Goal: Task Accomplishment & Management: Use online tool/utility

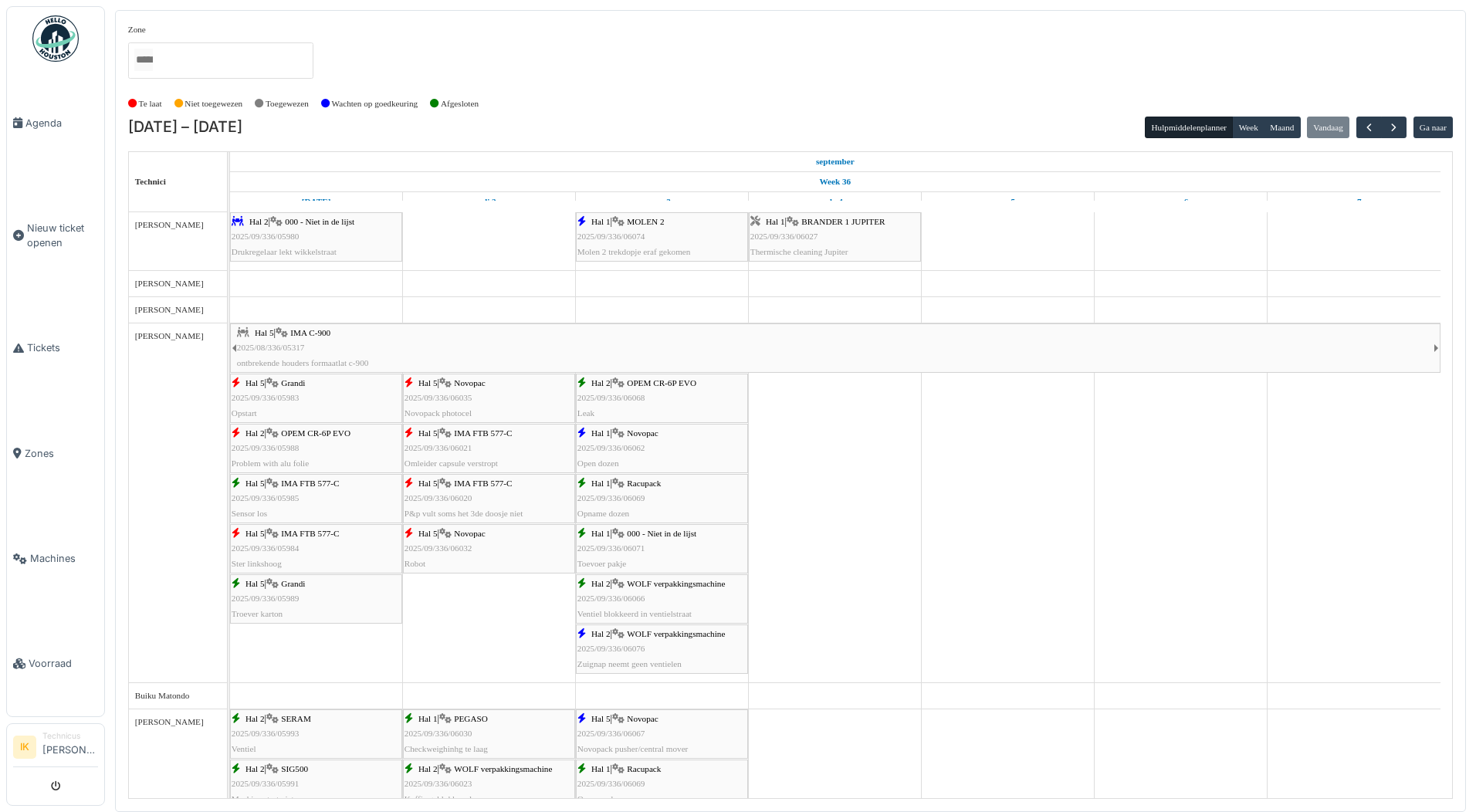
scroll to position [1543, 0]
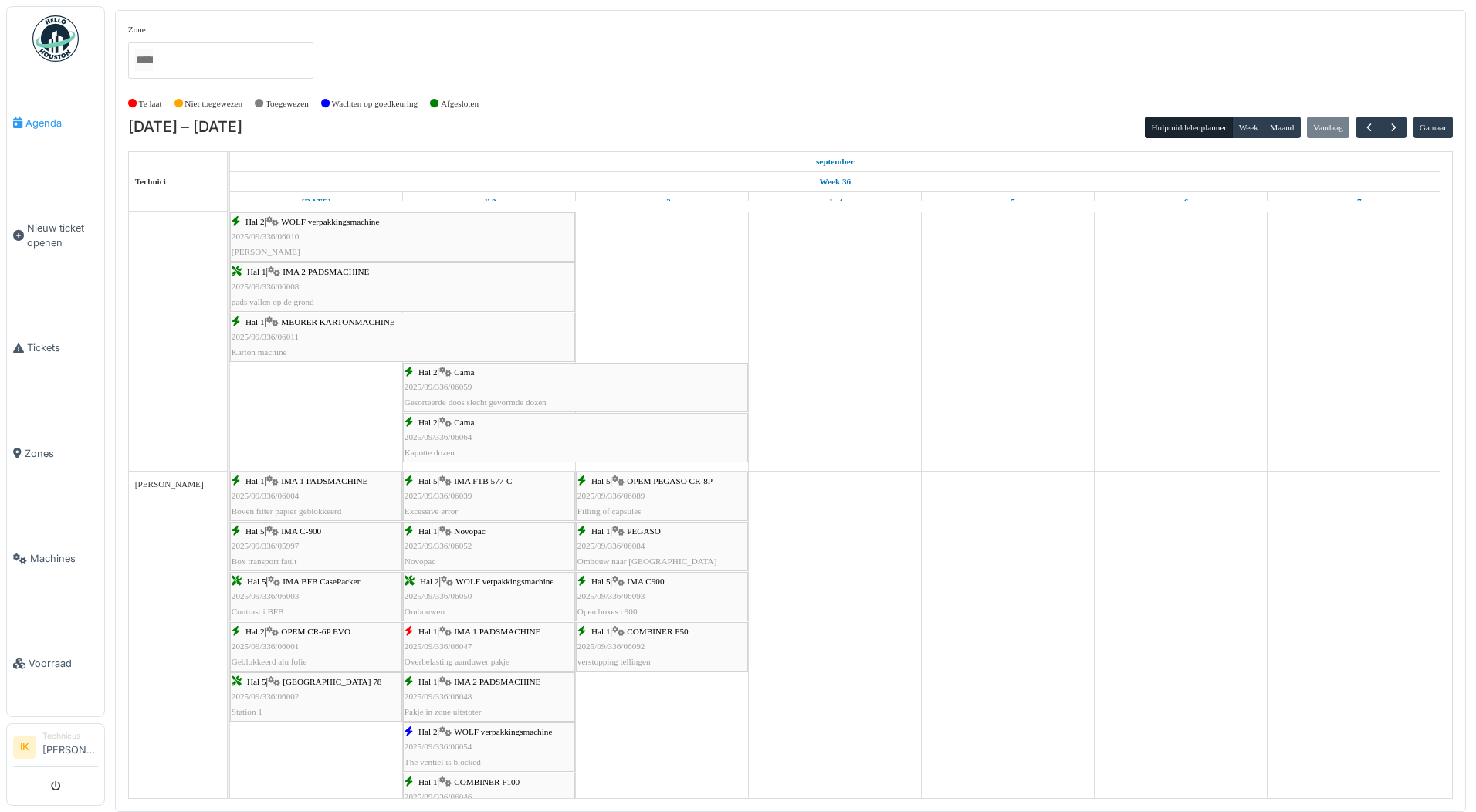
click at [41, 120] on span "Agenda" at bounding box center [62, 123] width 72 height 14
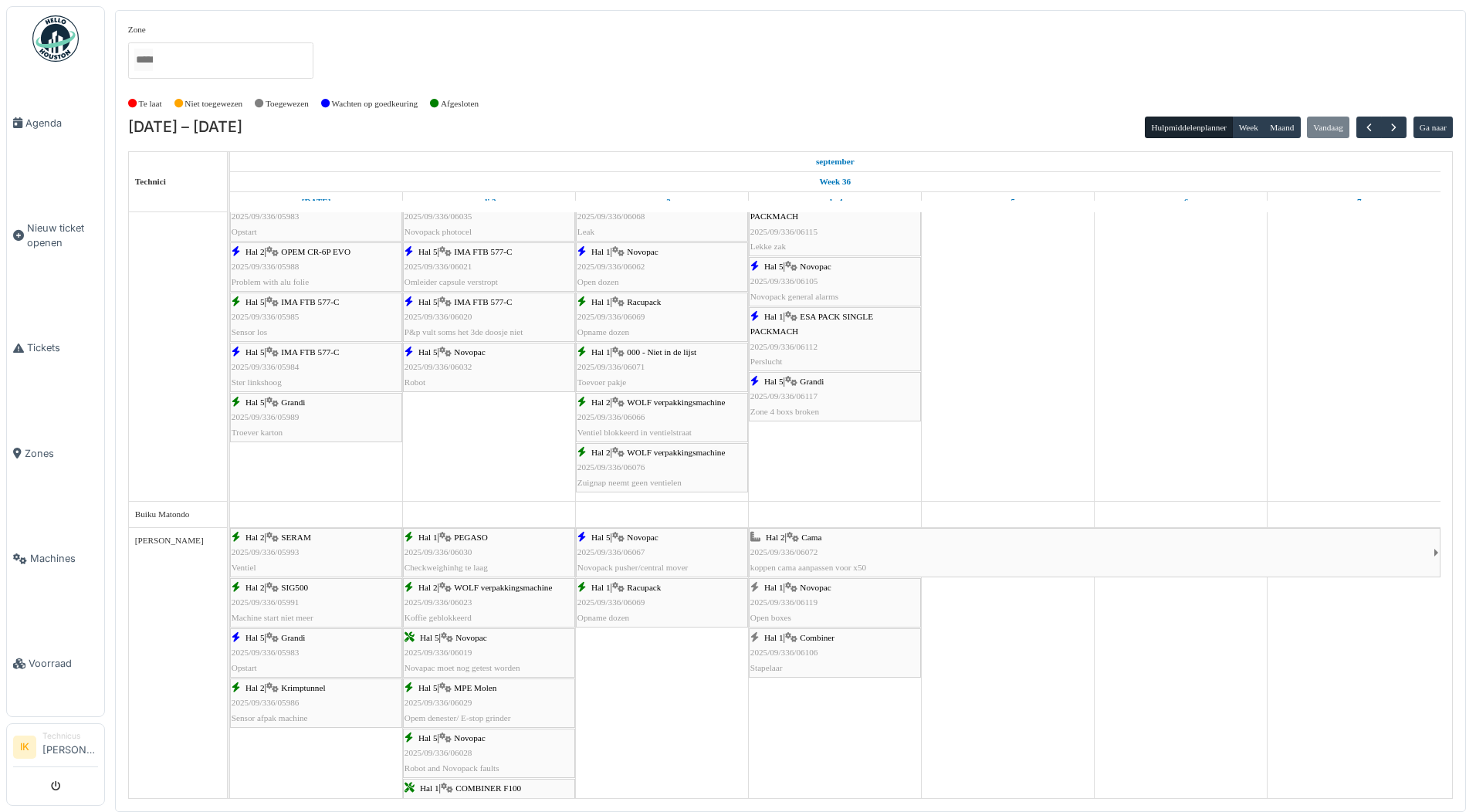
scroll to position [309, 0]
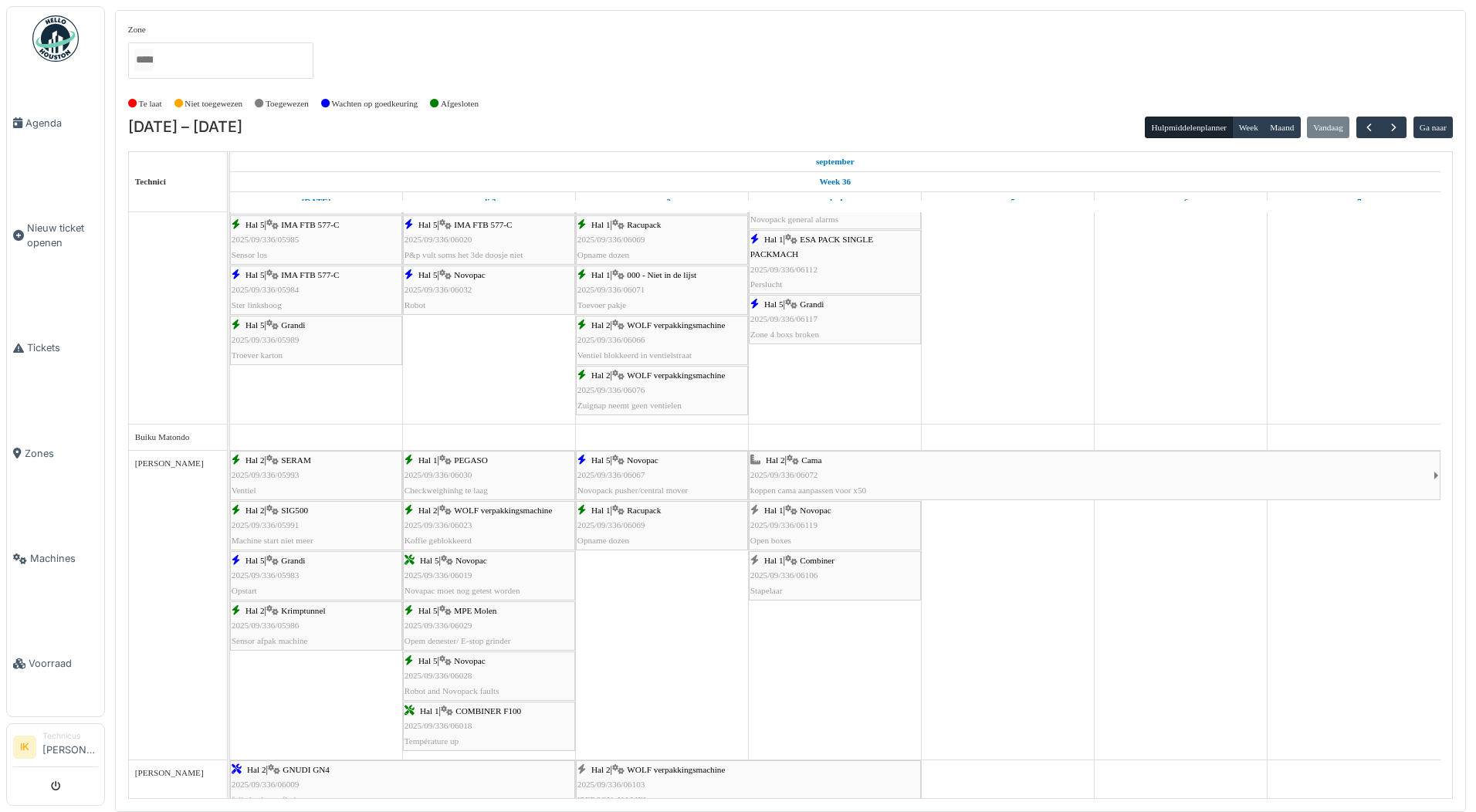
click at [839, 475] on div "Hal 2 | Cama 2025/09/336/06072 koppen cama aanpassen voor x50" at bounding box center [1092, 475] width 684 height 44
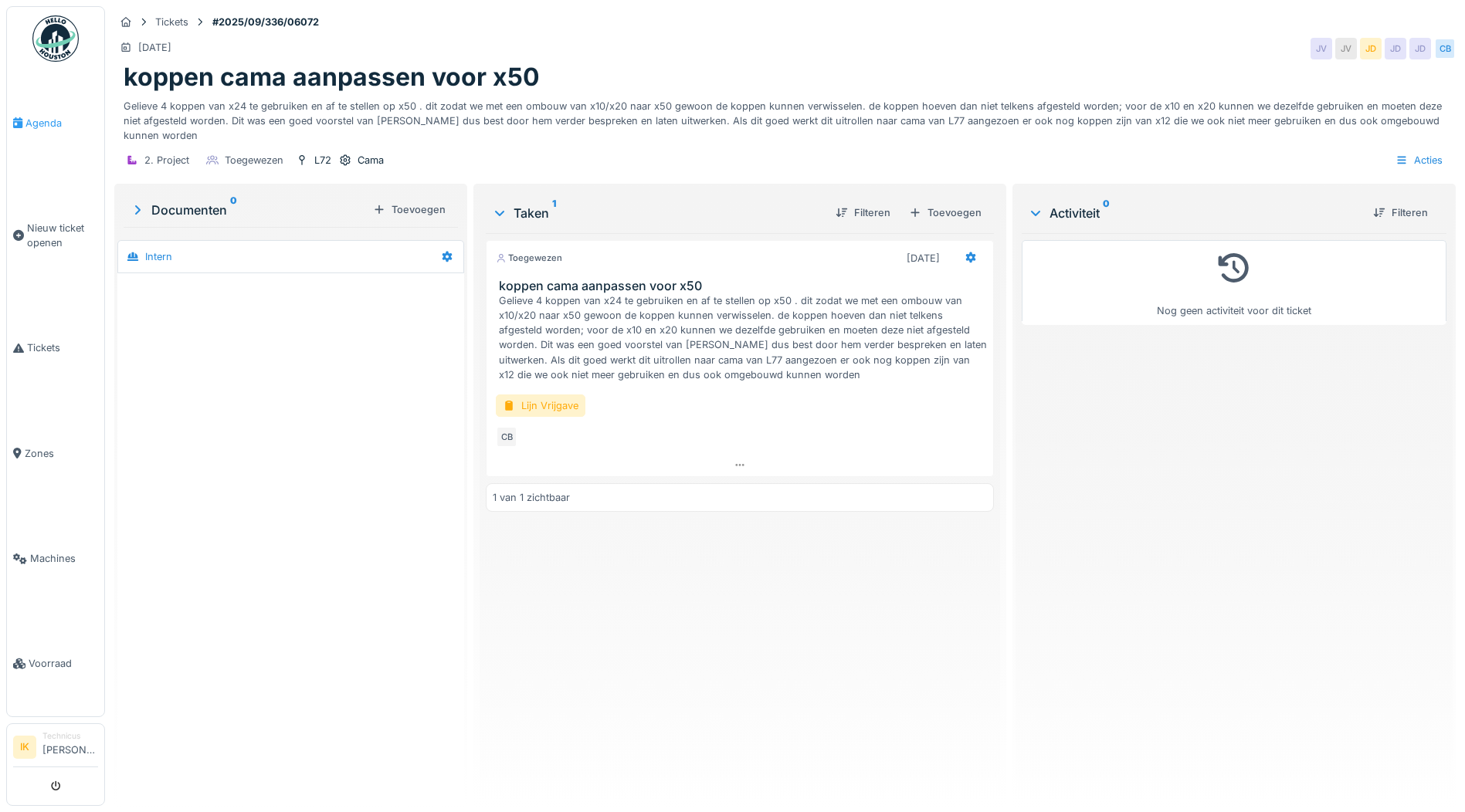
click at [44, 119] on span "Agenda" at bounding box center [62, 123] width 72 height 14
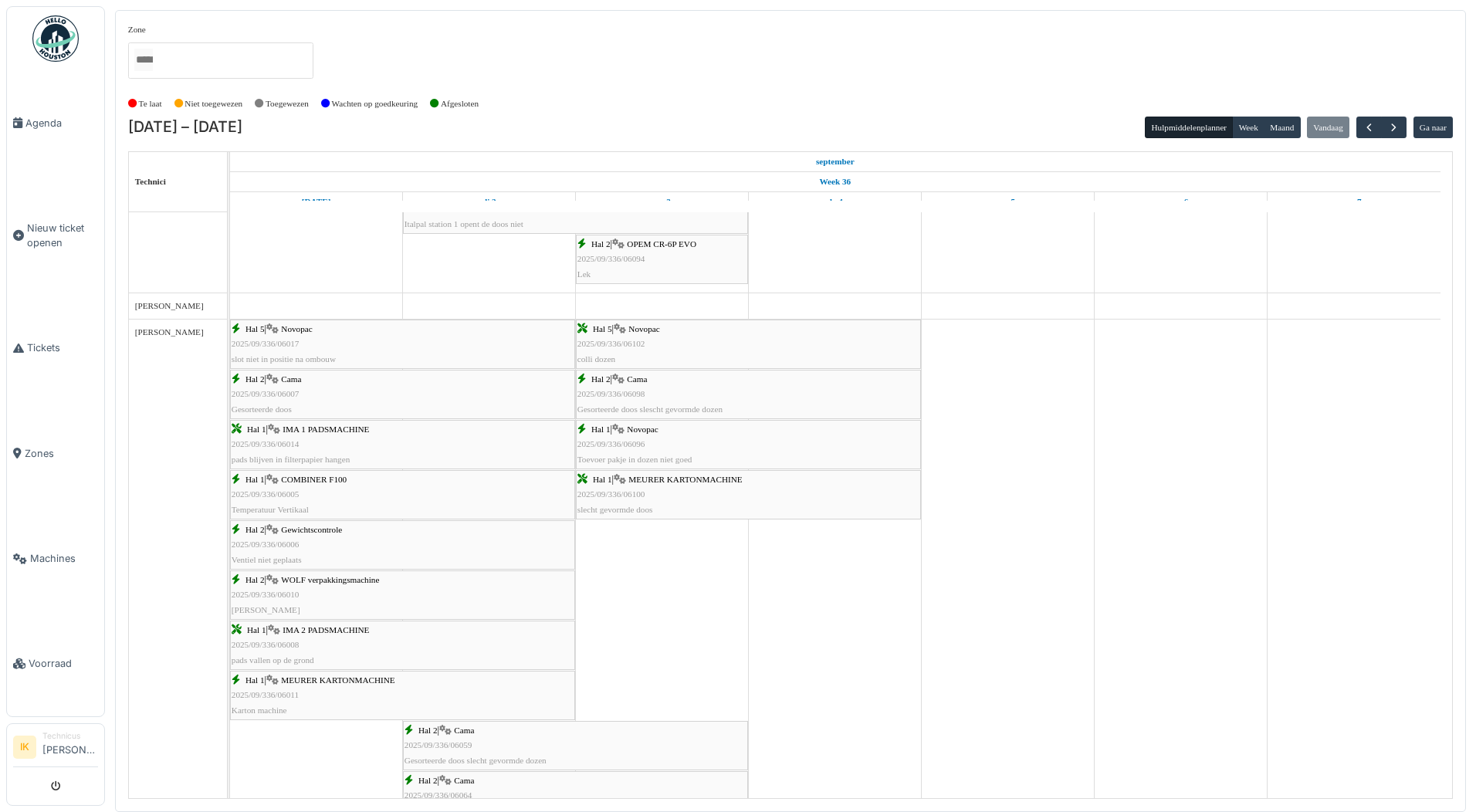
scroll to position [1350, 0]
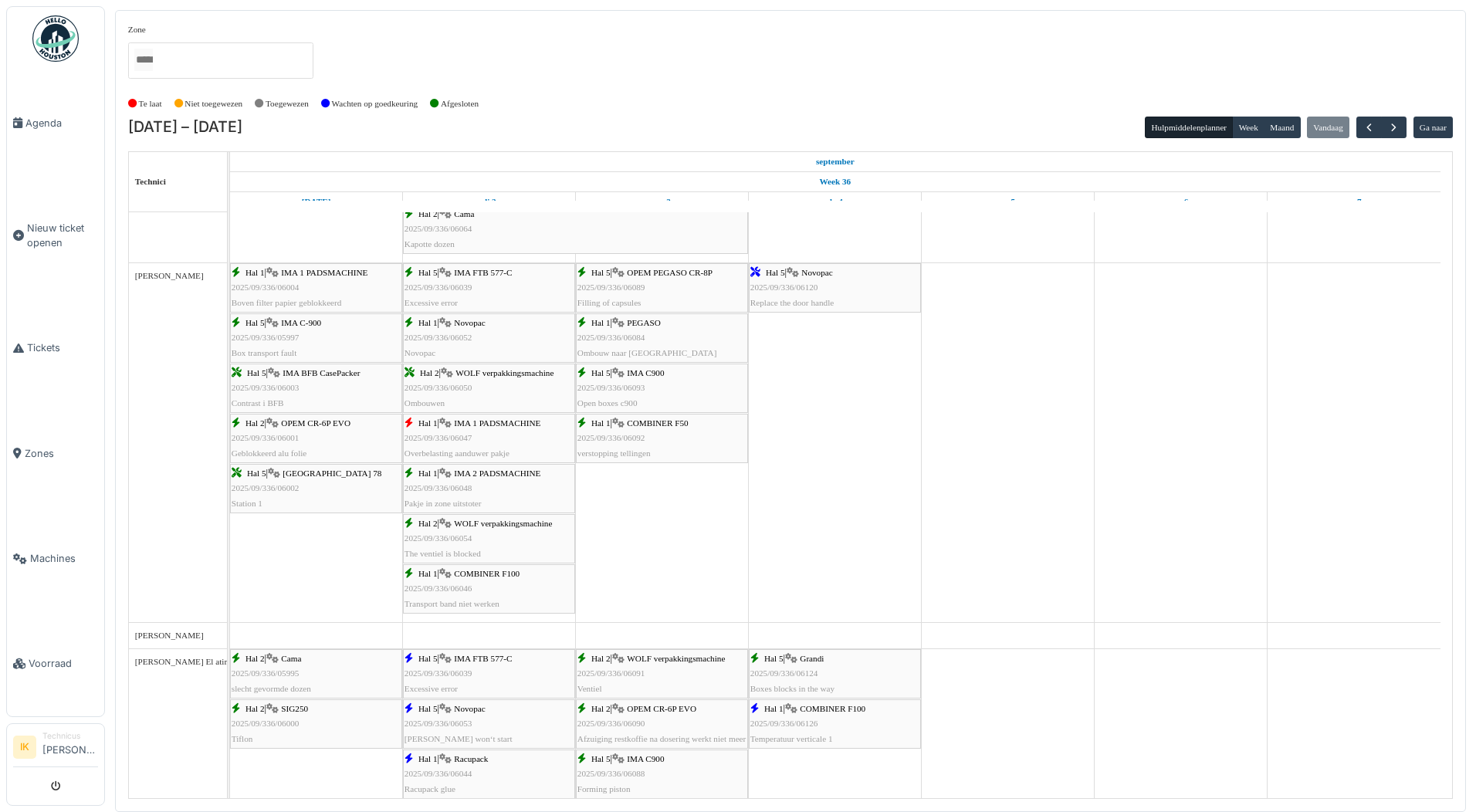
click at [792, 282] on span "2025/09/336/06120" at bounding box center [784, 287] width 68 height 9
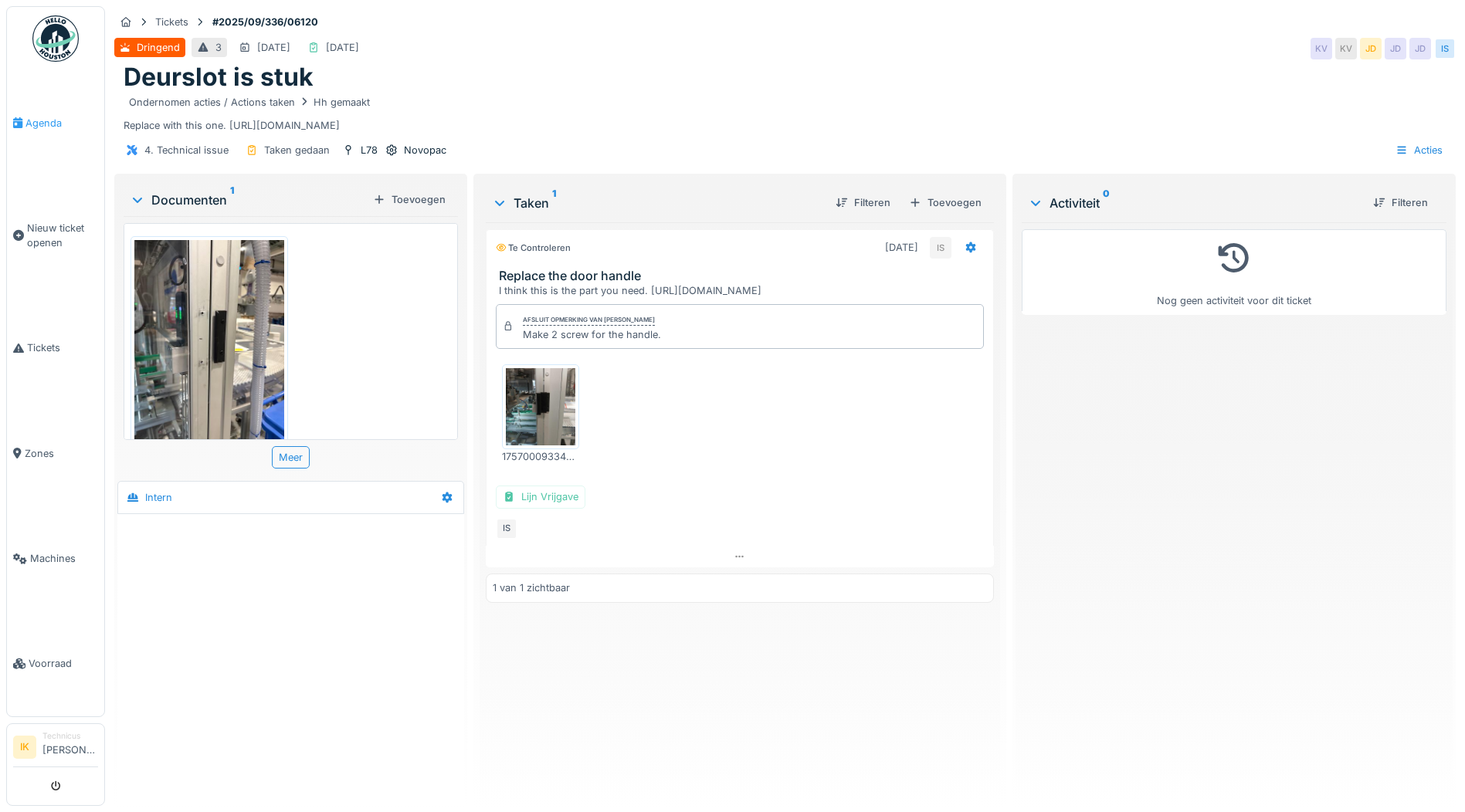
click at [37, 119] on span "Agenda" at bounding box center [62, 123] width 72 height 14
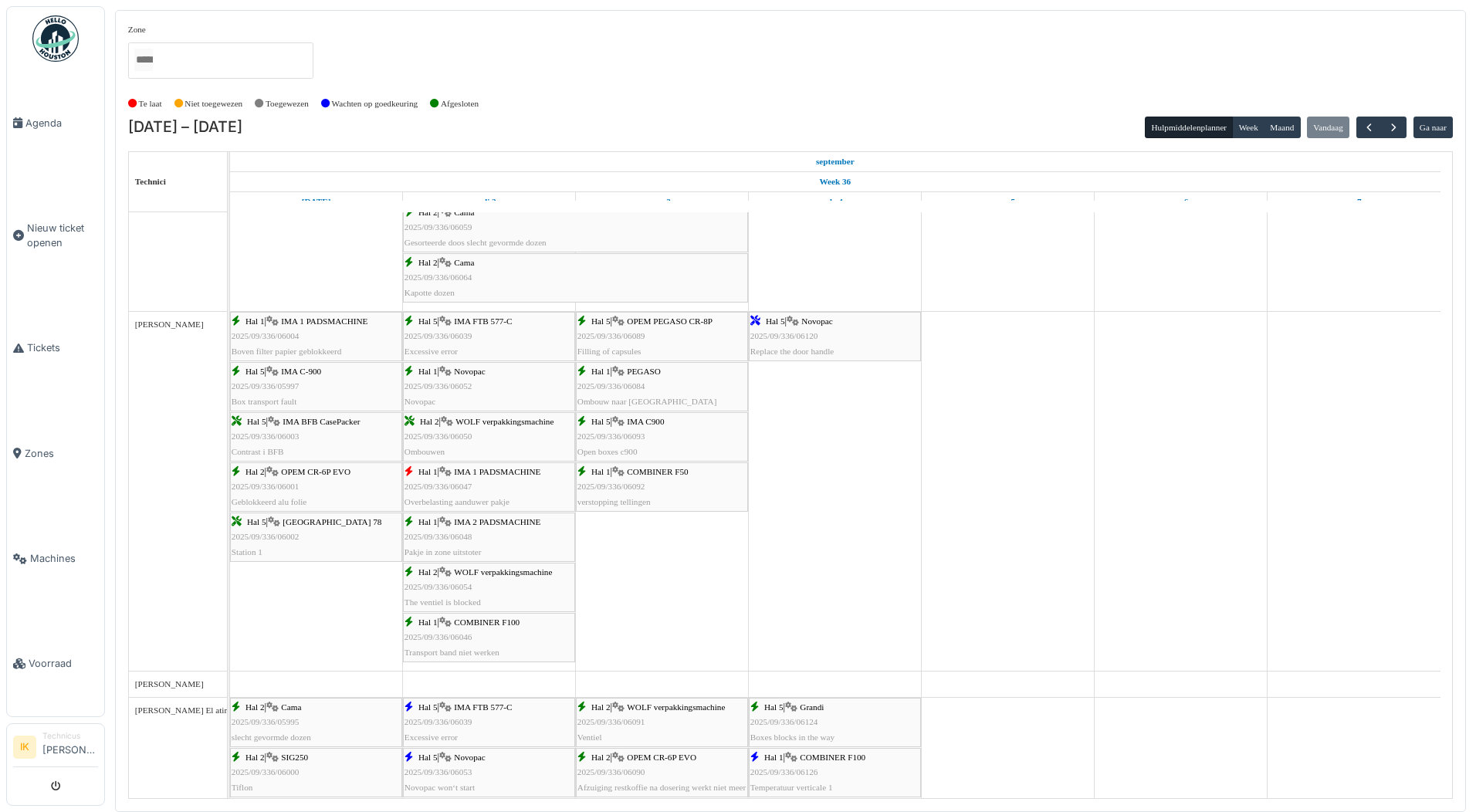
scroll to position [1928, 0]
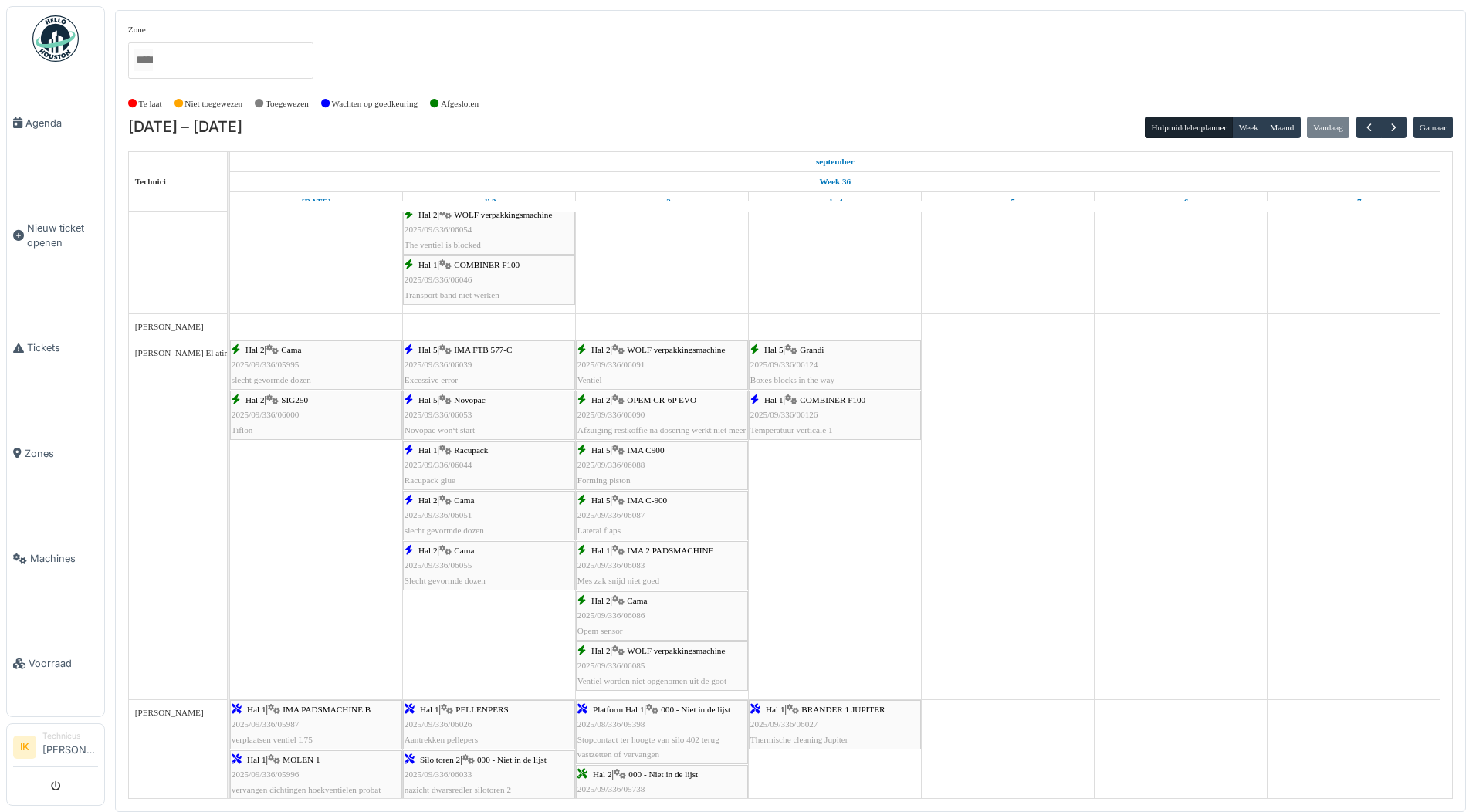
click at [811, 403] on span "COMBINER F100" at bounding box center [832, 400] width 65 height 9
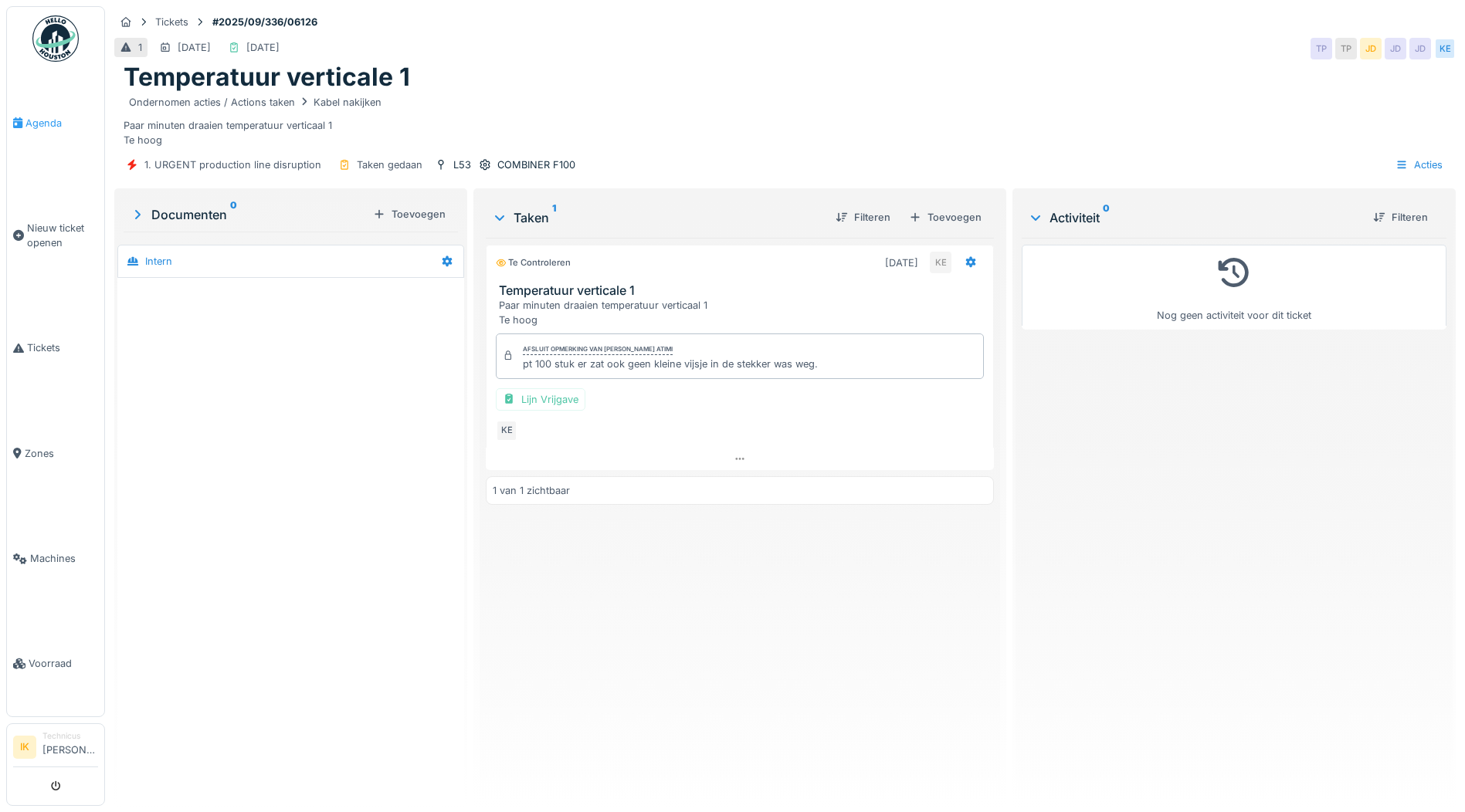
click at [35, 118] on span "Agenda" at bounding box center [62, 123] width 72 height 14
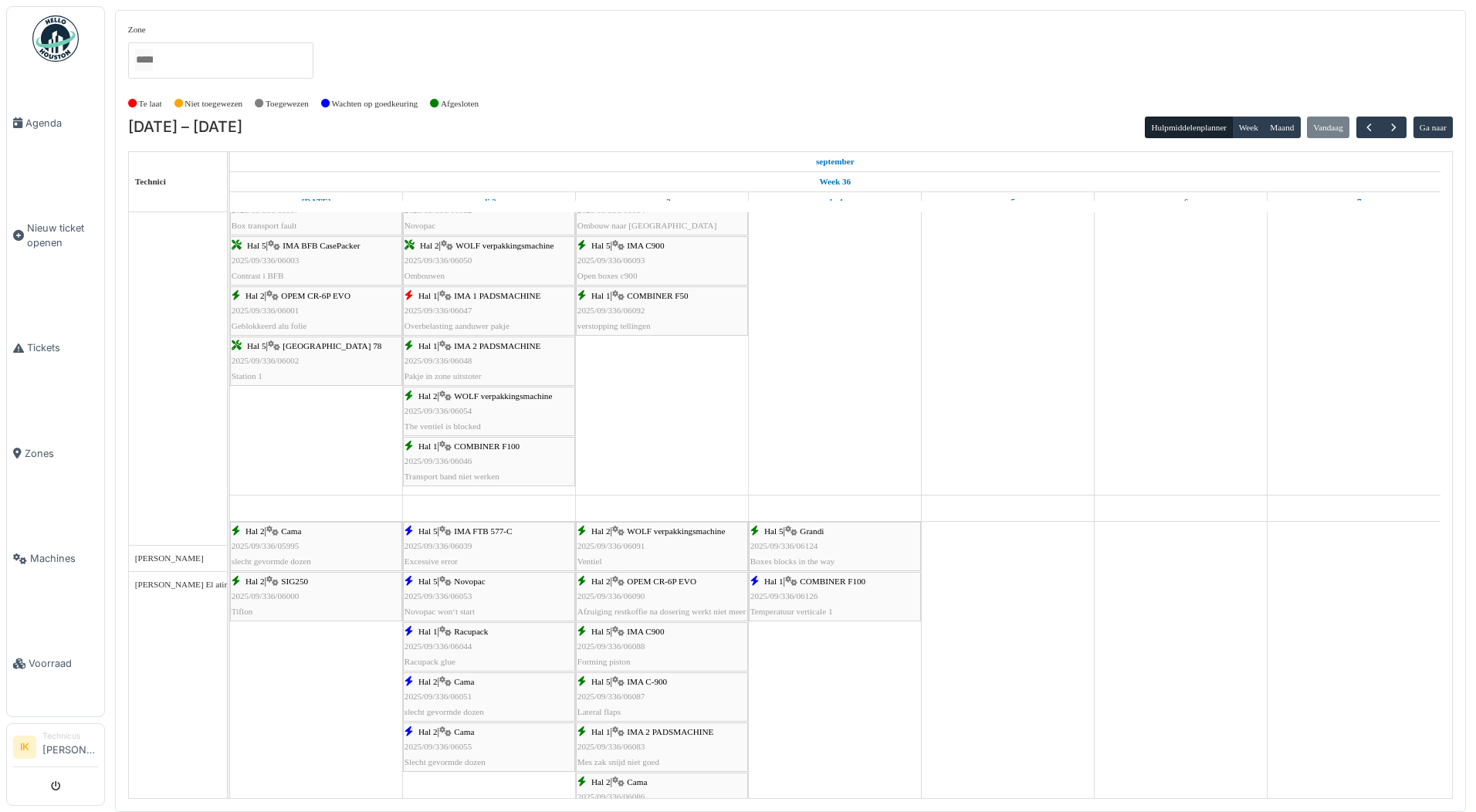
scroll to position [2007, 0]
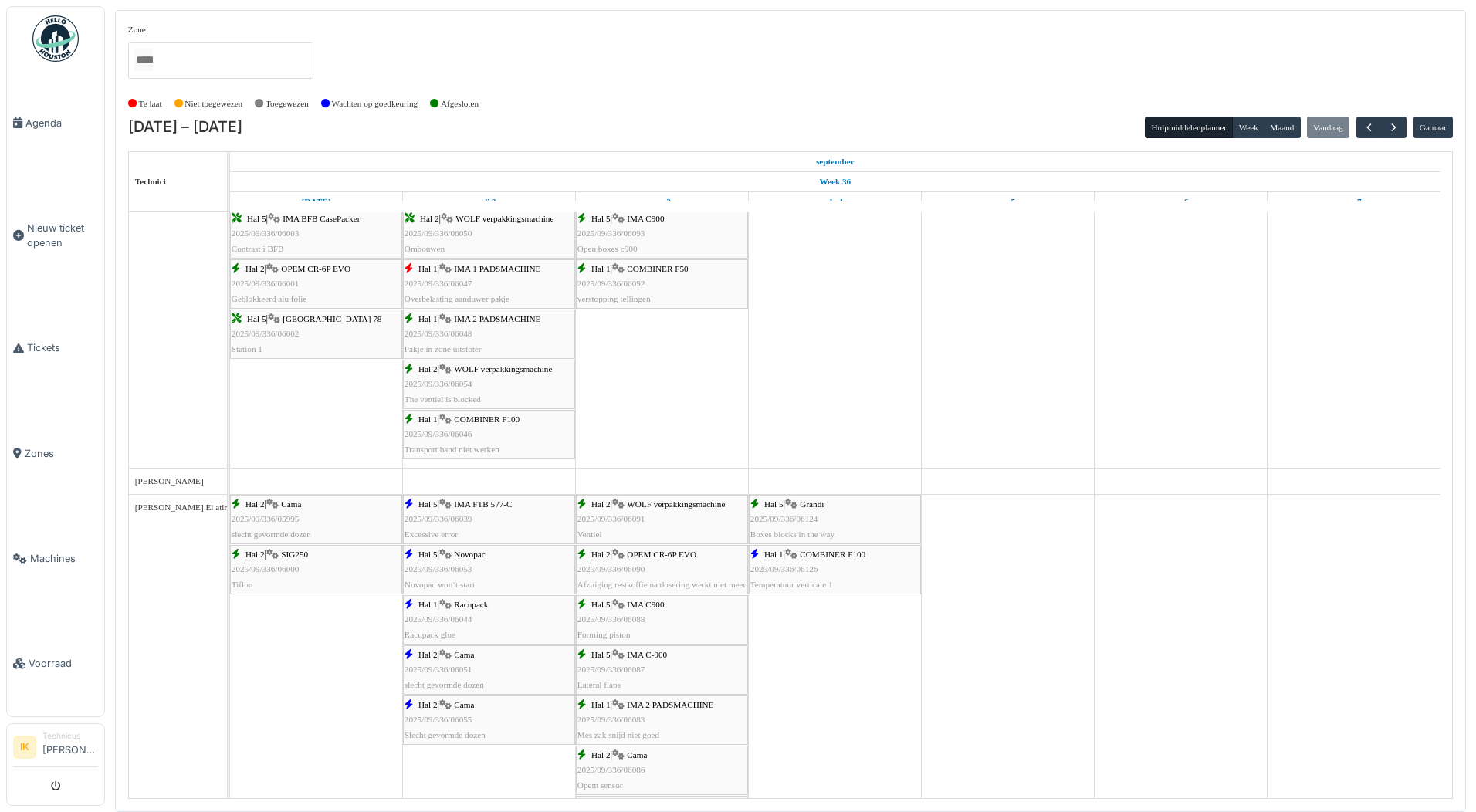
click at [815, 495] on link "Hal 5 | Grandi 2025/09/336/06124 Boxes blocks in the way" at bounding box center [835, 520] width 172 height 50
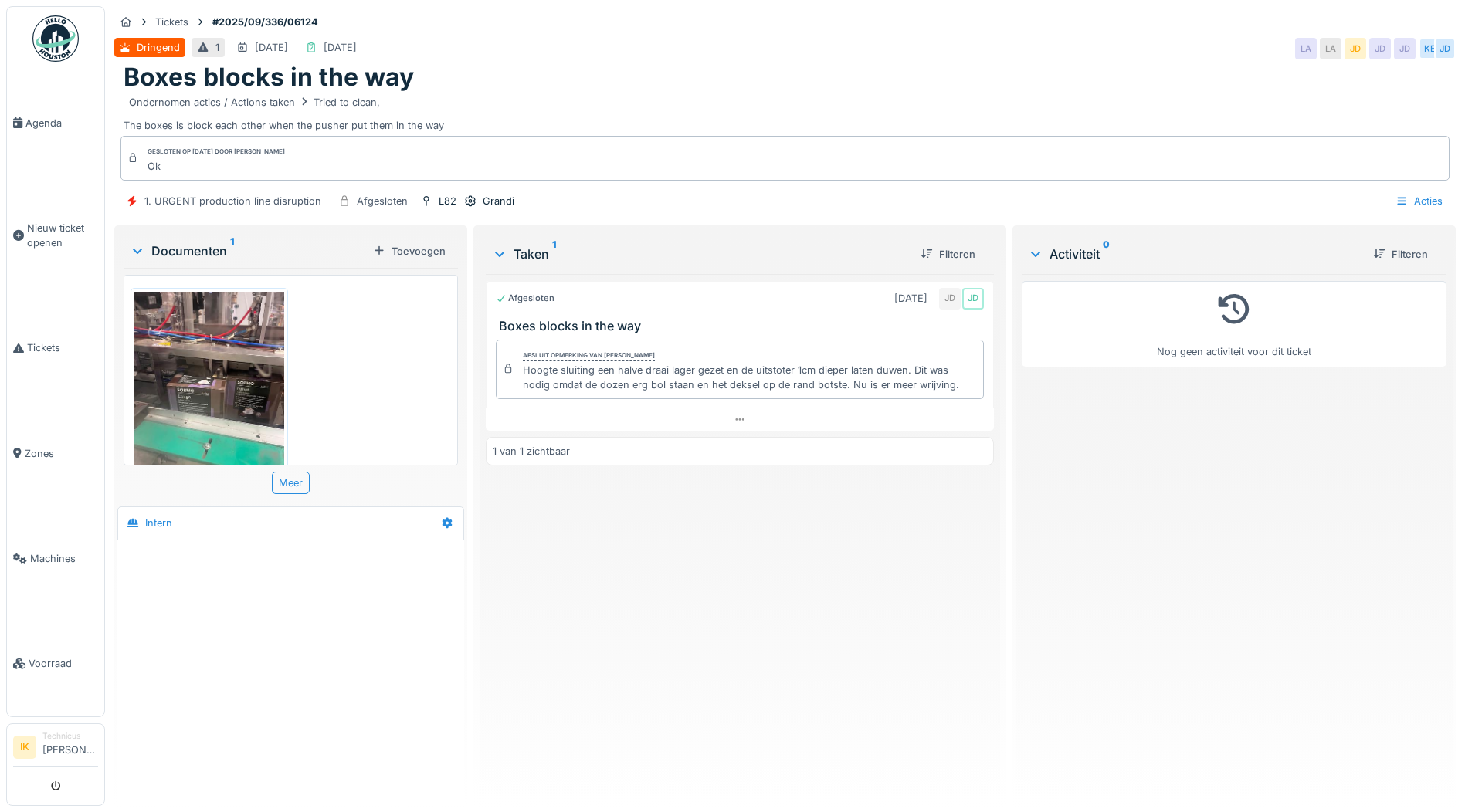
click at [187, 403] on img at bounding box center [208, 391] width 149 height 199
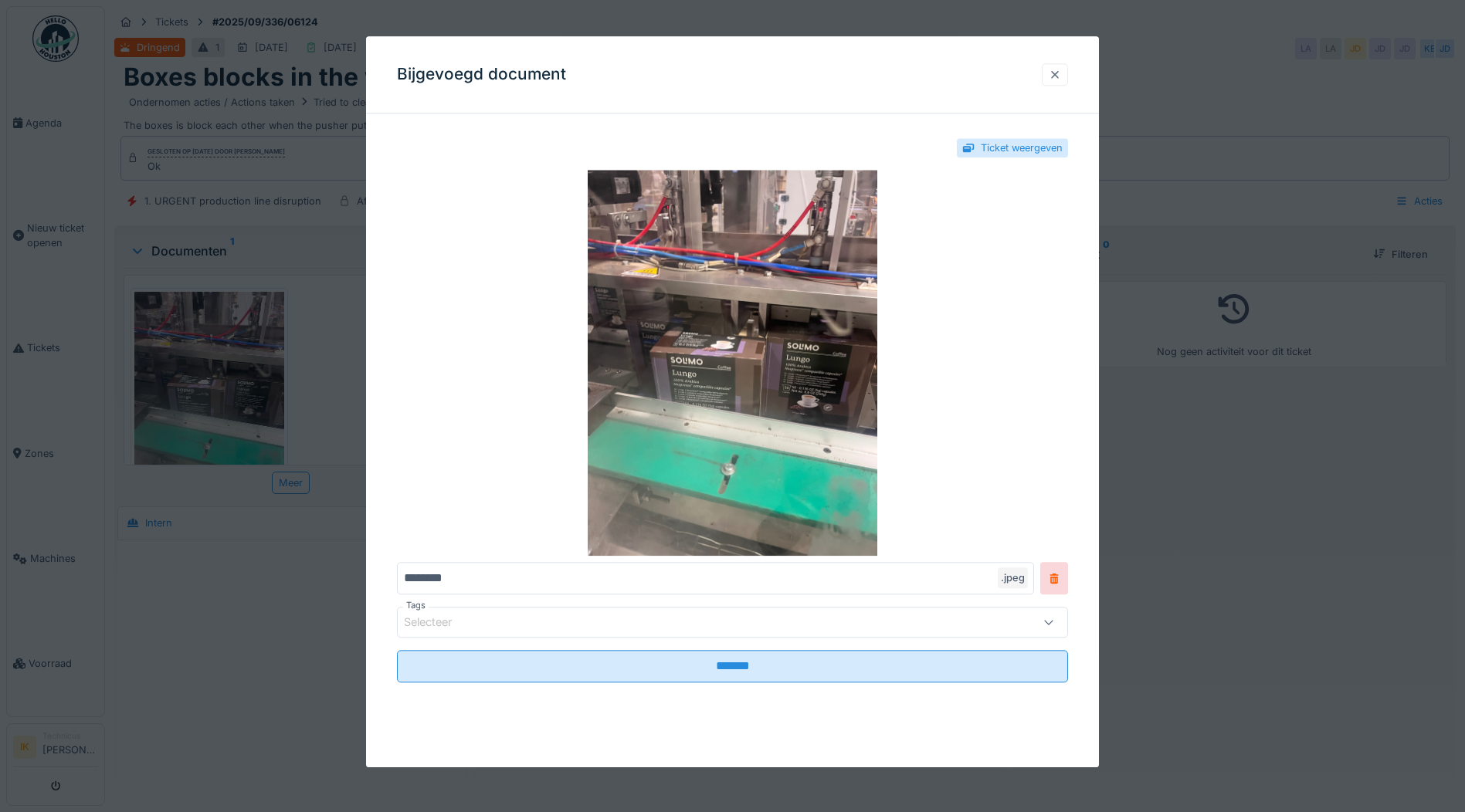
click at [1057, 77] on div at bounding box center [1055, 74] width 13 height 14
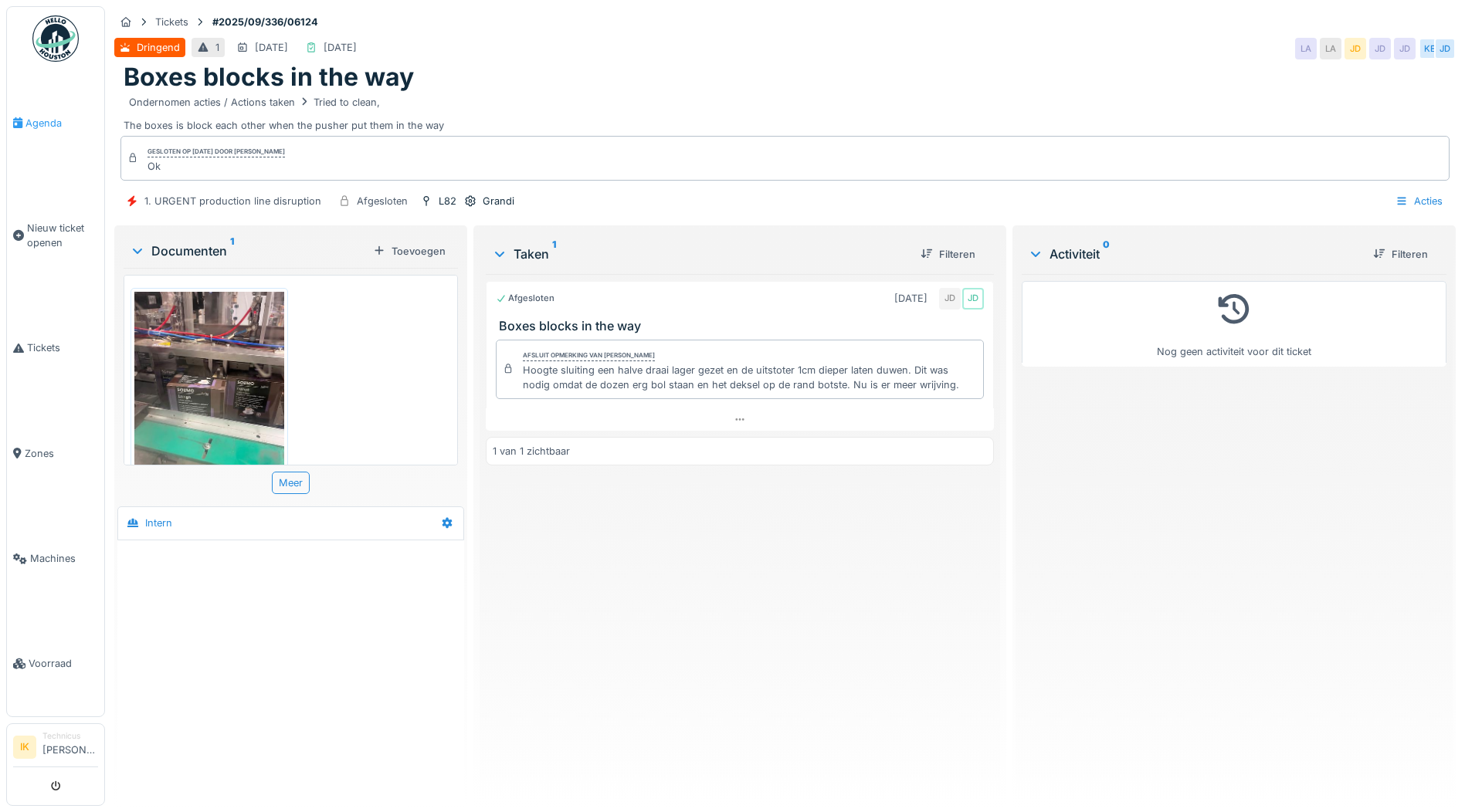
click at [29, 119] on span "Agenda" at bounding box center [62, 123] width 72 height 14
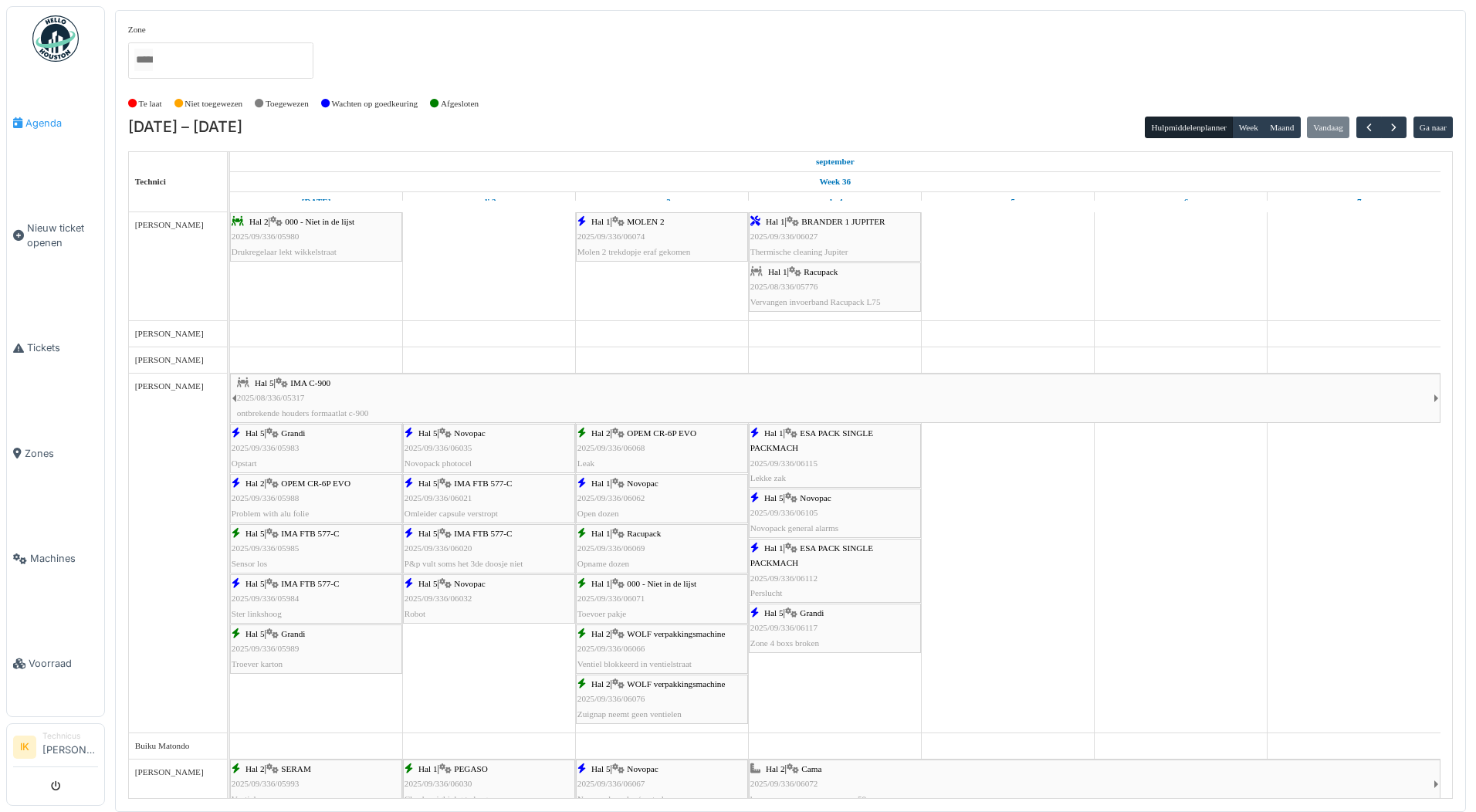
click at [34, 118] on span "Agenda" at bounding box center [62, 123] width 72 height 14
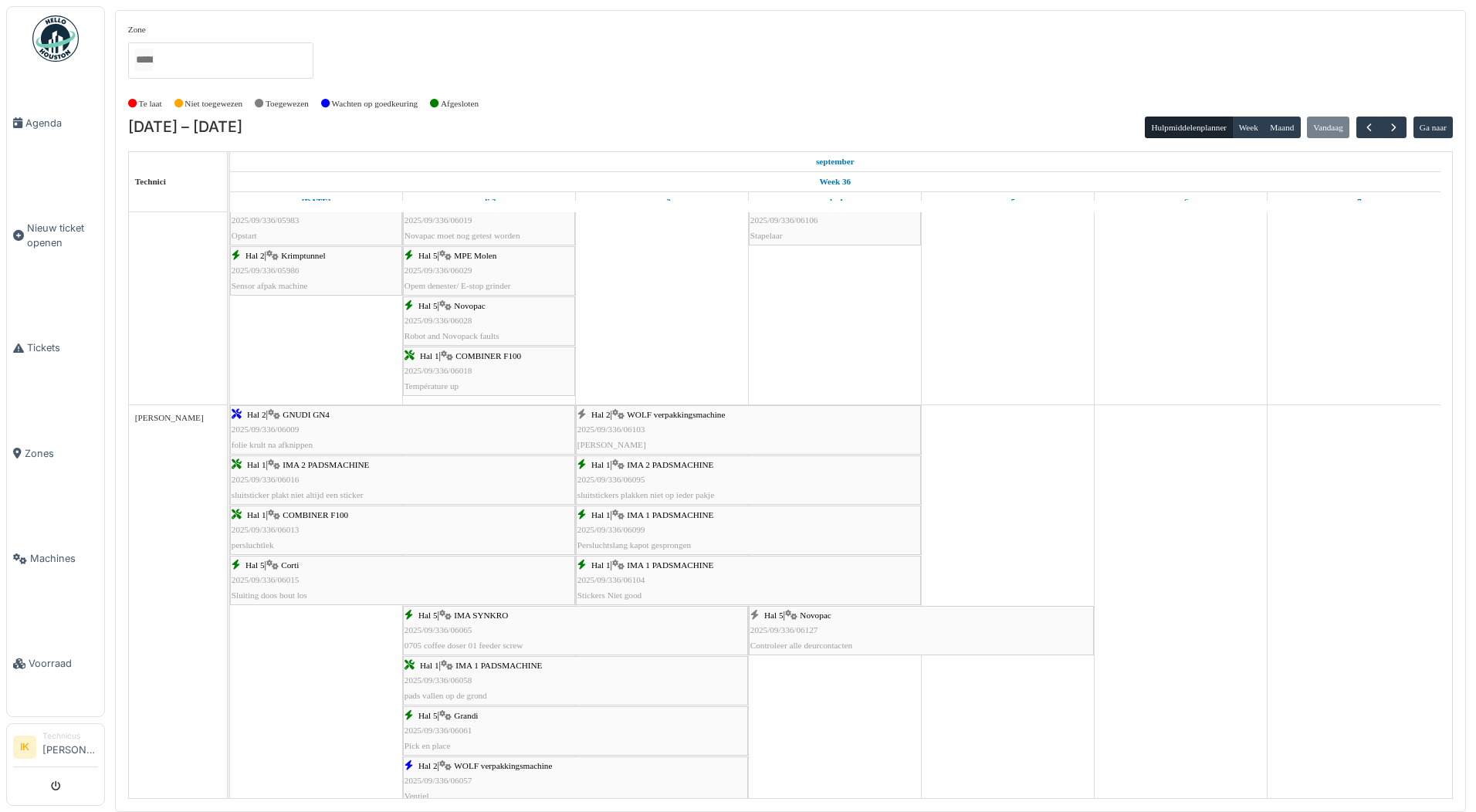
scroll to position [694, 0]
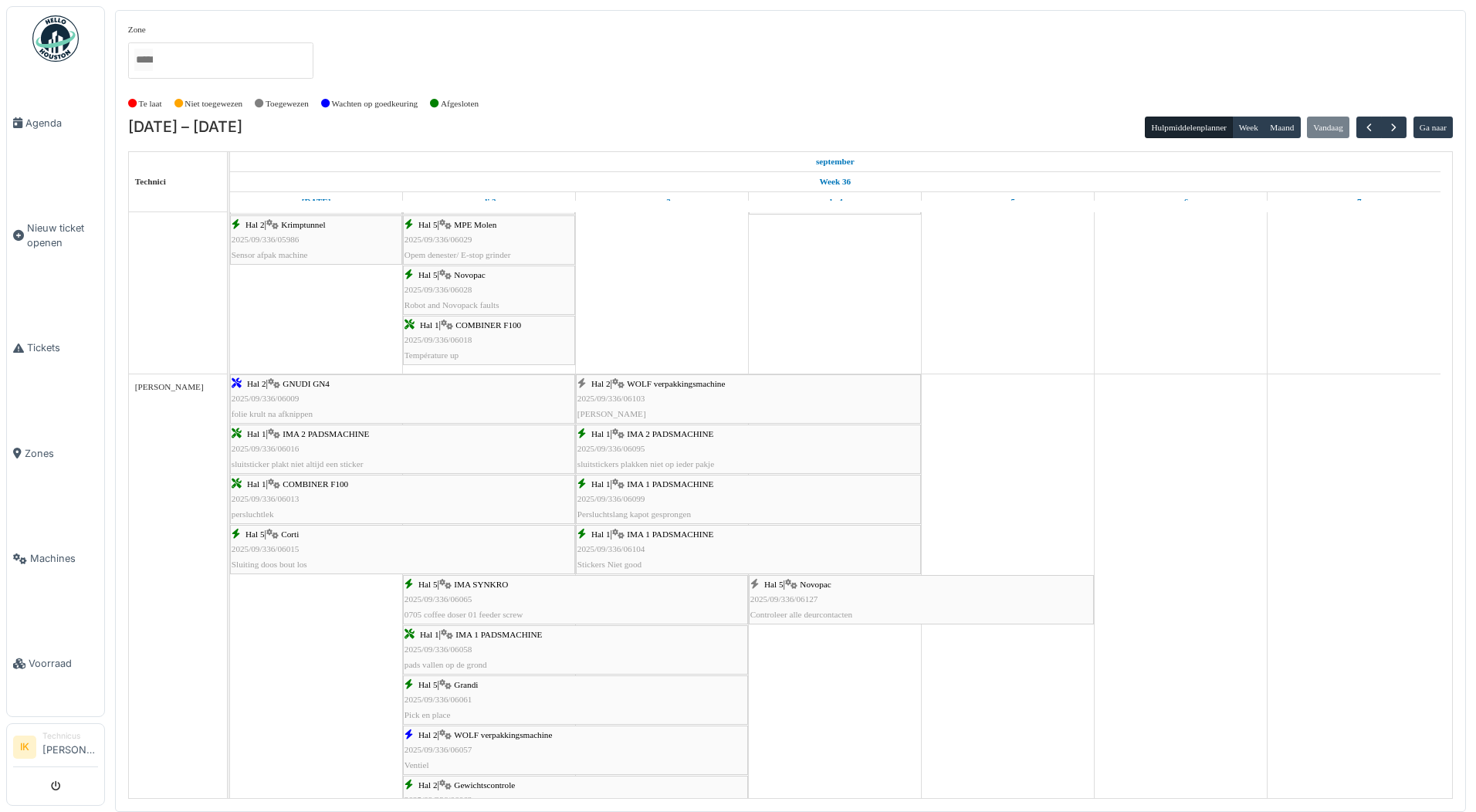
click at [823, 589] on span "Novopac" at bounding box center [815, 584] width 31 height 9
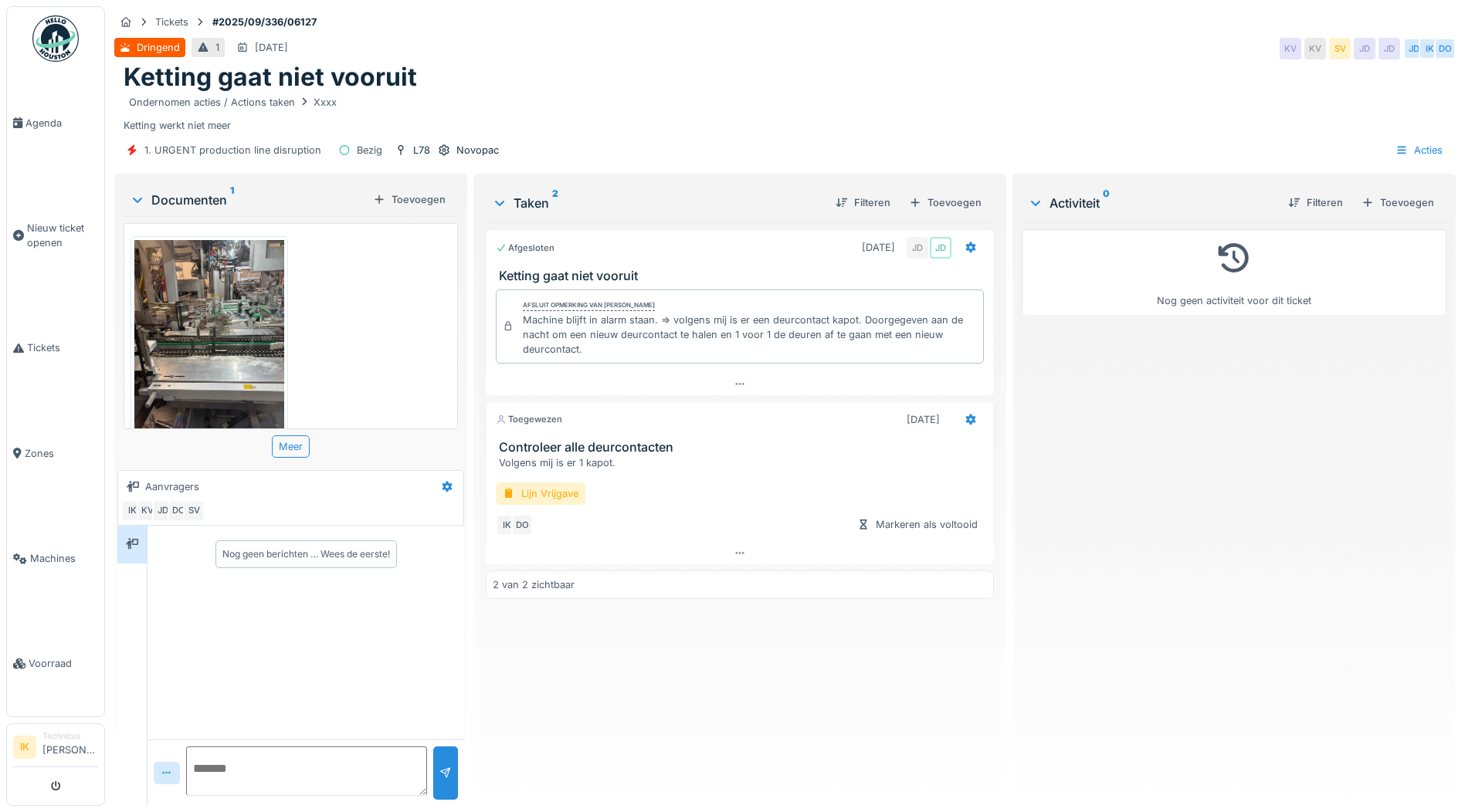
click at [213, 339] on img at bounding box center [208, 339] width 149 height 199
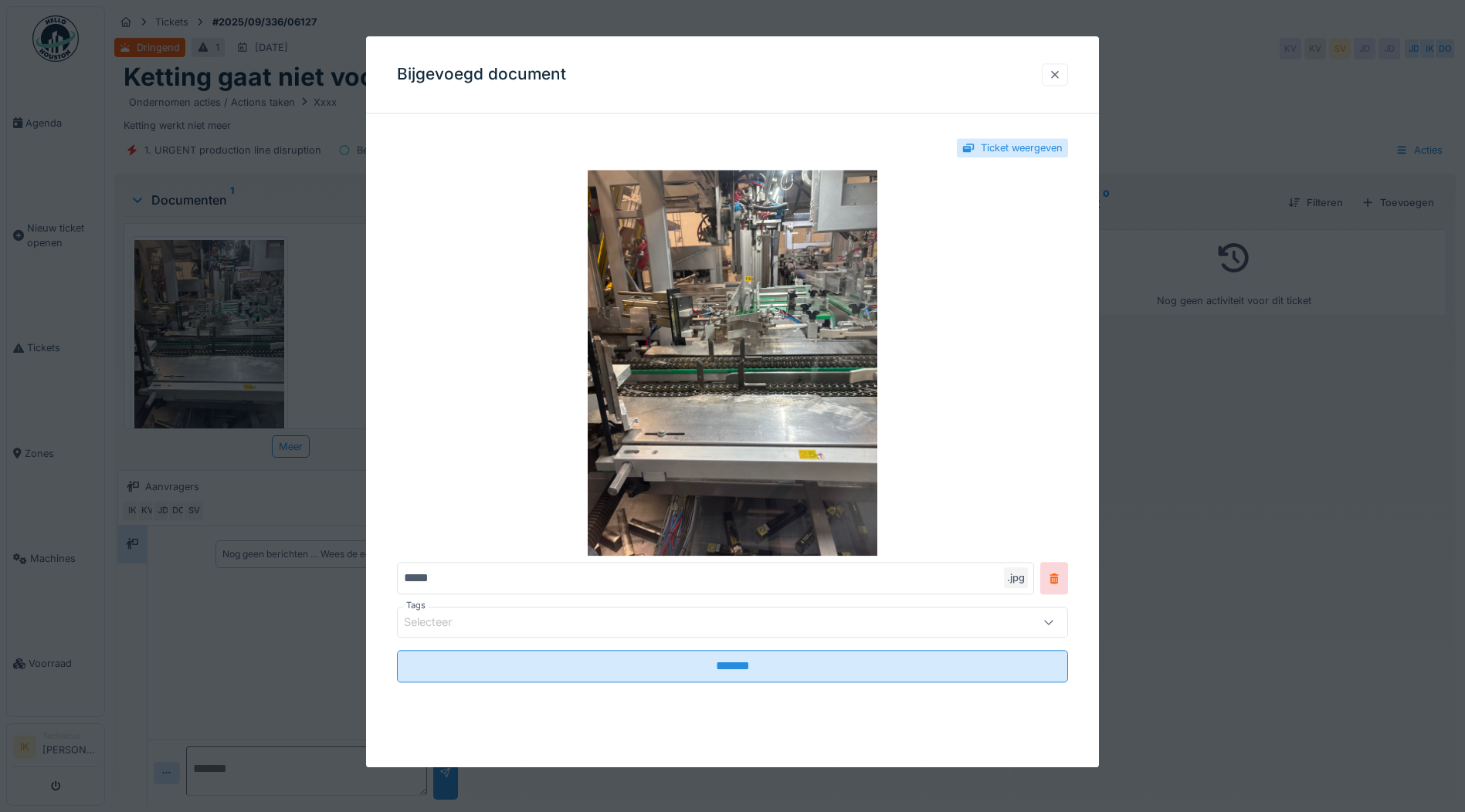
click at [1058, 72] on div at bounding box center [1055, 74] width 13 height 14
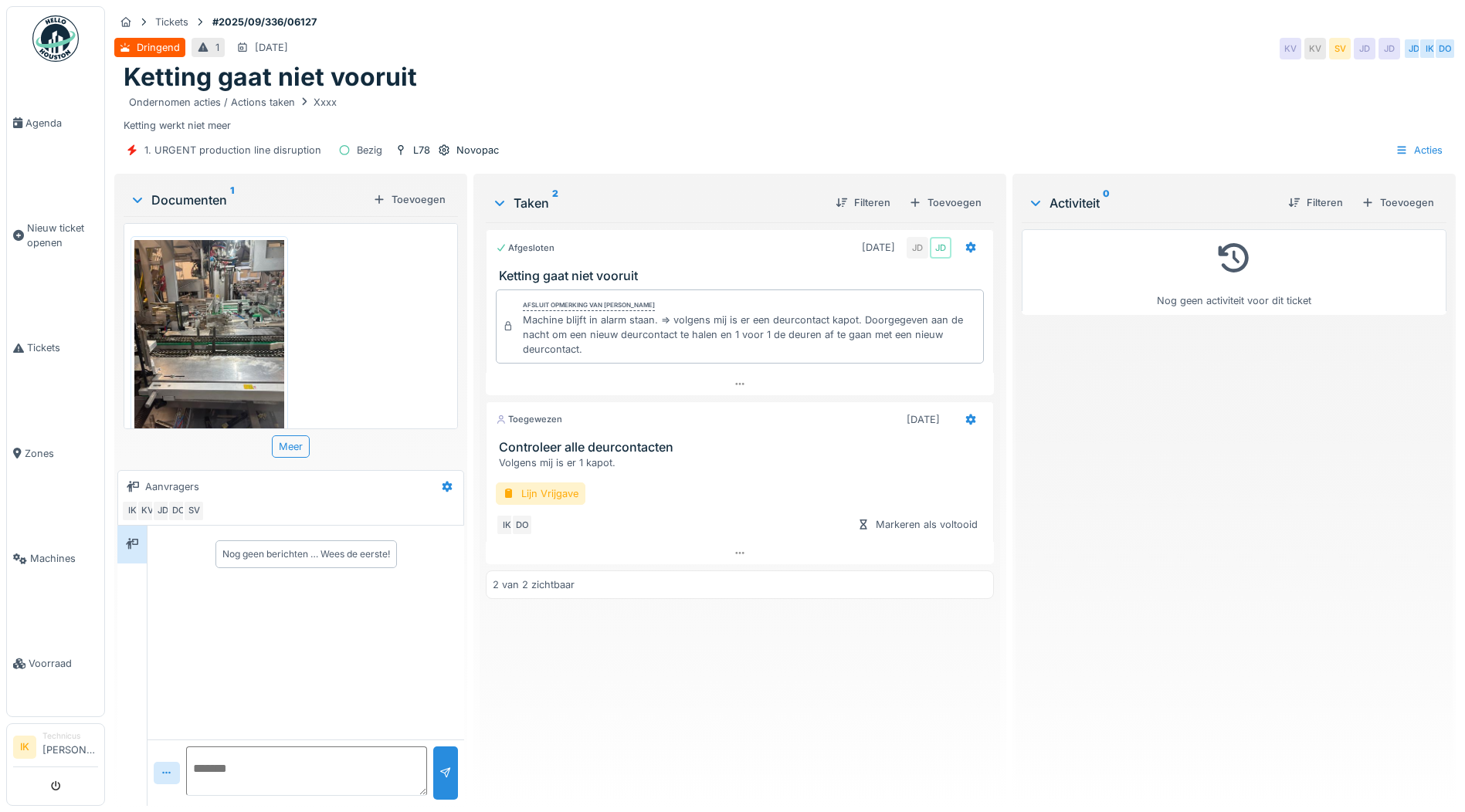
scroll to position [12, 0]
click at [224, 347] on img at bounding box center [208, 339] width 149 height 199
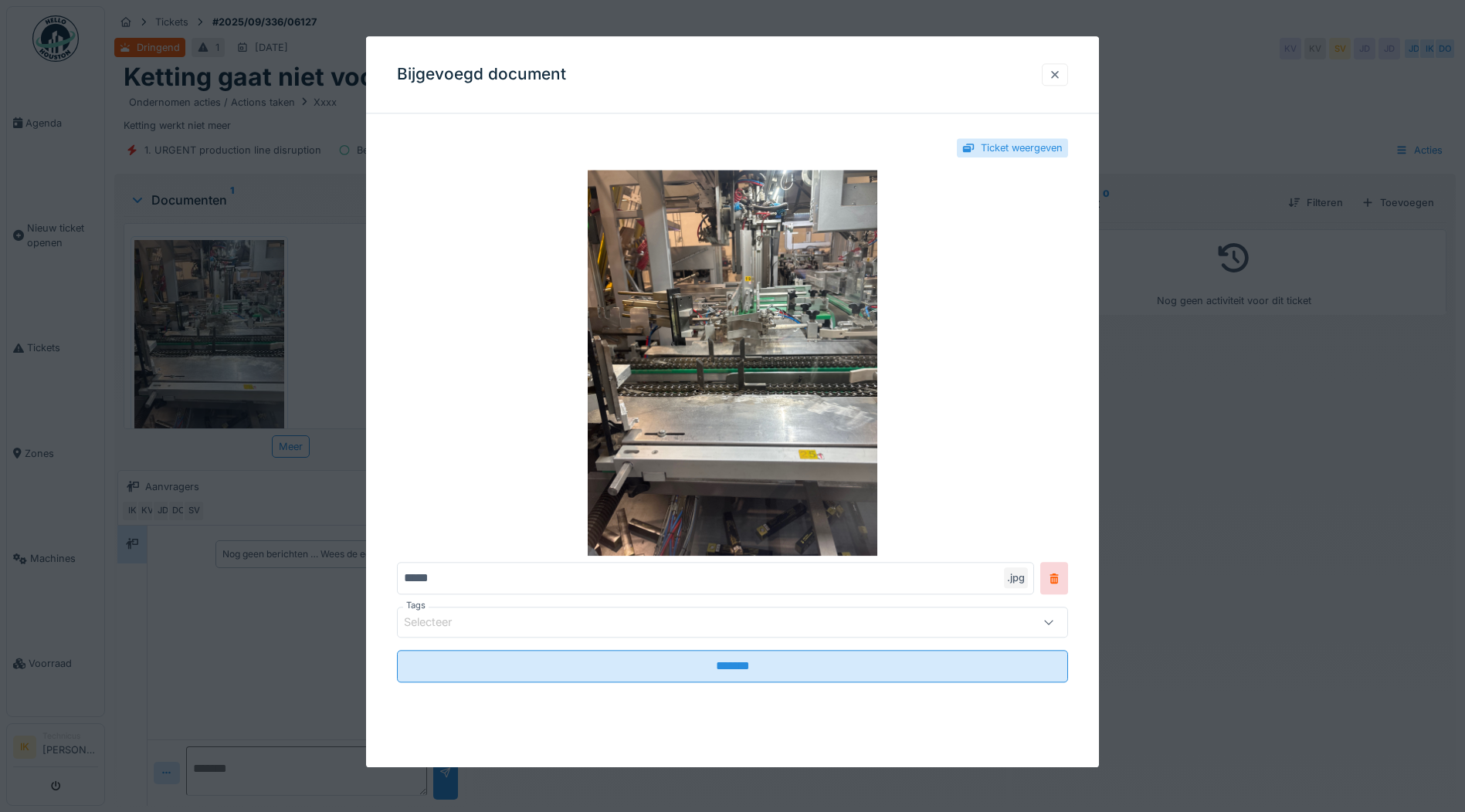
click at [1061, 72] on div at bounding box center [1055, 74] width 13 height 14
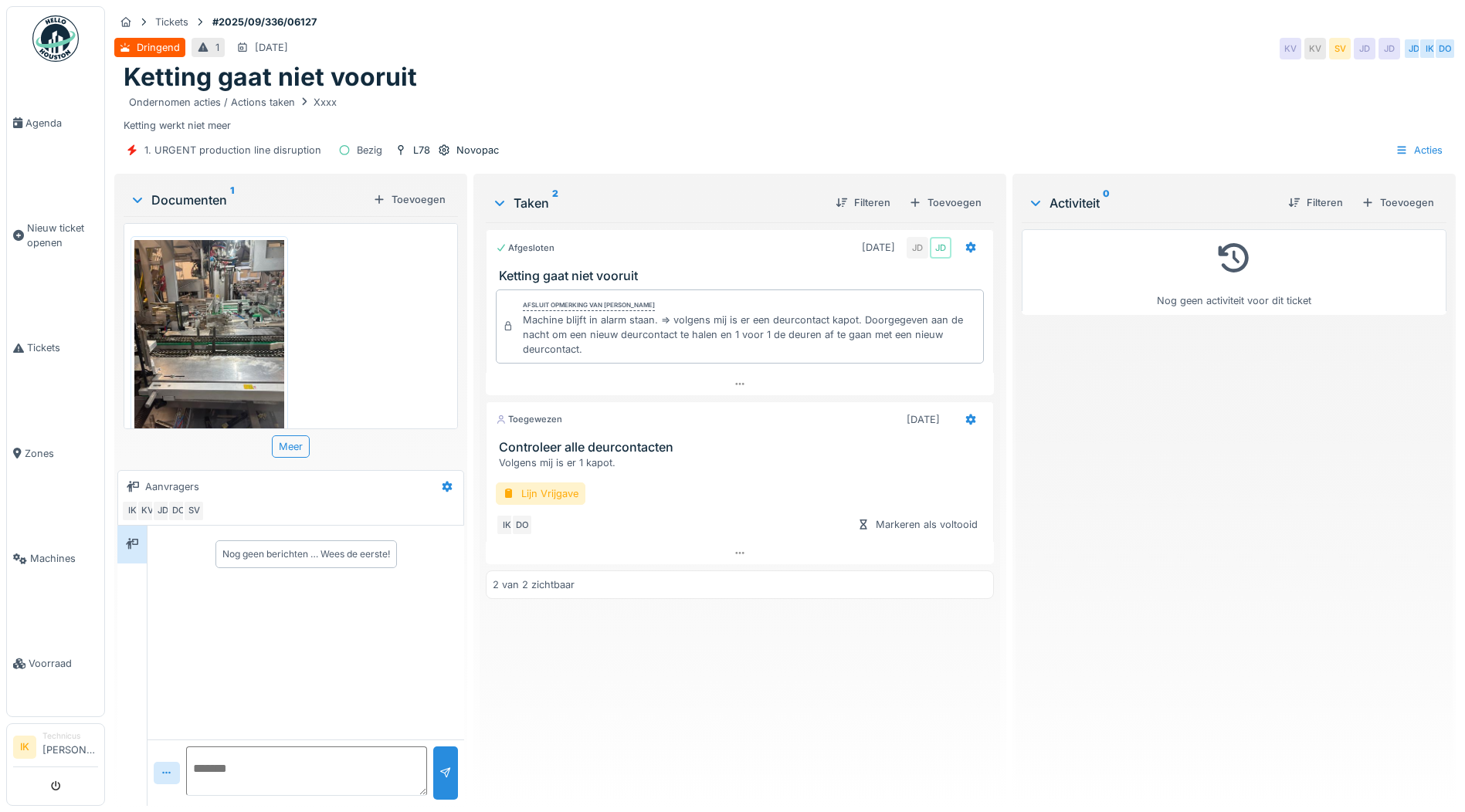
click at [653, 102] on div "Ondernomen acties / Actions taken Xxxx Ketting werkt niet meer" at bounding box center [784, 112] width 1323 height 40
click at [41, 120] on span "Agenda" at bounding box center [62, 123] width 72 height 14
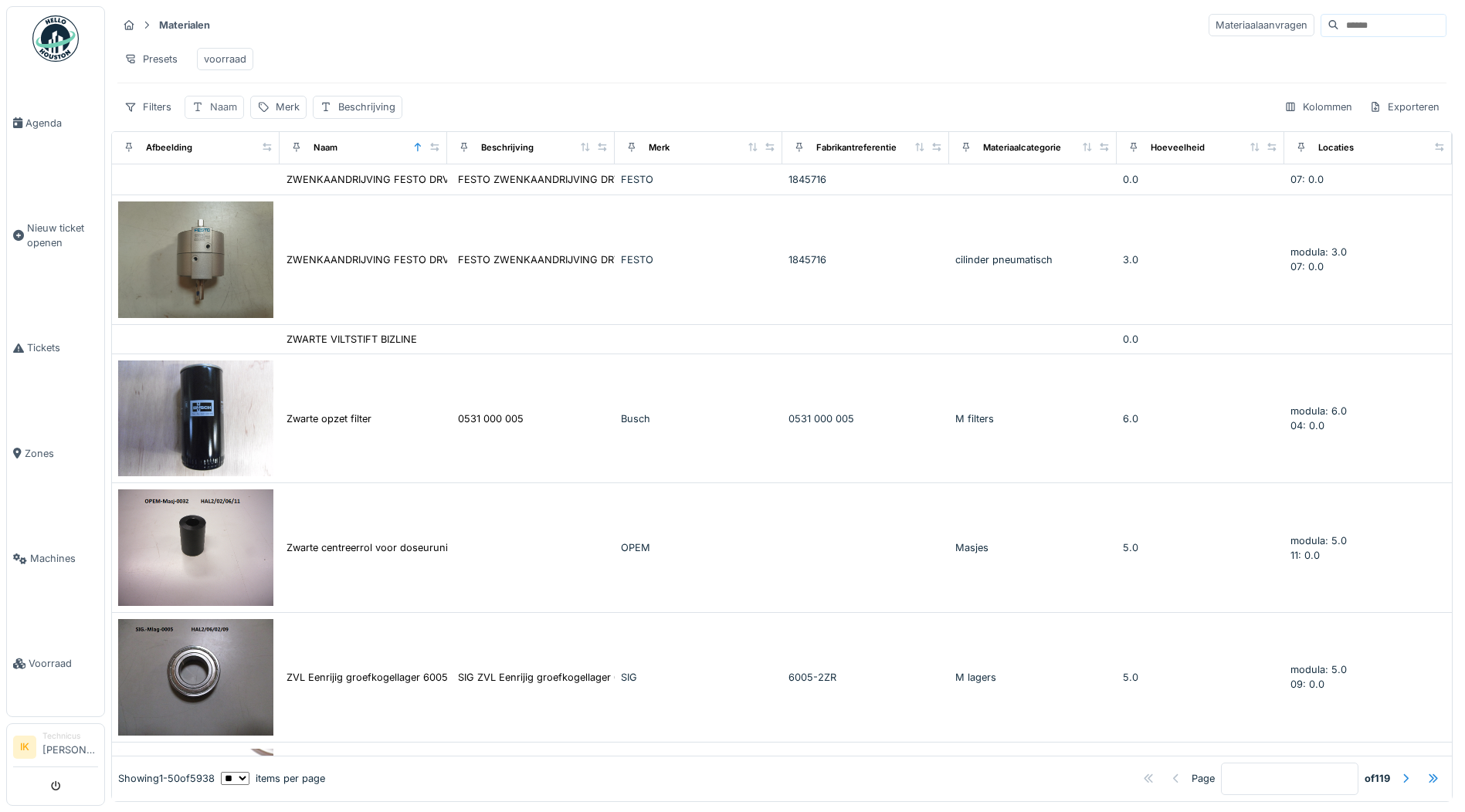
click at [206, 118] on div "Naam" at bounding box center [215, 107] width 60 height 23
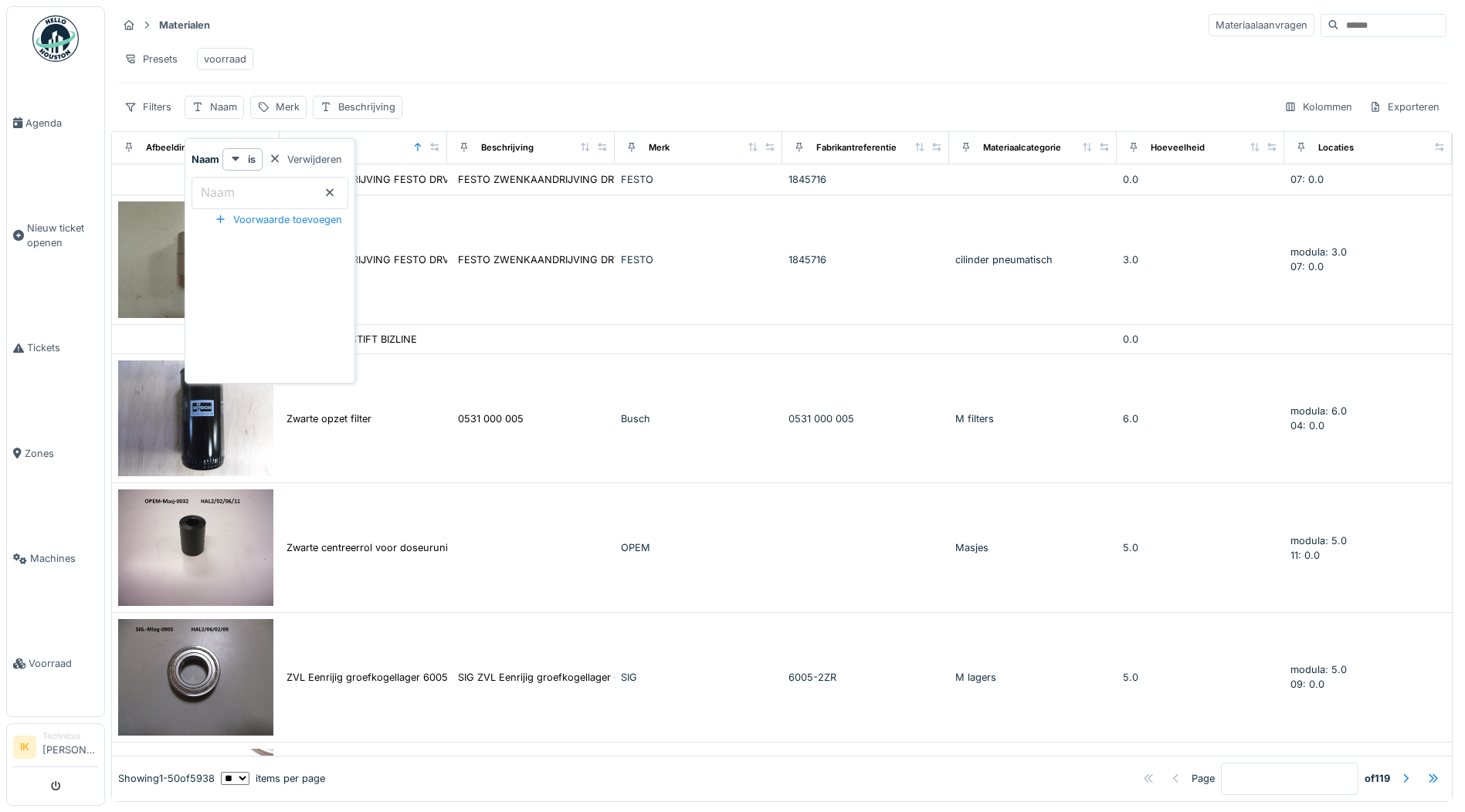
click at [215, 191] on label "Naam" at bounding box center [217, 192] width 40 height 18
click at [215, 191] on input "Naam" at bounding box center [269, 193] width 157 height 33
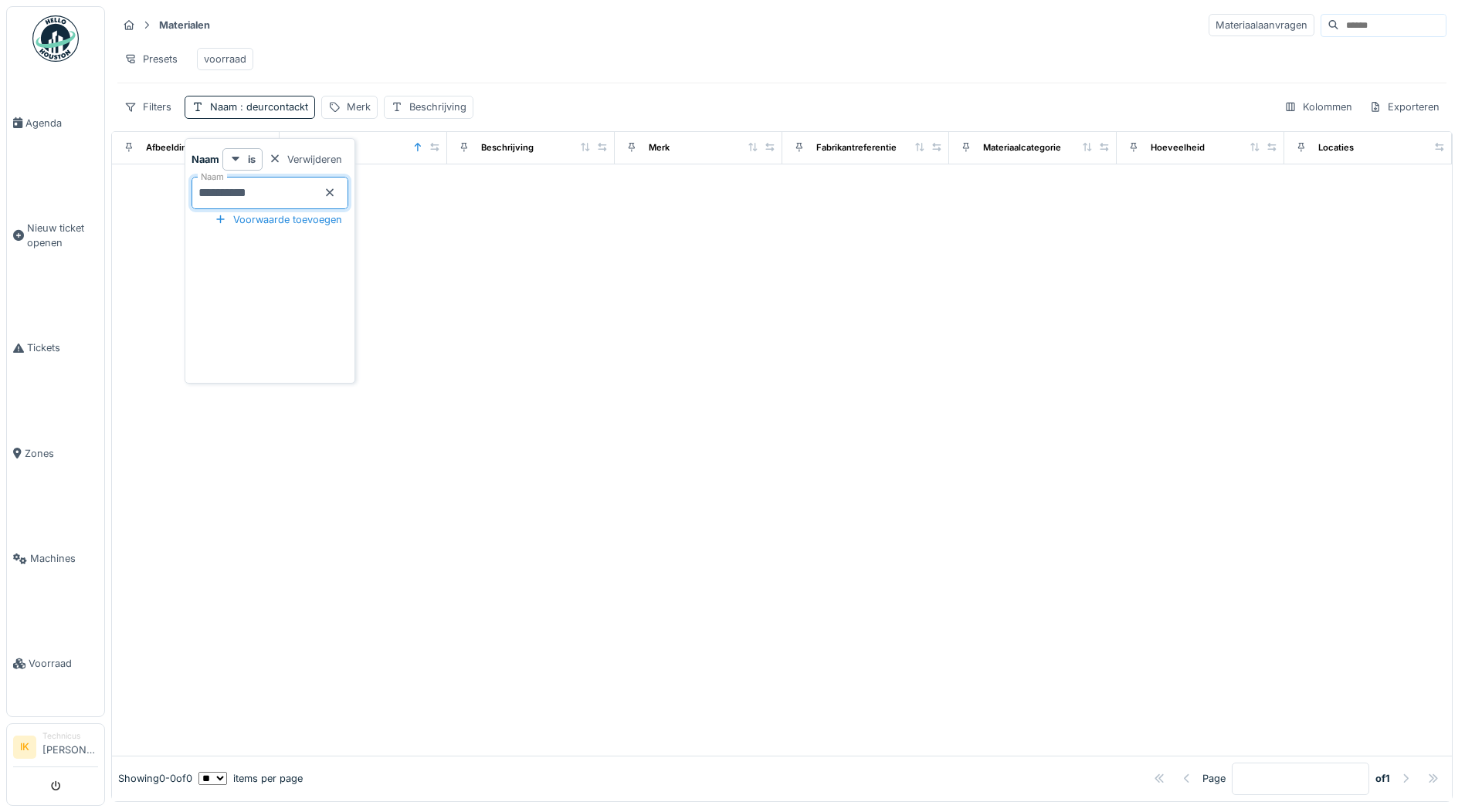
type input "*********"
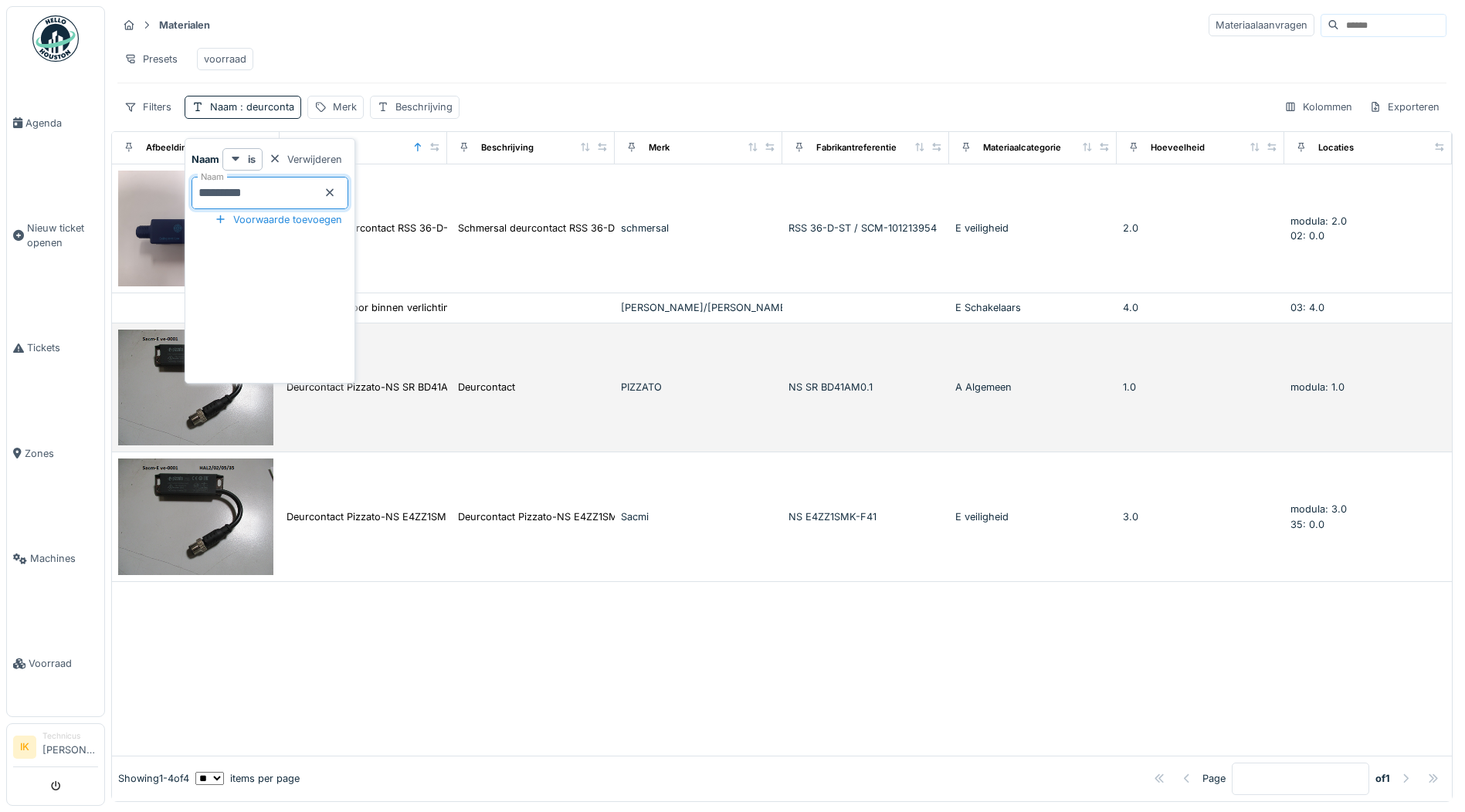
click at [235, 422] on img at bounding box center [195, 387] width 155 height 117
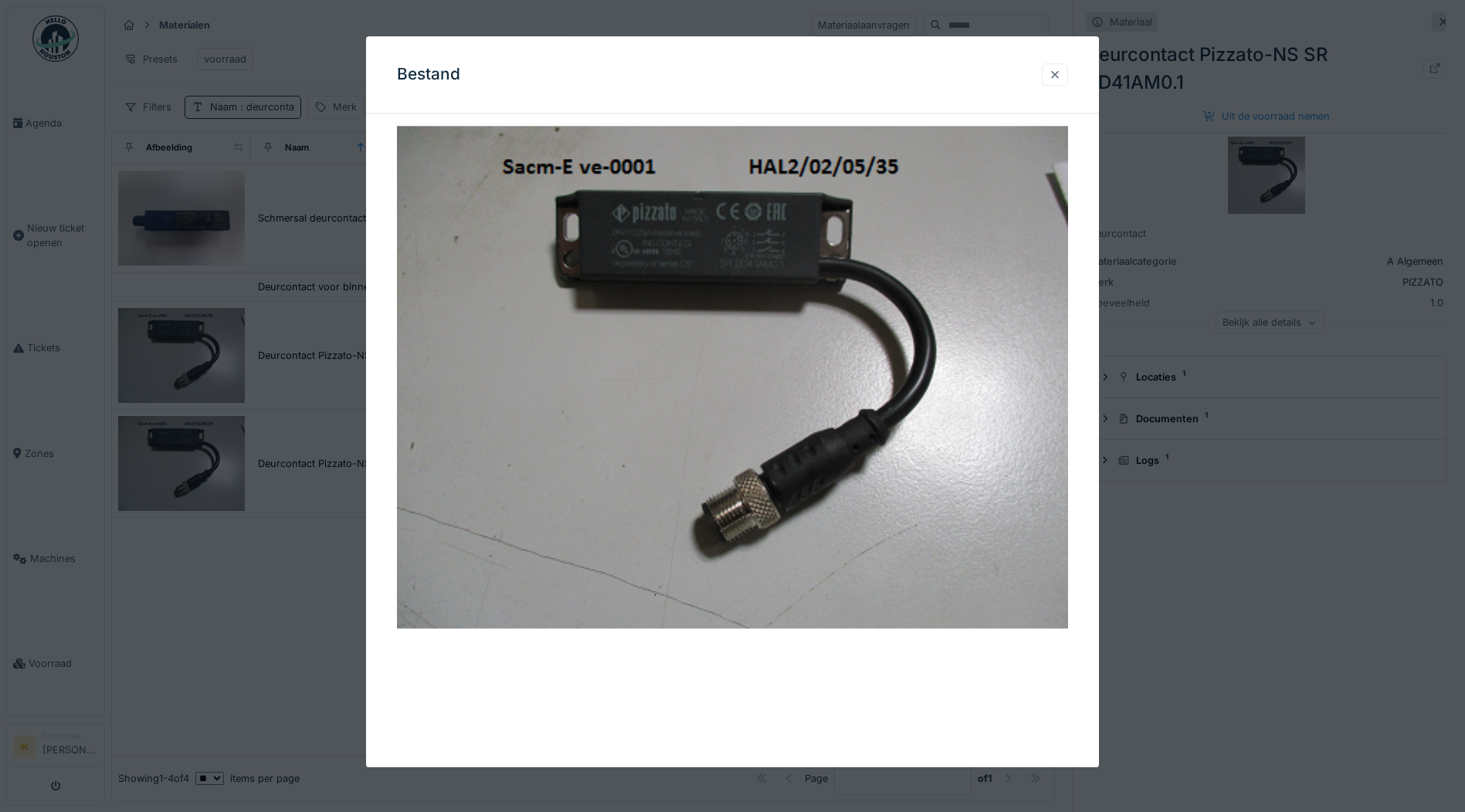
click at [1061, 75] on div at bounding box center [1055, 74] width 13 height 14
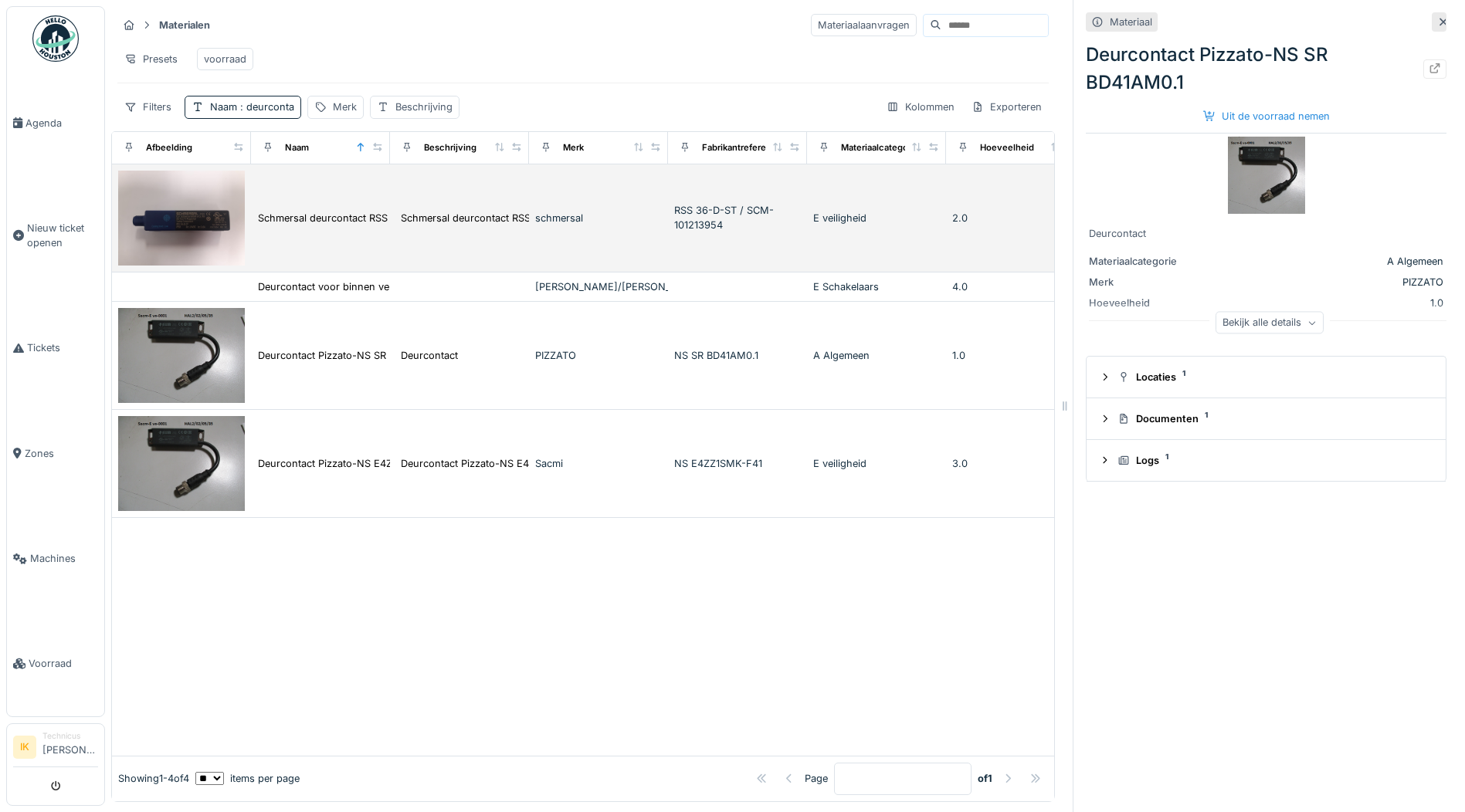
click at [155, 217] on img at bounding box center [181, 217] width 127 height 95
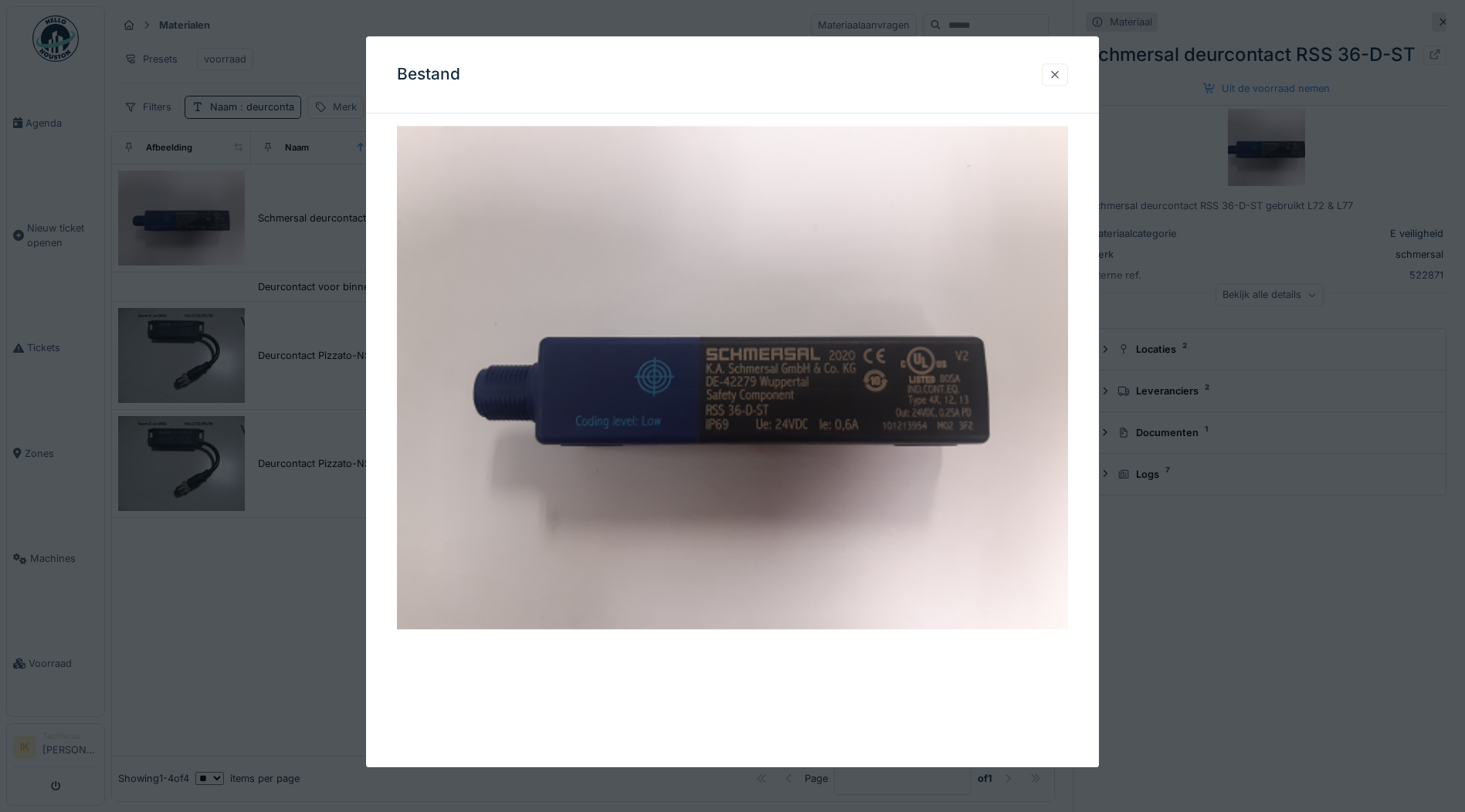
click at [1061, 73] on div at bounding box center [1055, 74] width 13 height 14
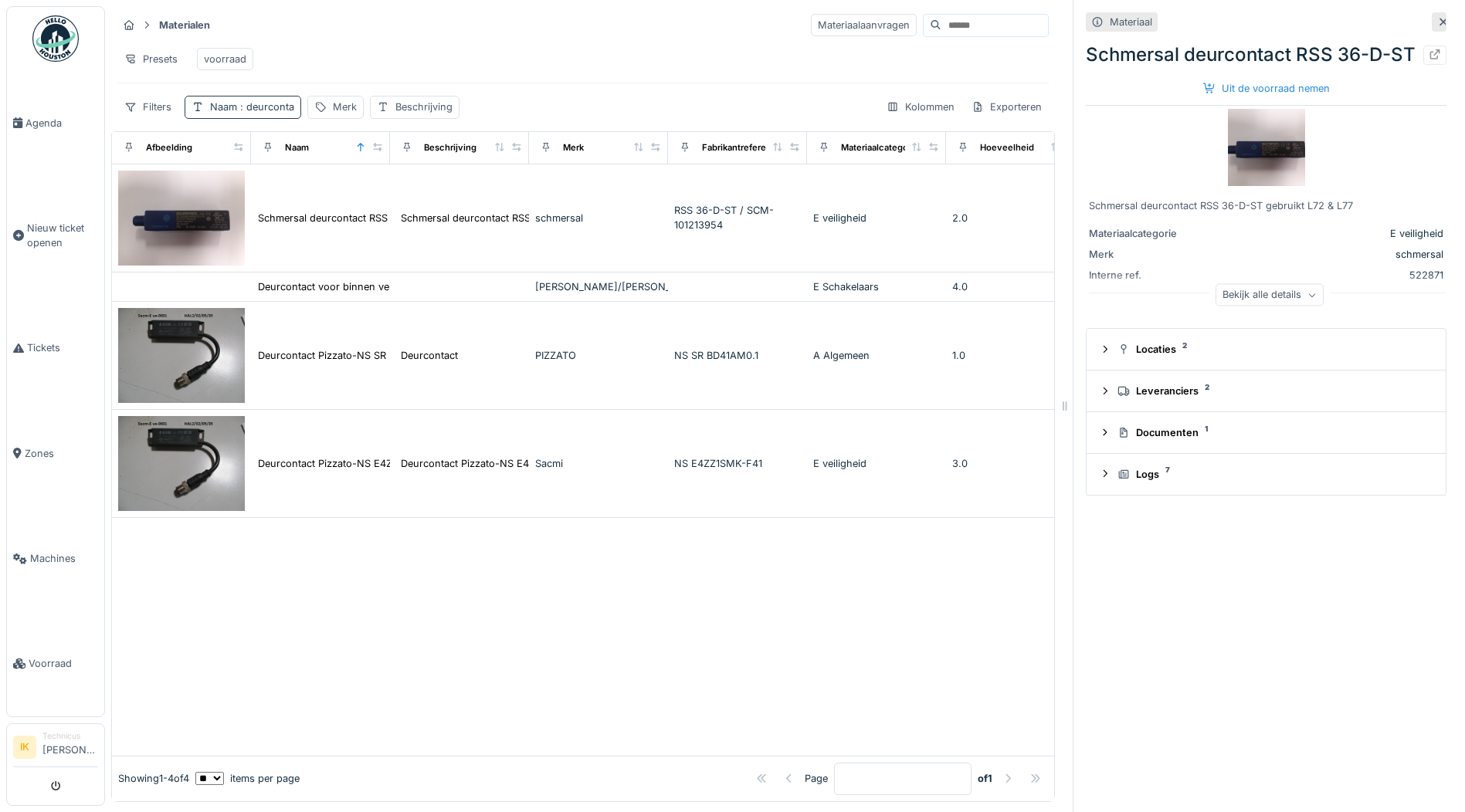
click at [281, 113] on span ": deurconta" at bounding box center [265, 107] width 57 height 12
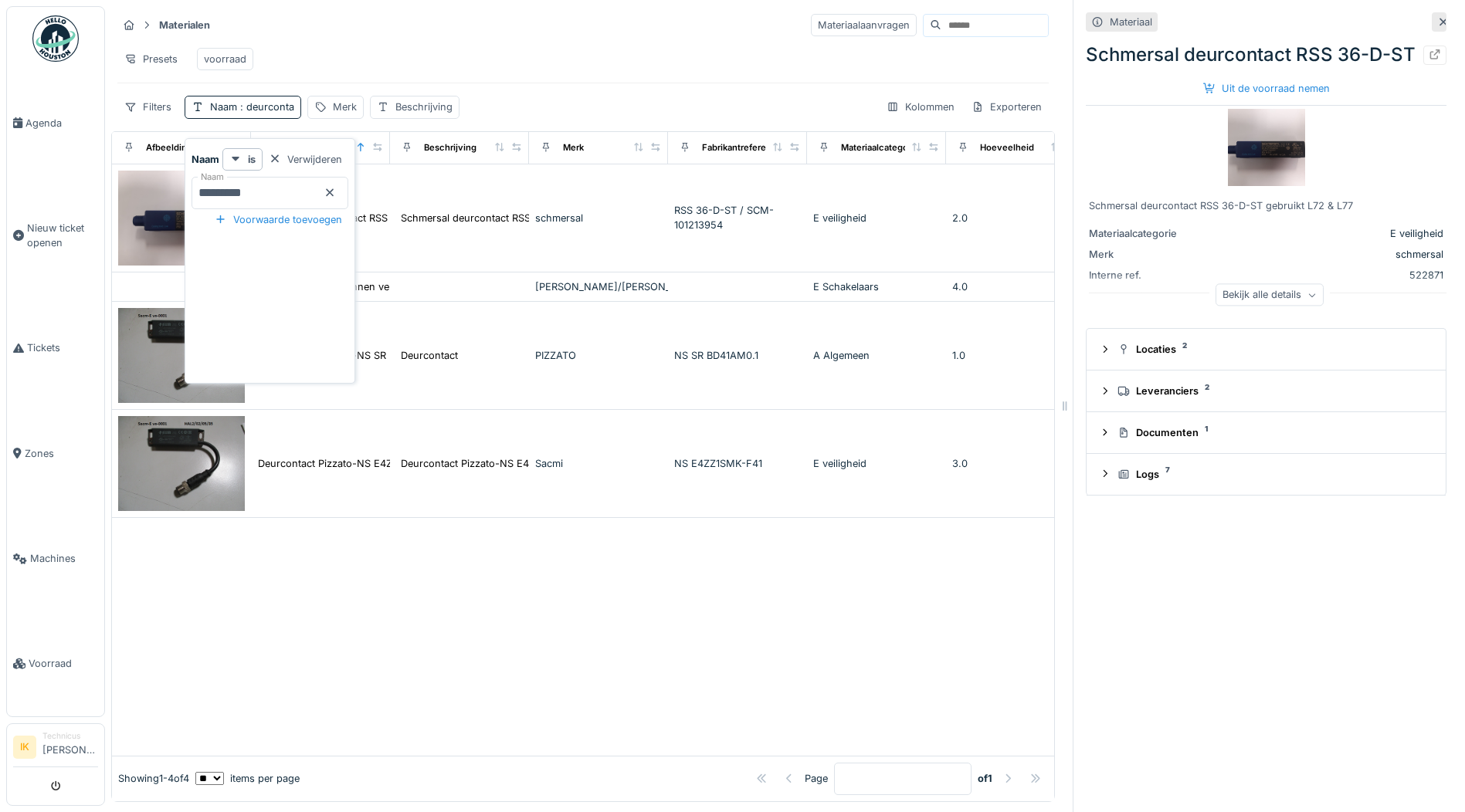
click at [336, 190] on icon at bounding box center [330, 192] width 13 height 10
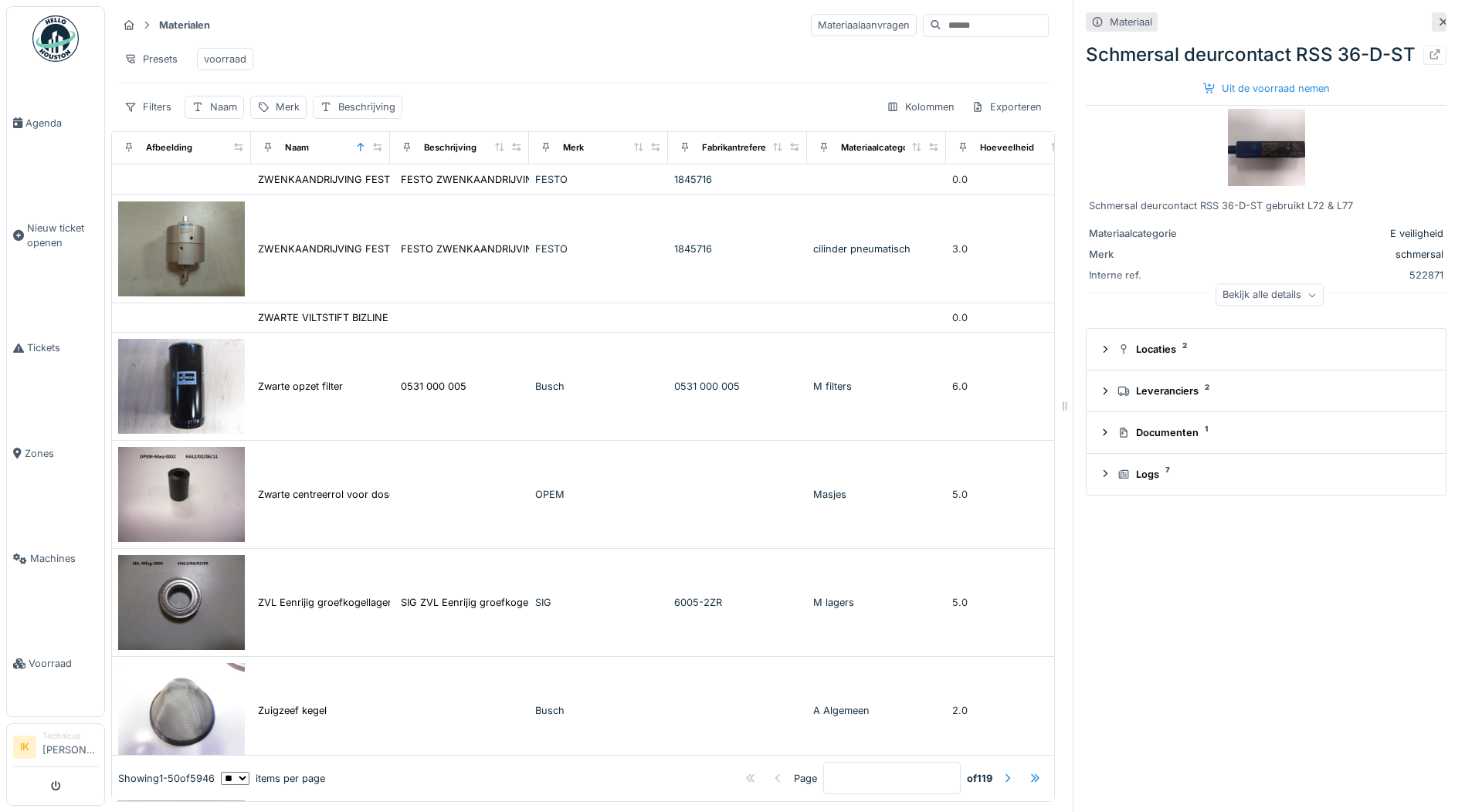
click at [383, 40] on hr at bounding box center [583, 39] width 931 height 1
click at [228, 114] on div "Naam" at bounding box center [224, 107] width 27 height 14
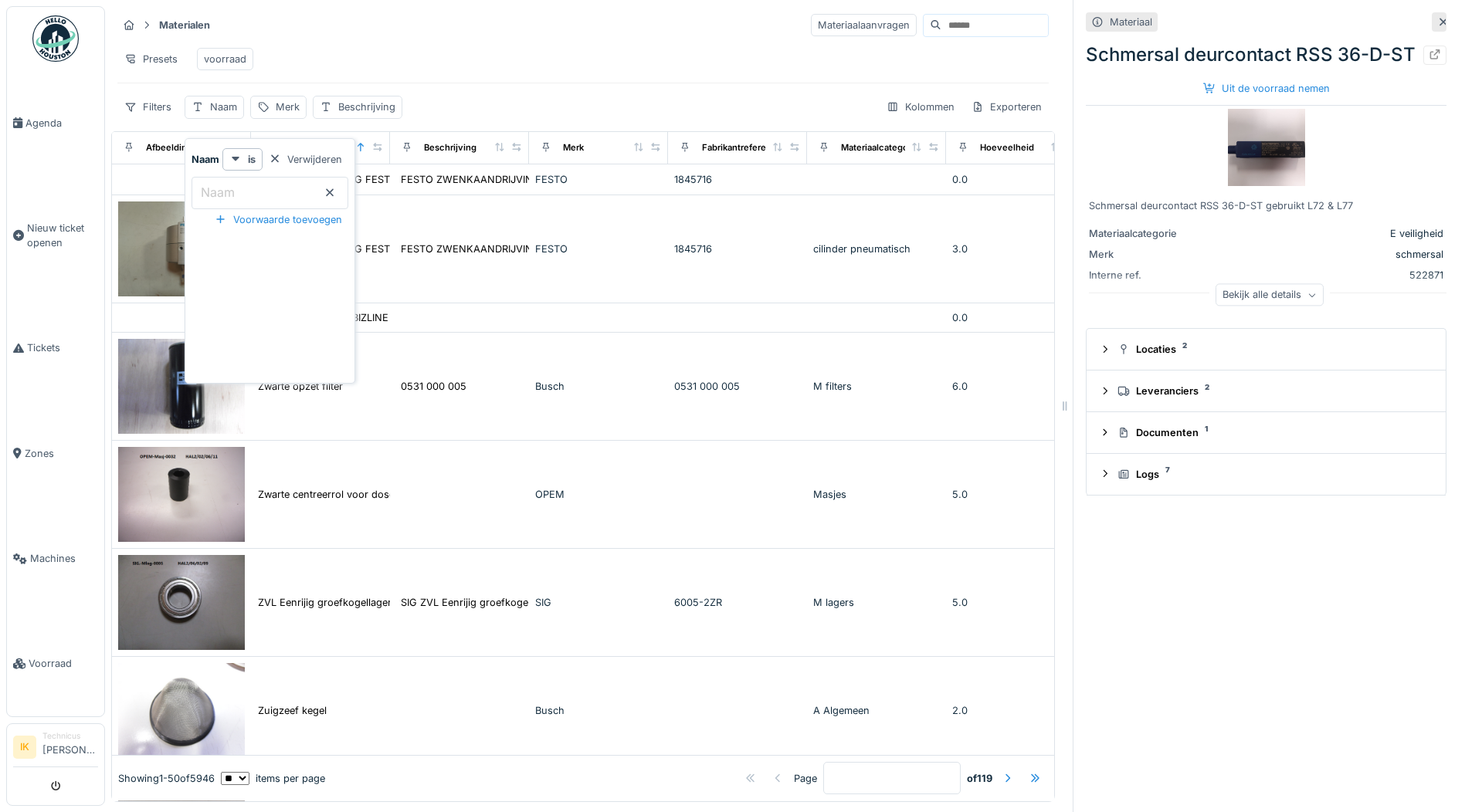
click at [214, 189] on label "Naam" at bounding box center [217, 192] width 40 height 18
click at [214, 189] on input "Naam" at bounding box center [269, 193] width 157 height 33
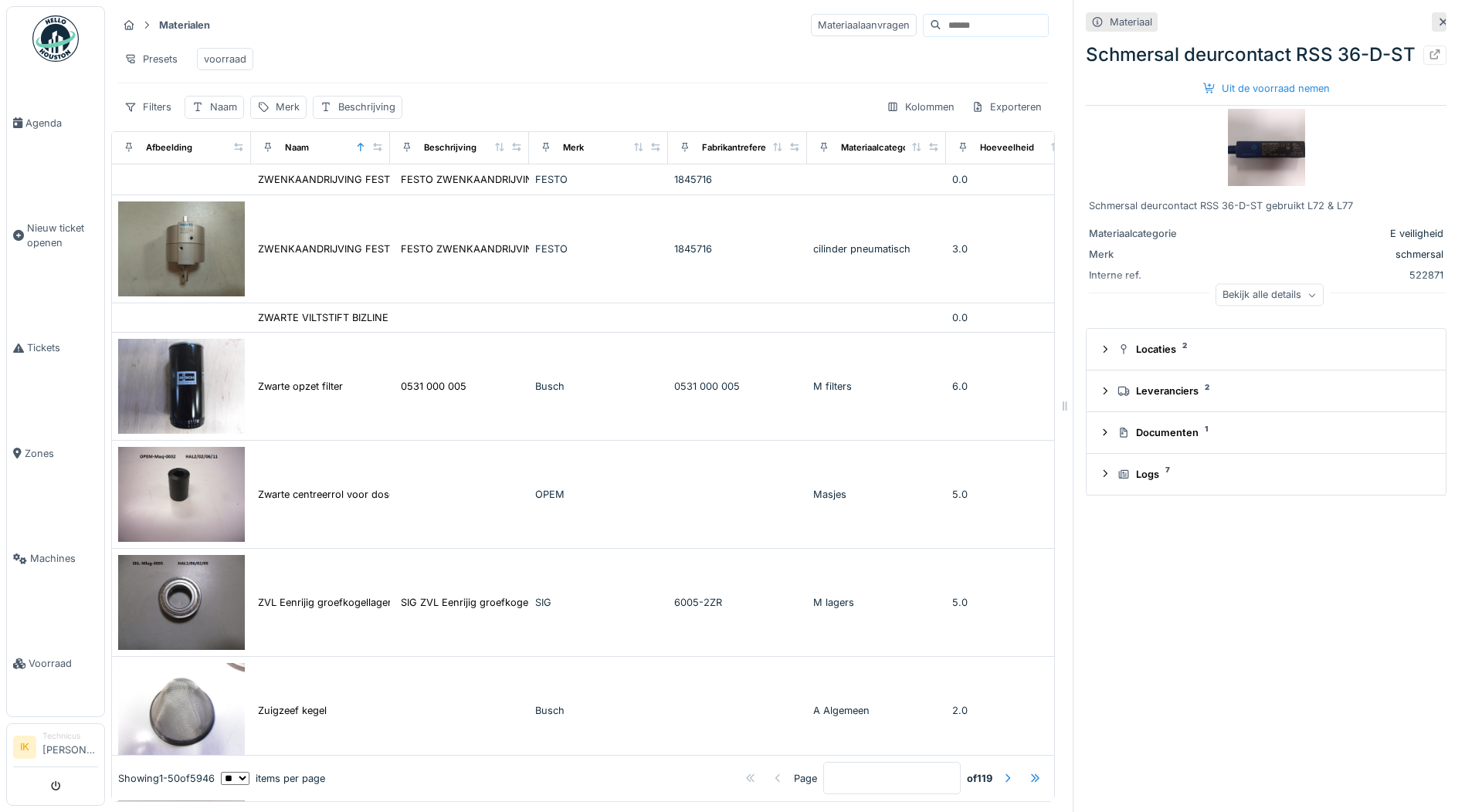
click at [397, 43] on div "Presets voorraad" at bounding box center [583, 59] width 931 height 34
click at [282, 114] on div "Merk" at bounding box center [287, 107] width 24 height 14
click at [281, 195] on label "Merk" at bounding box center [281, 192] width 35 height 18
click at [281, 195] on input "Merk" at bounding box center [334, 193] width 154 height 33
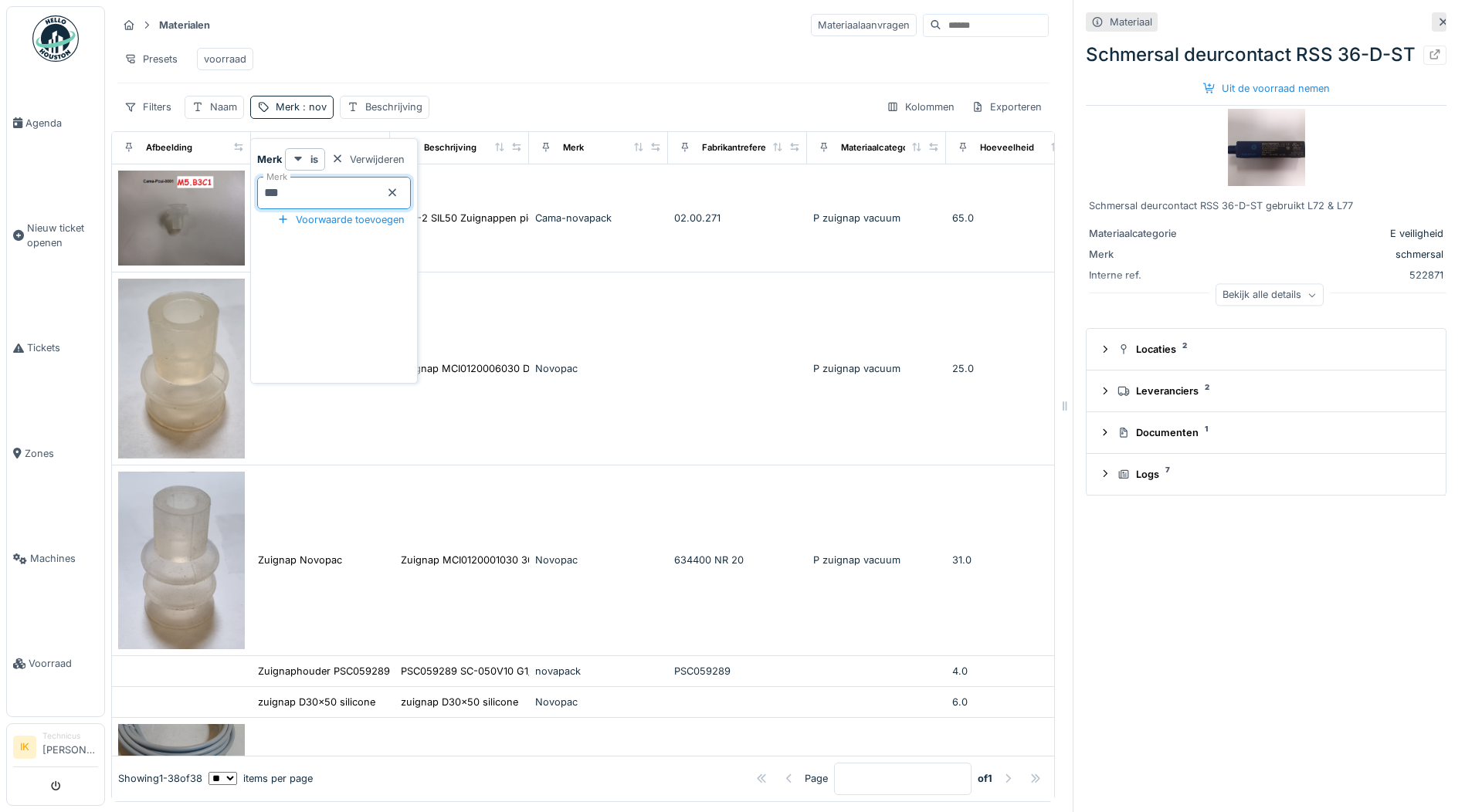
type input "********"
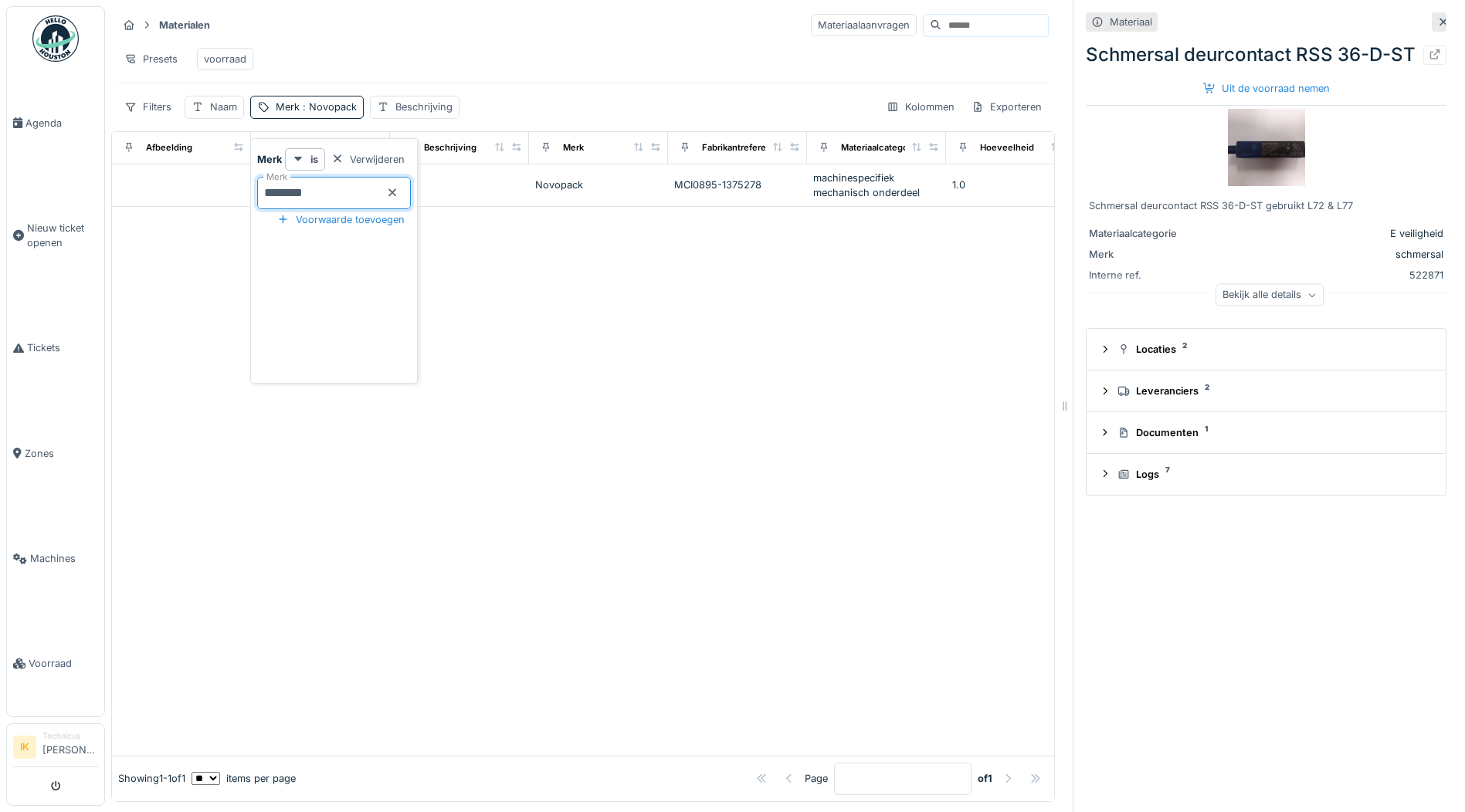
click at [396, 191] on icon at bounding box center [392, 193] width 8 height 8
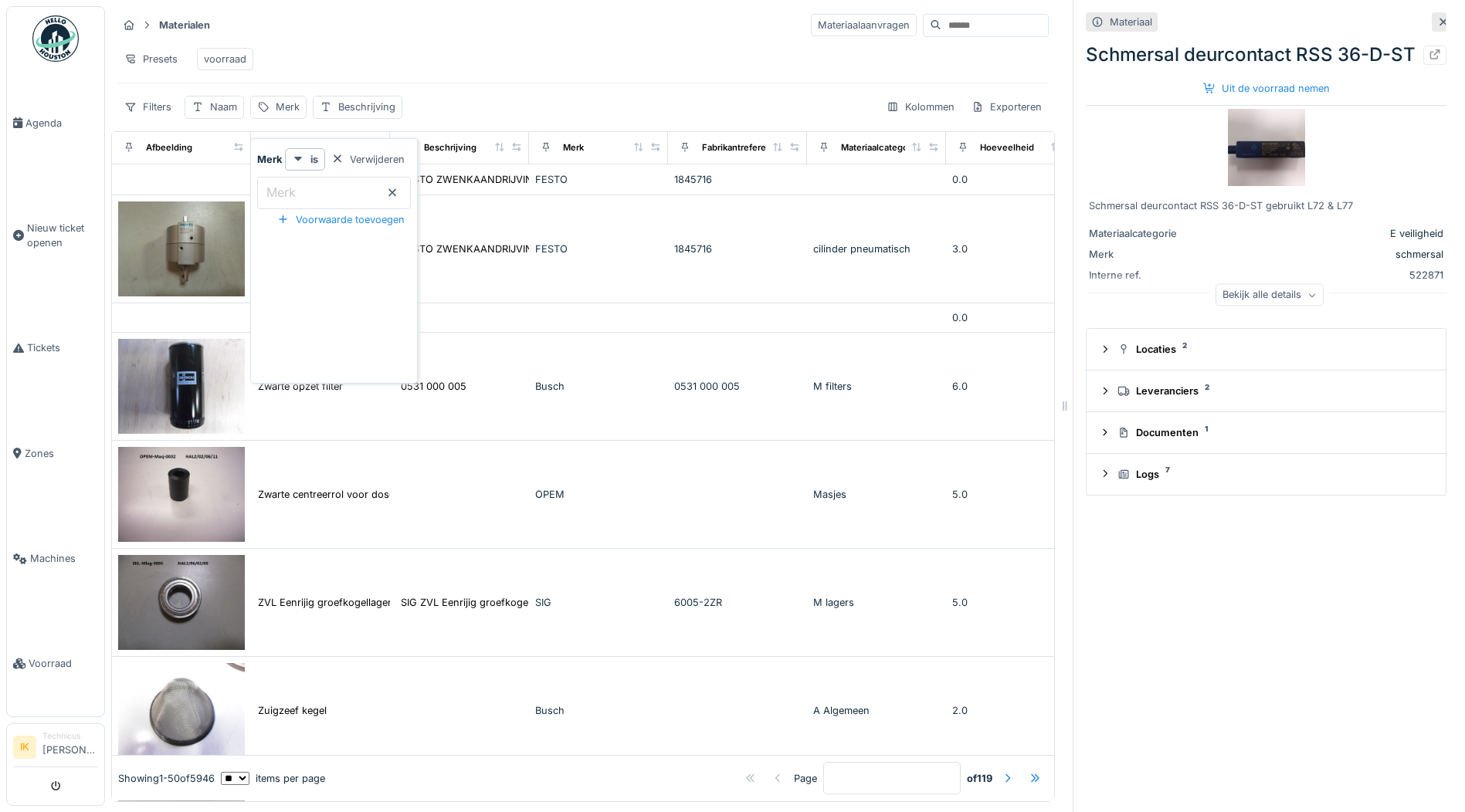
click at [319, 193] on input "Merk" at bounding box center [334, 193] width 154 height 33
type input "***"
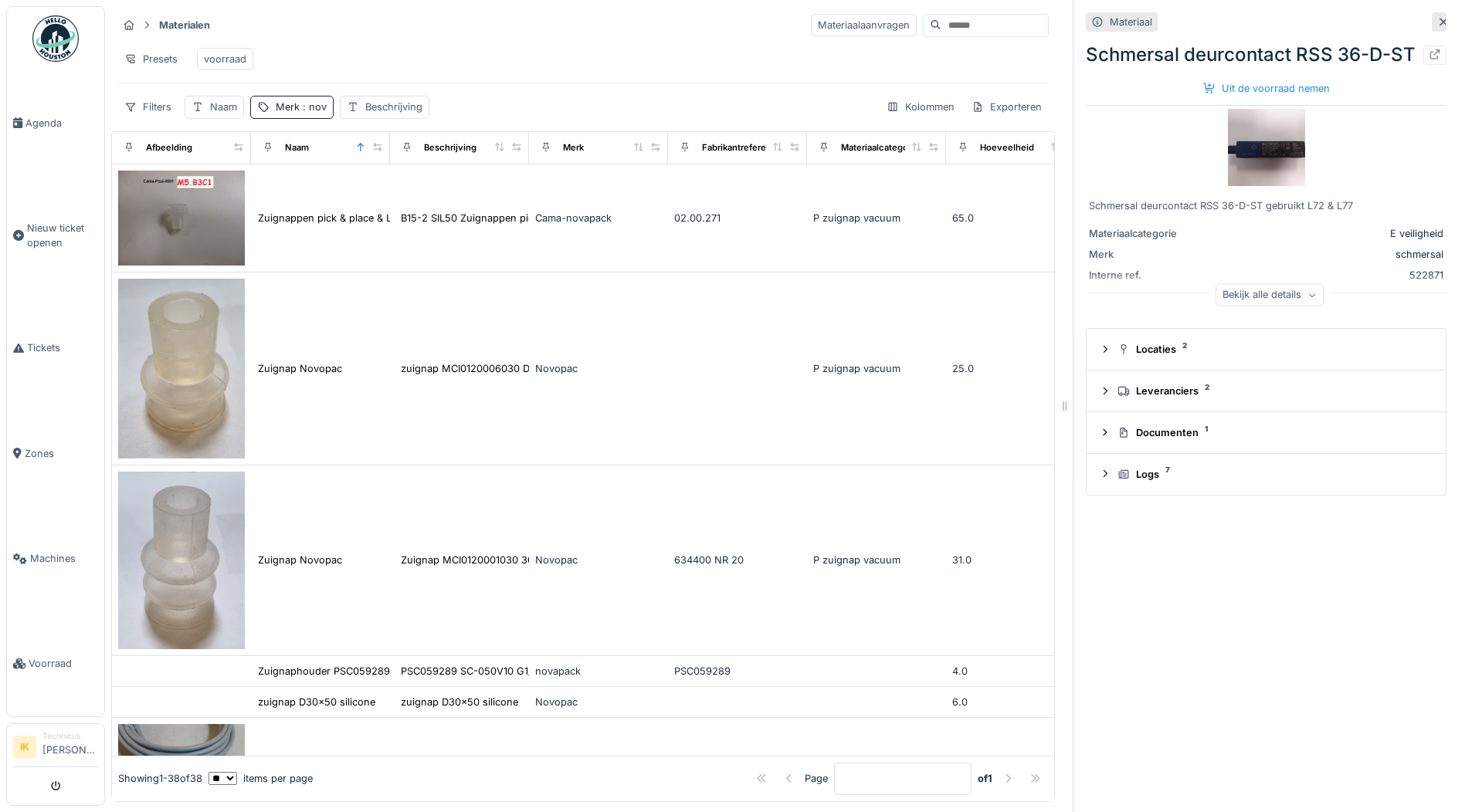
click at [493, 43] on div "Presets voorraad" at bounding box center [583, 59] width 931 height 34
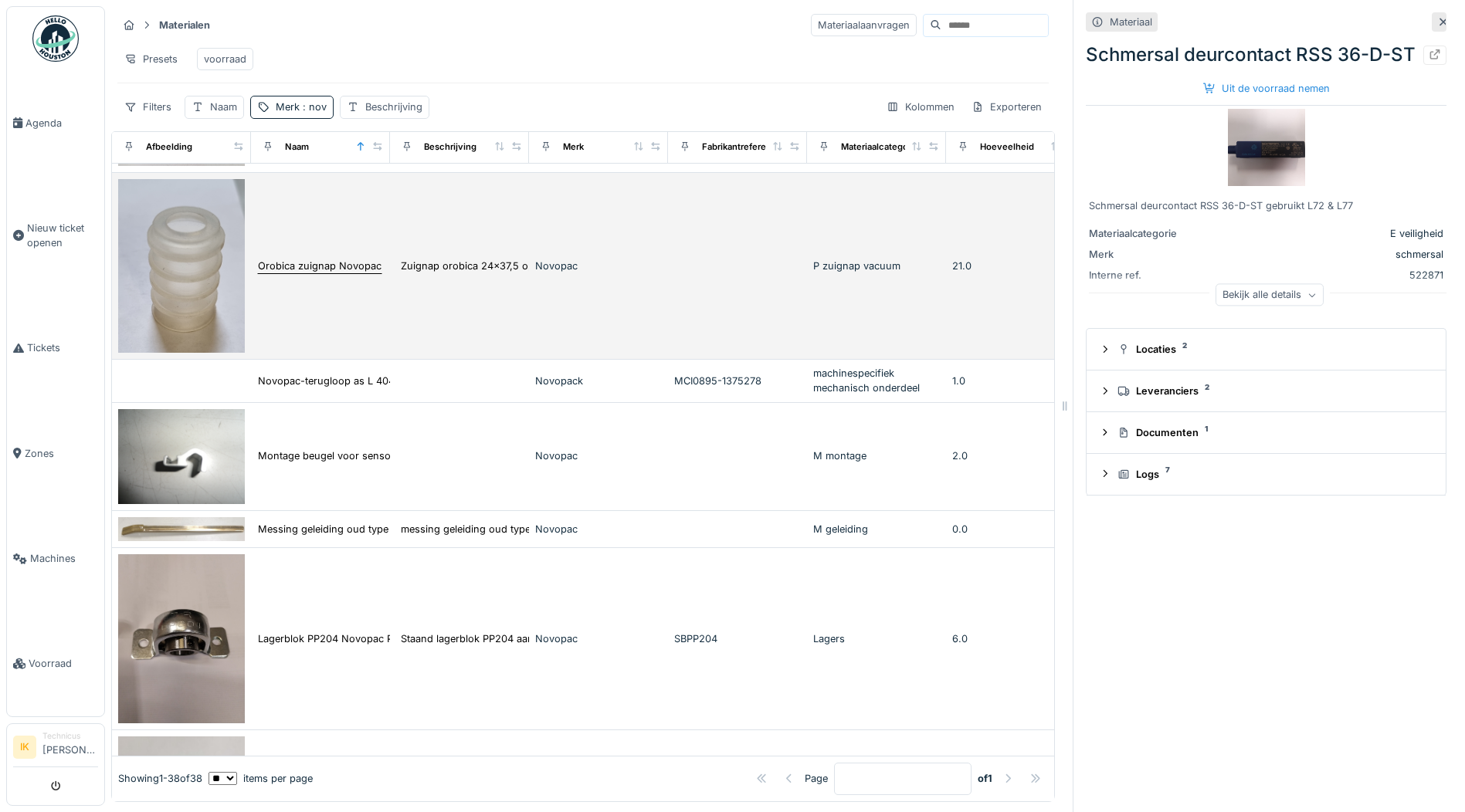
scroll to position [2475, 0]
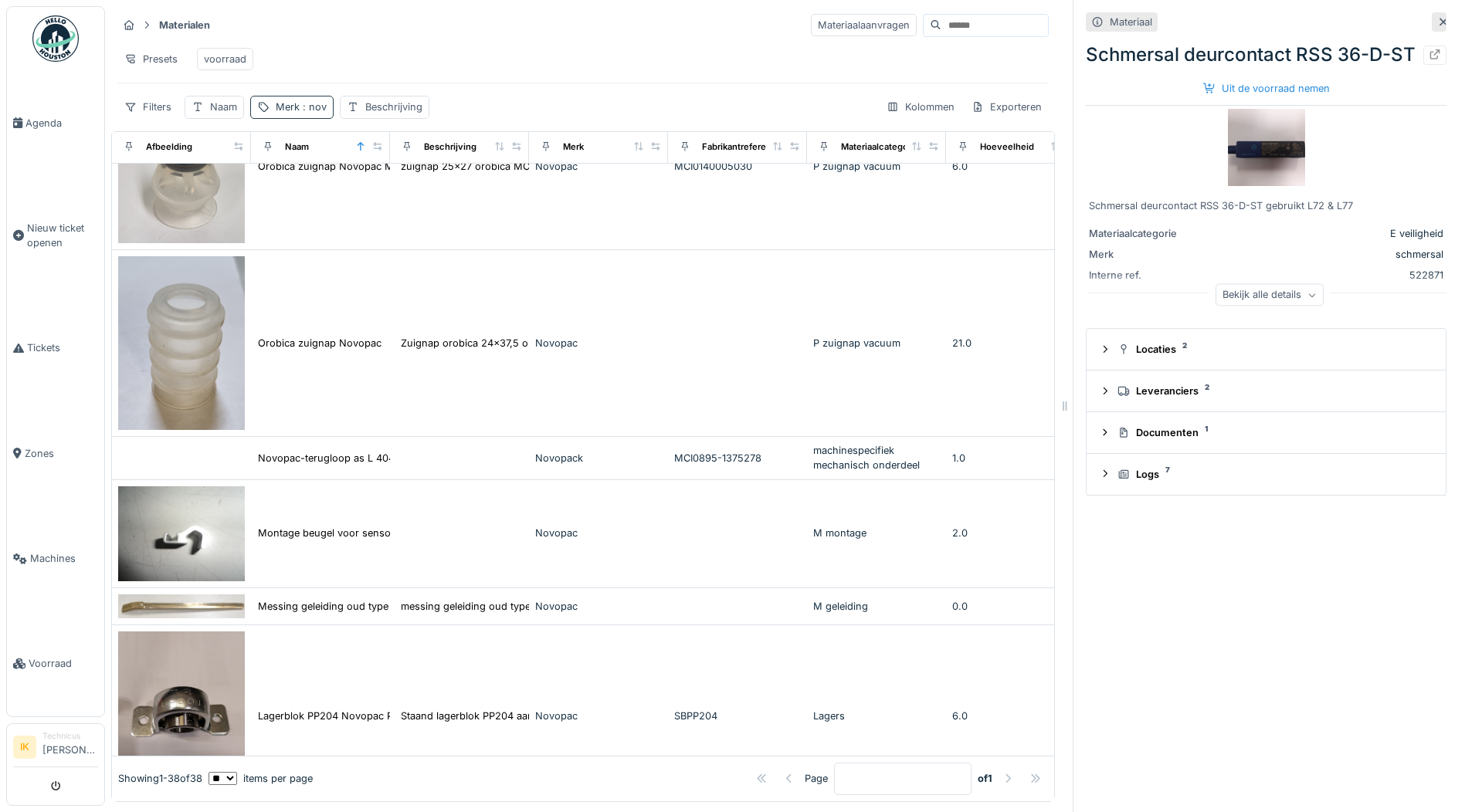
click at [304, 105] on span ": nov" at bounding box center [313, 107] width 27 height 12
click at [396, 189] on icon at bounding box center [392, 193] width 8 height 8
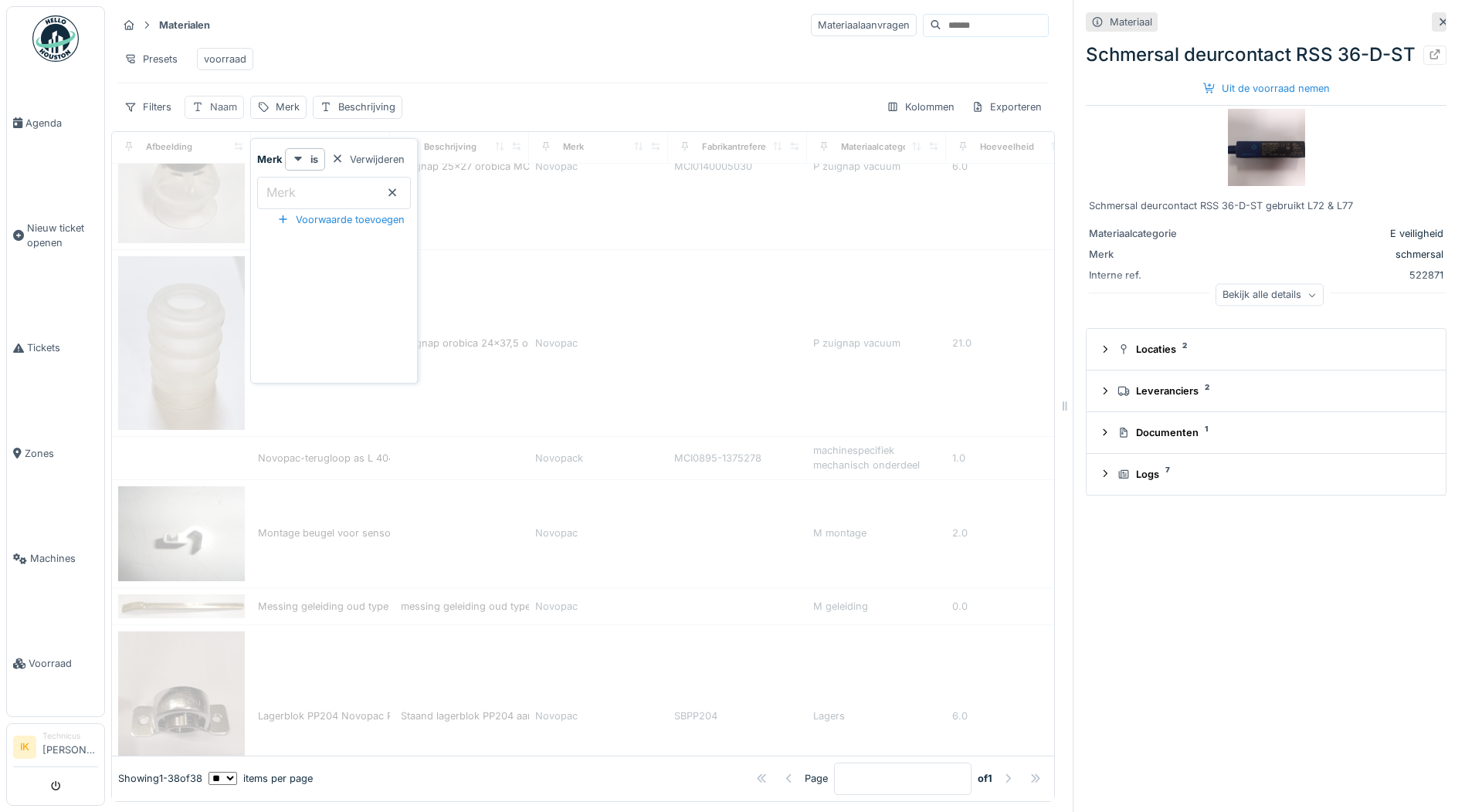
click at [212, 105] on div "Naam" at bounding box center [224, 107] width 27 height 14
click at [228, 183] on label "Naam" at bounding box center [217, 192] width 40 height 18
click at [228, 177] on input "Naam" at bounding box center [269, 193] width 157 height 33
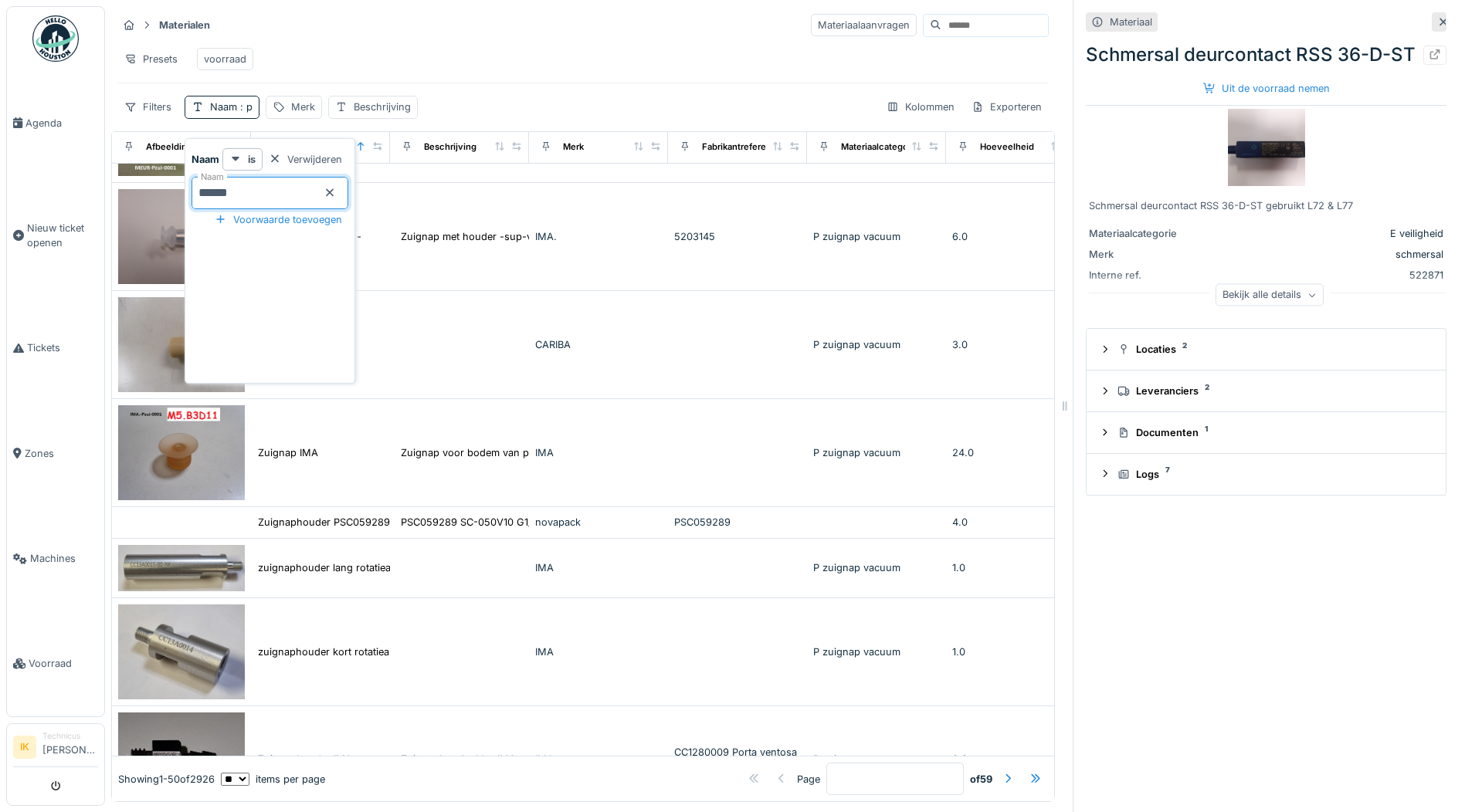
type input "*******"
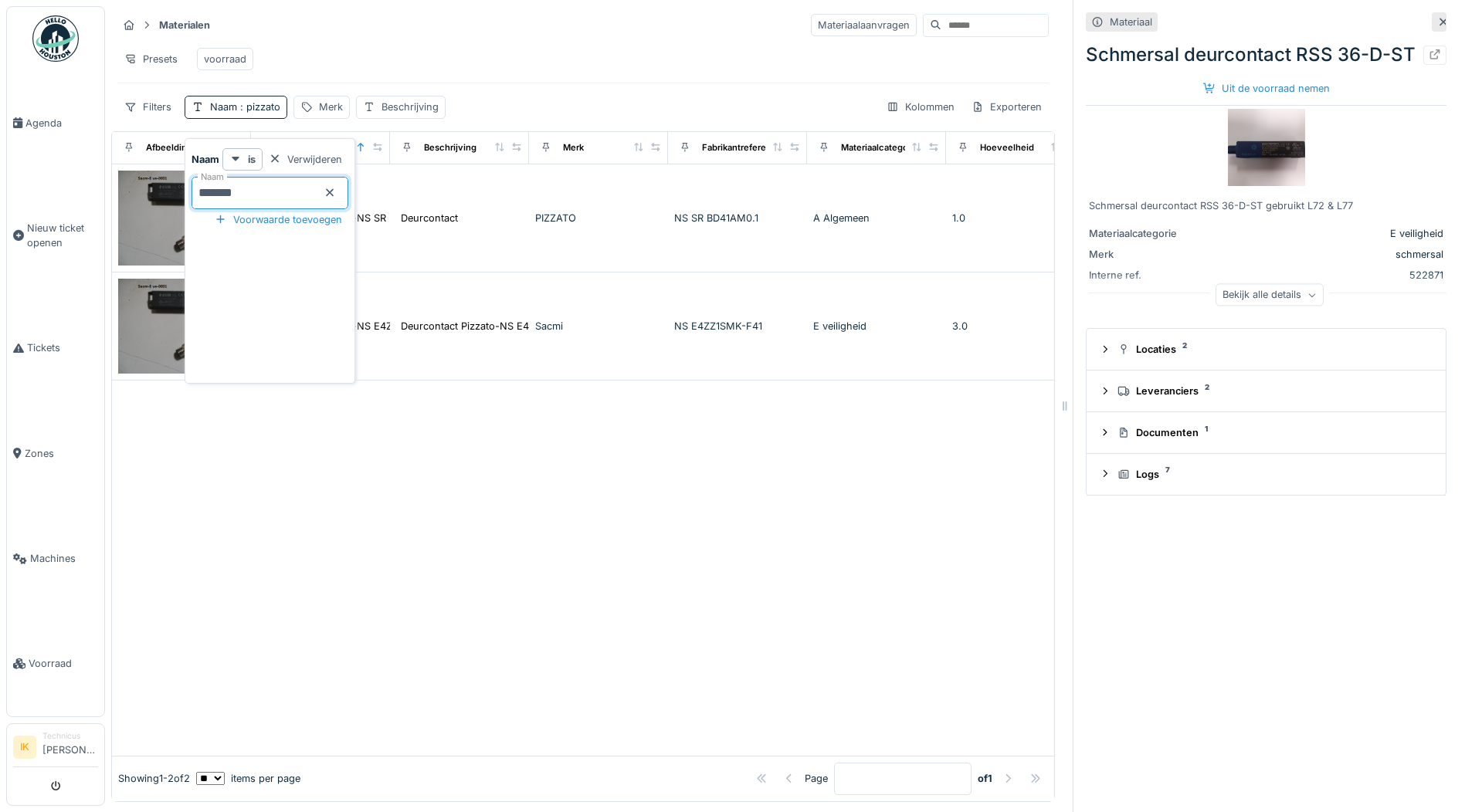
scroll to position [0, 0]
click at [466, 22] on div "Materialen Materiaalaanvragen" at bounding box center [583, 25] width 931 height 25
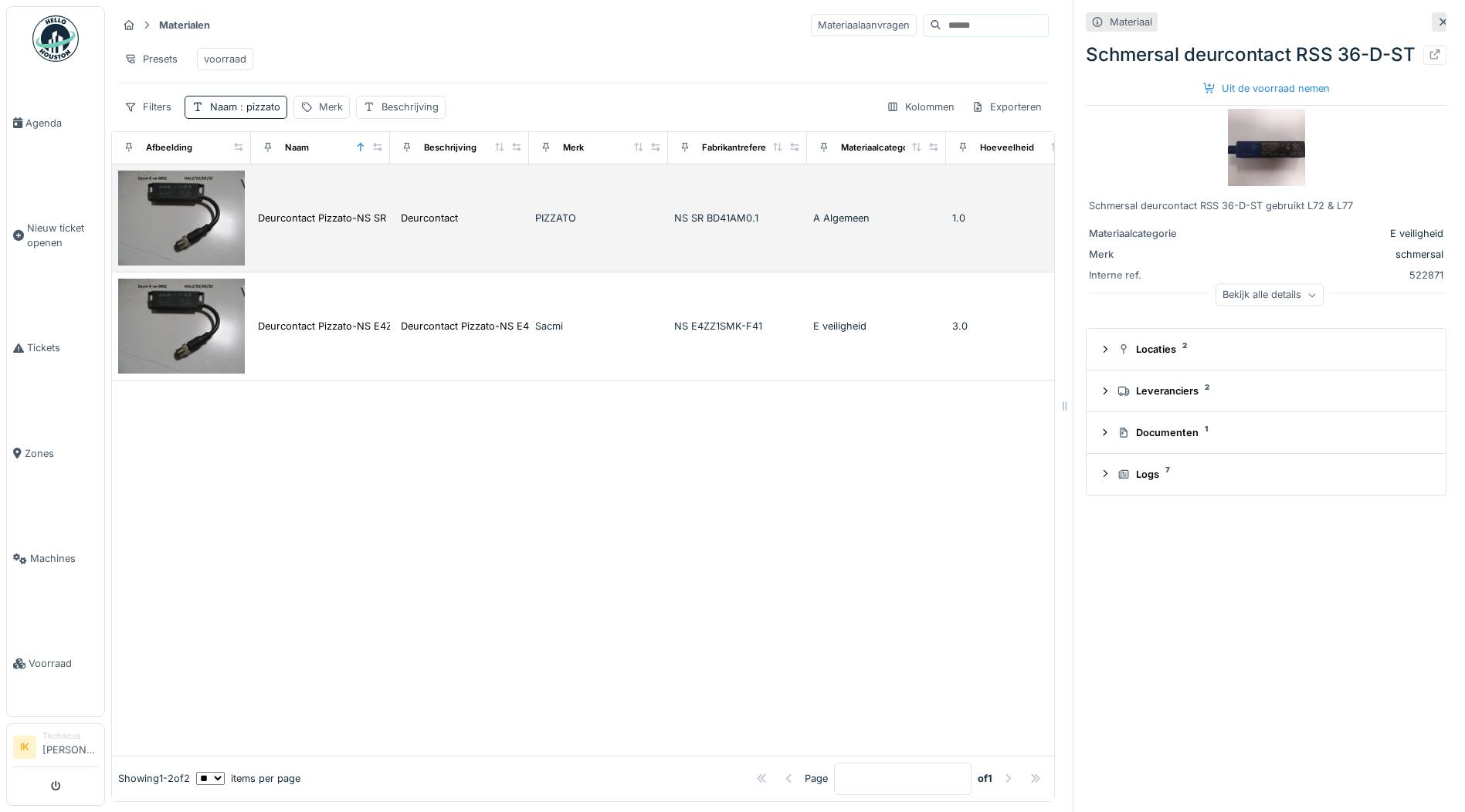
click at [178, 219] on img at bounding box center [181, 217] width 127 height 95
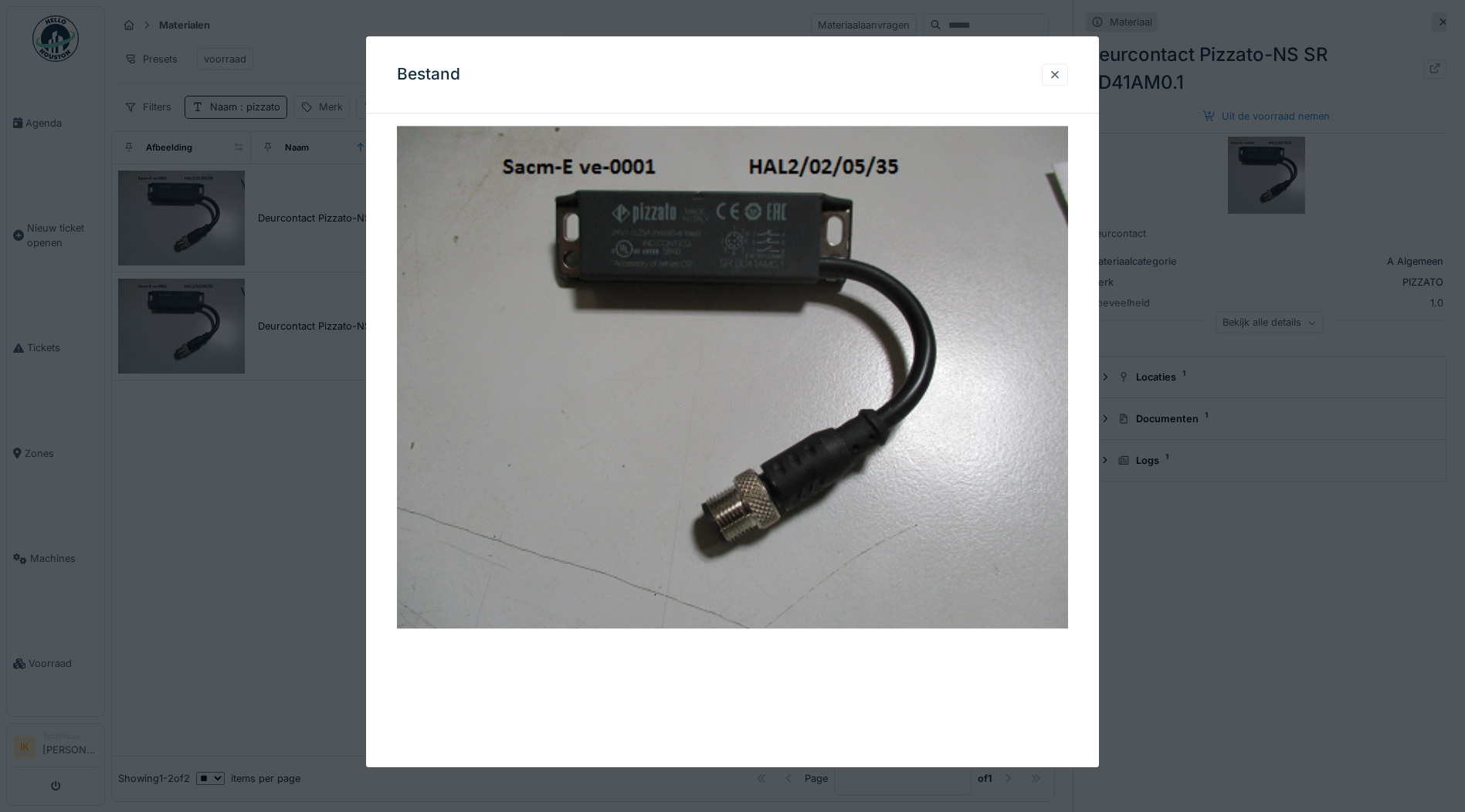
click at [185, 311] on div at bounding box center [732, 406] width 1465 height 812
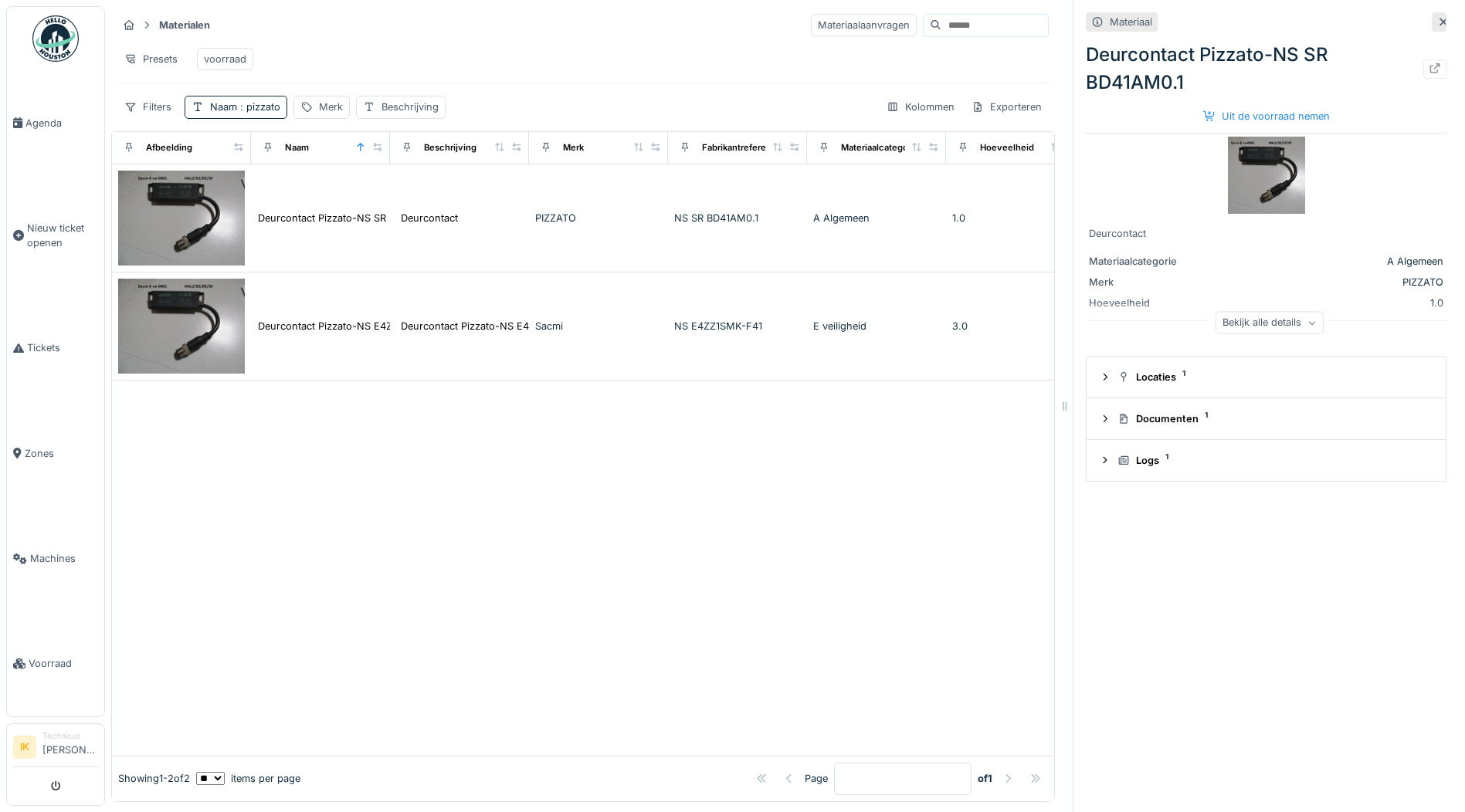
click at [185, 312] on img at bounding box center [181, 326] width 127 height 95
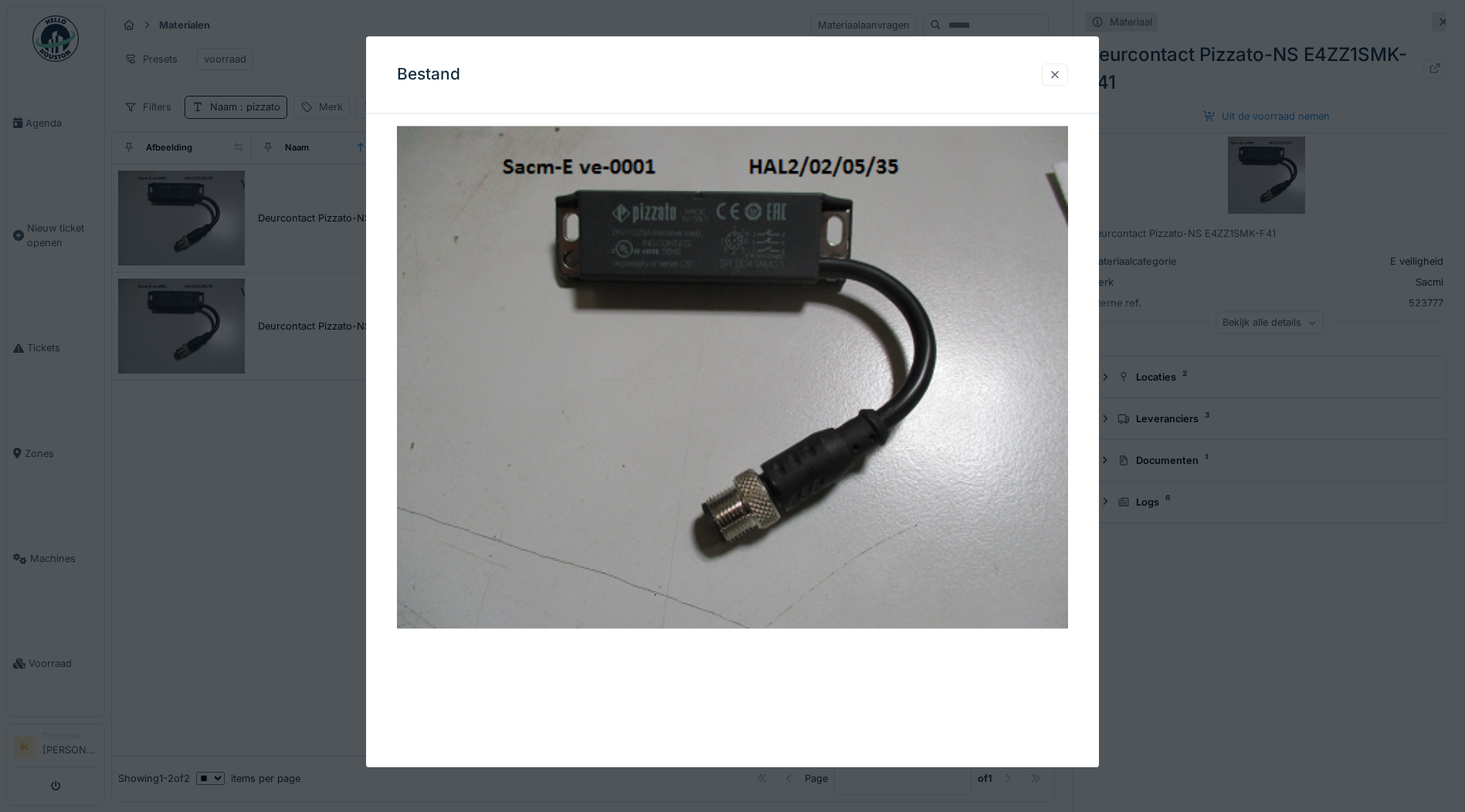
click at [1057, 76] on div at bounding box center [1055, 74] width 13 height 14
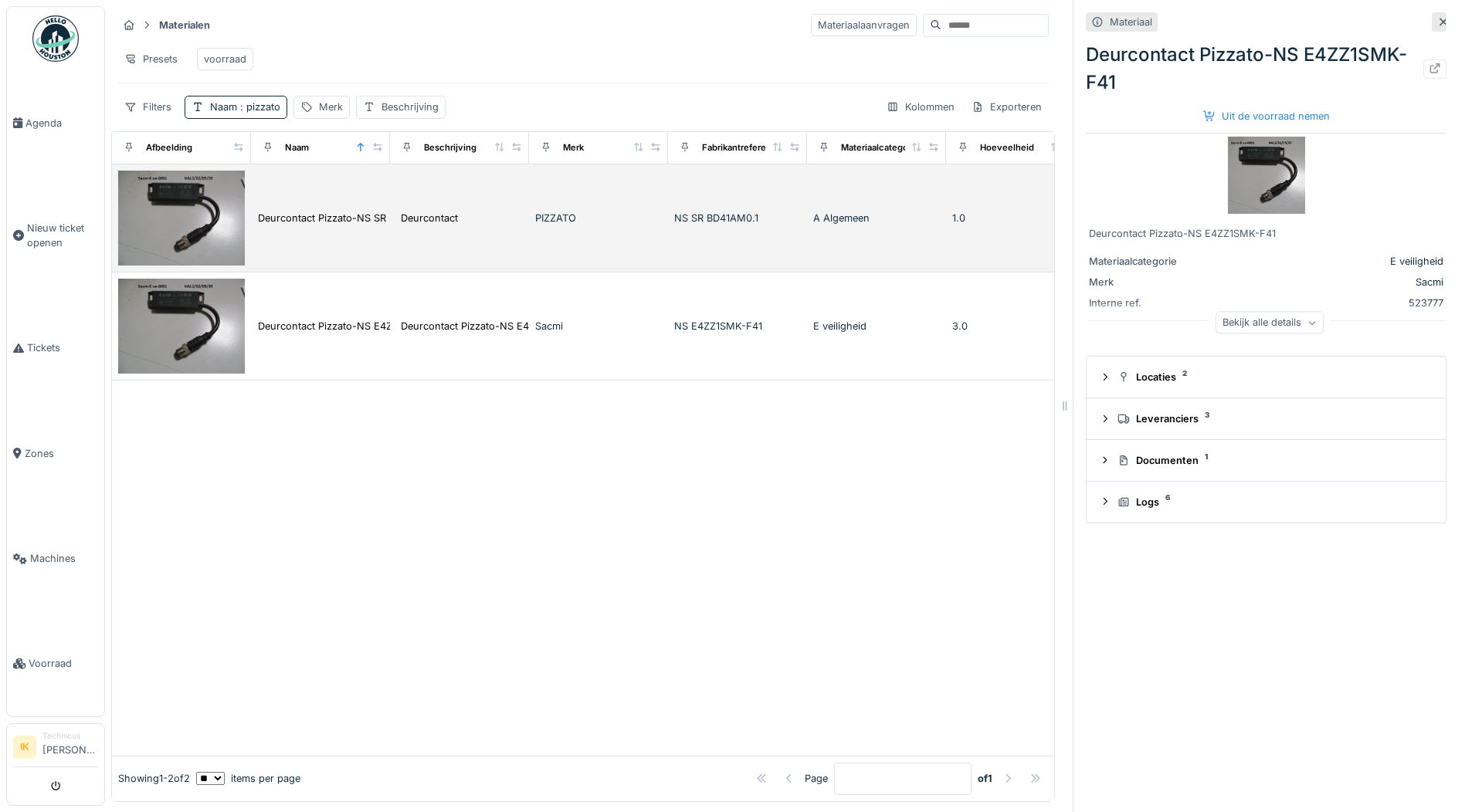
click at [178, 197] on img at bounding box center [181, 217] width 127 height 95
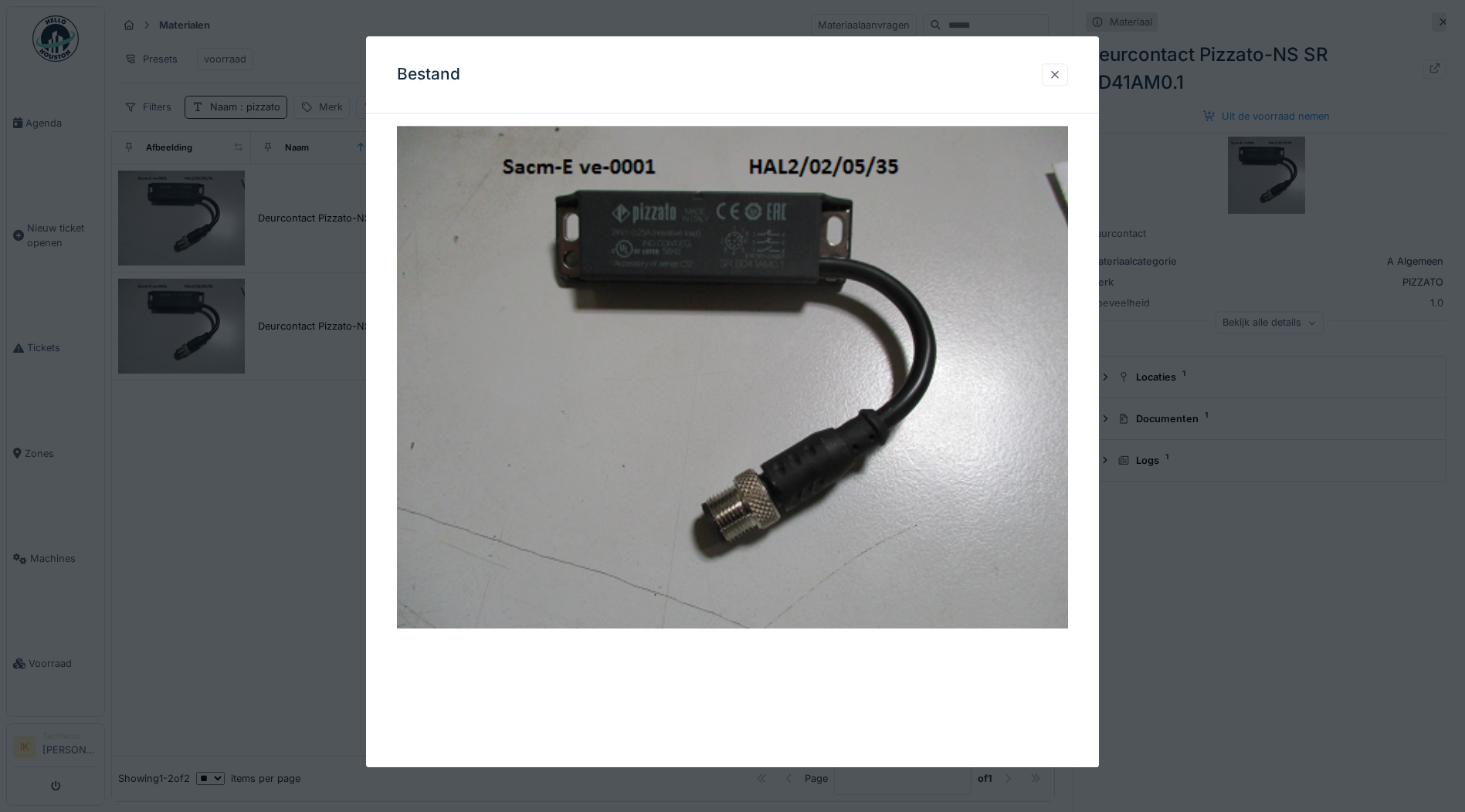
click at [1058, 76] on div at bounding box center [1055, 74] width 13 height 14
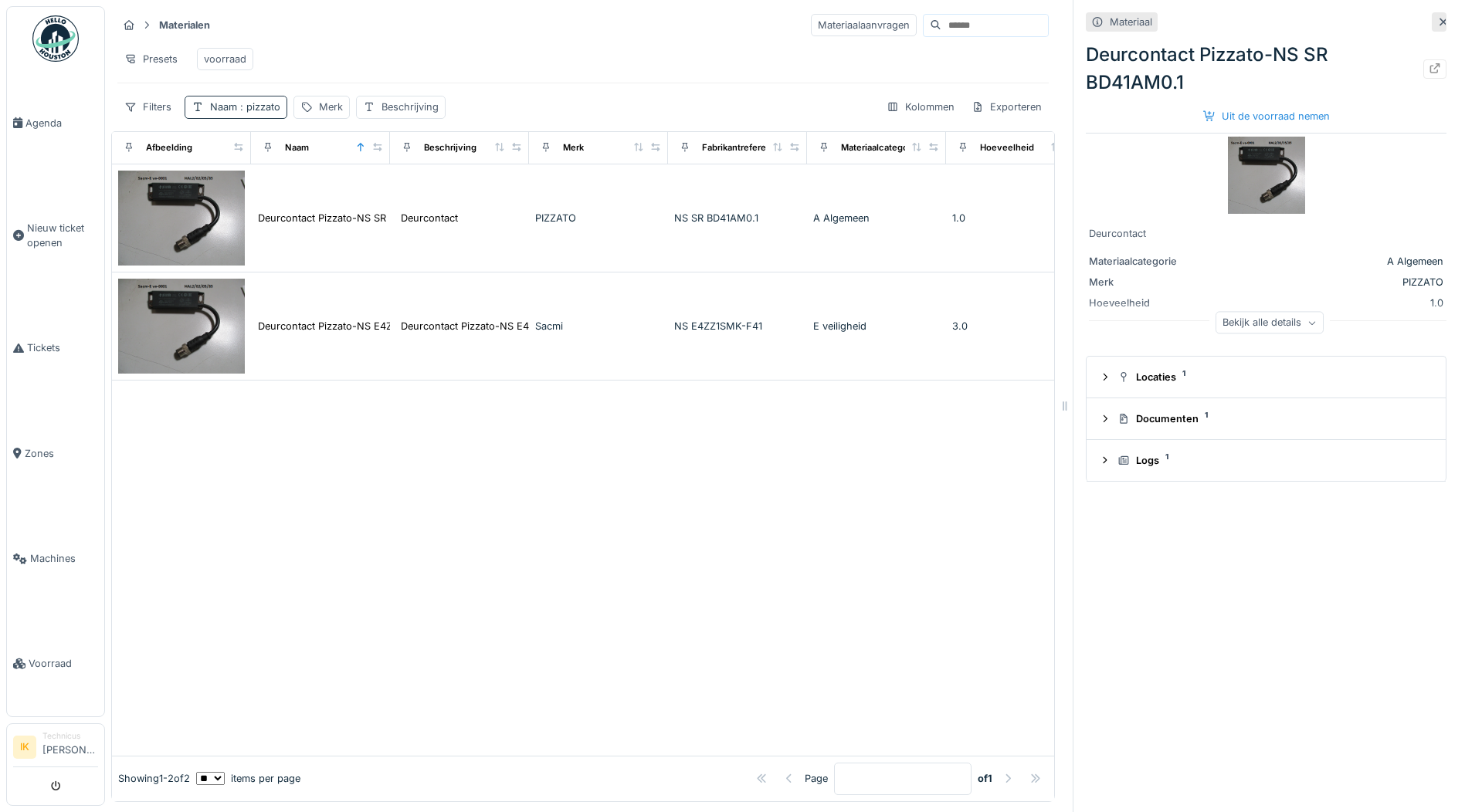
click at [252, 102] on span ": pizzato" at bounding box center [259, 107] width 43 height 12
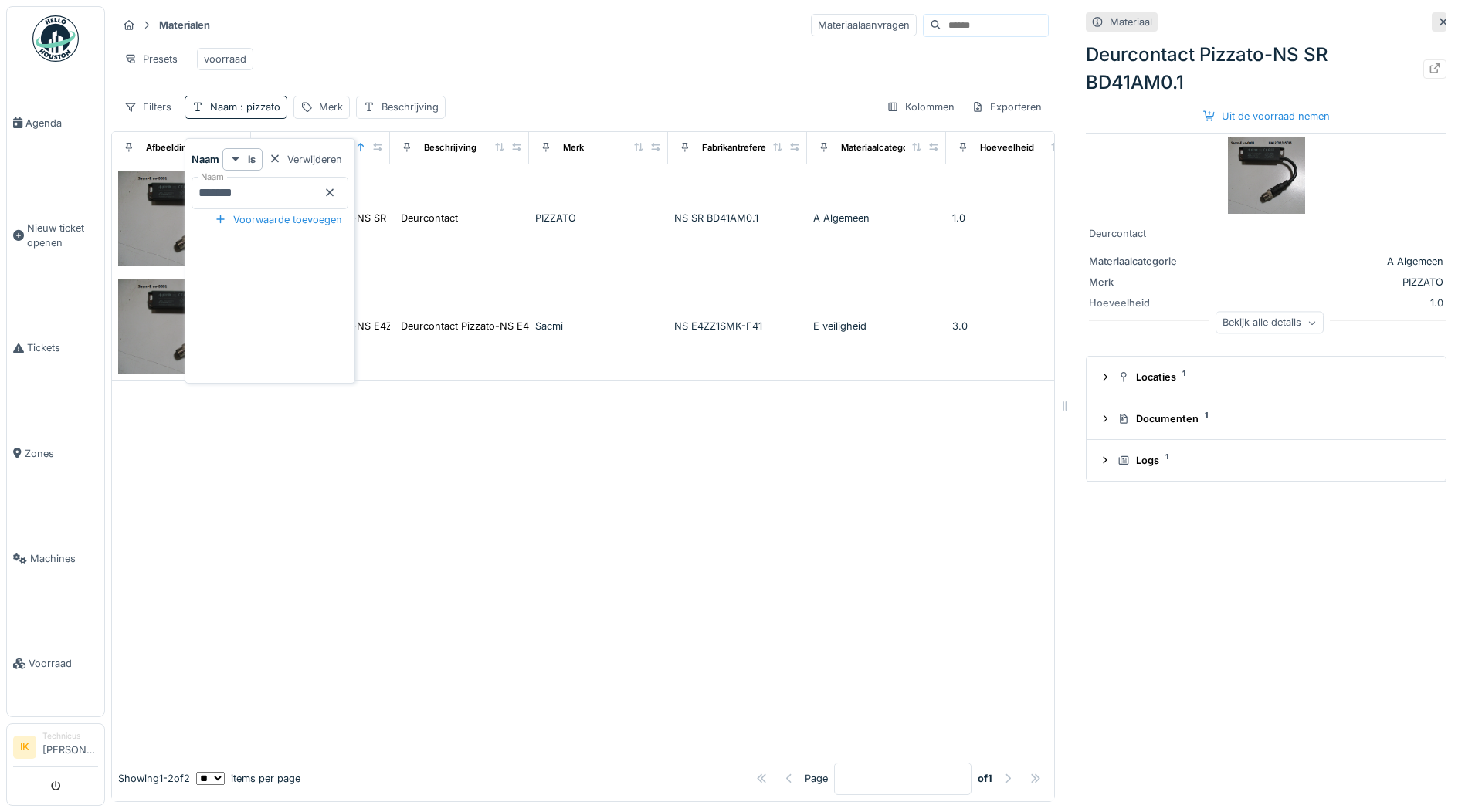
click at [333, 189] on icon at bounding box center [330, 193] width 8 height 8
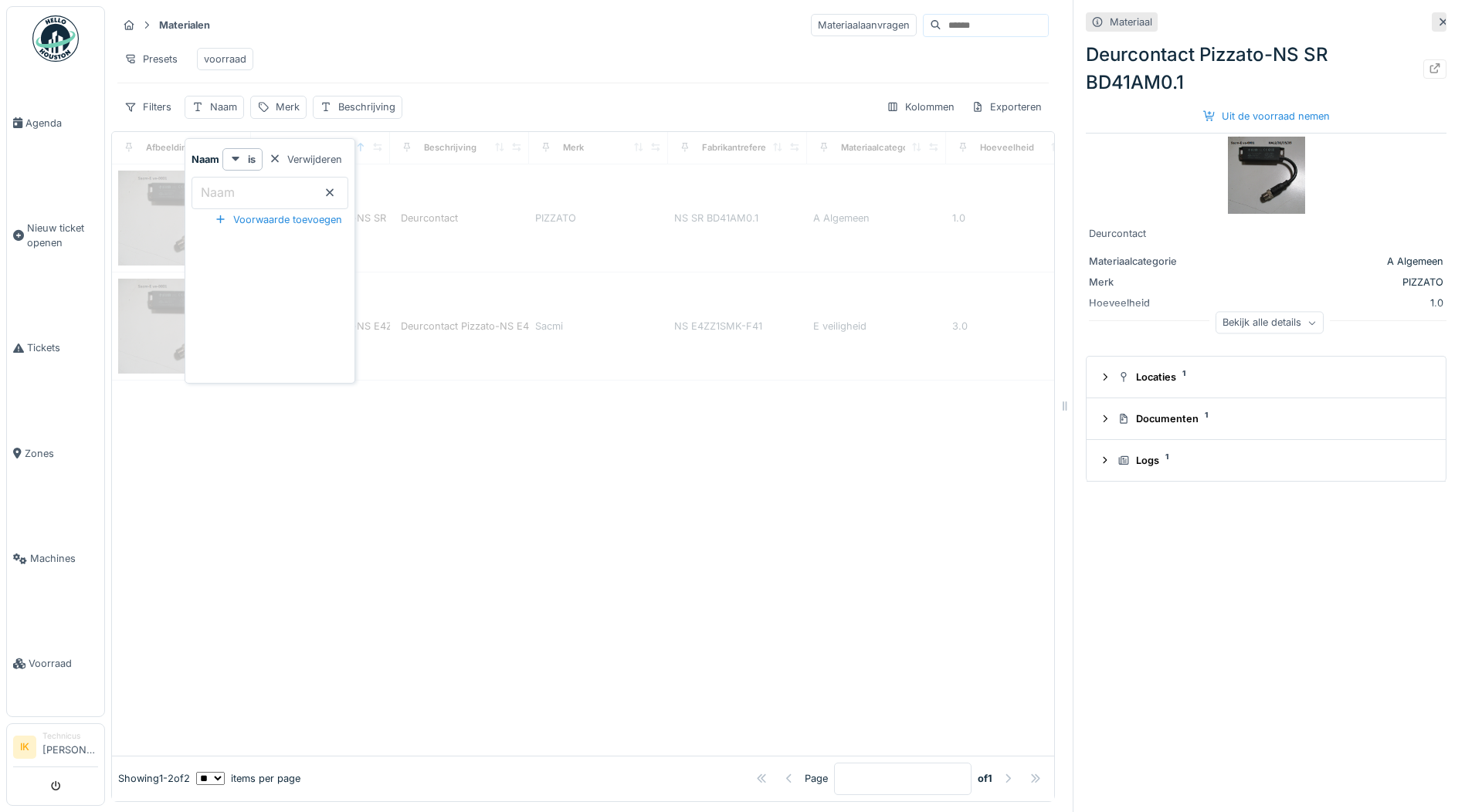
click at [253, 183] on input "Naam" at bounding box center [269, 193] width 157 height 33
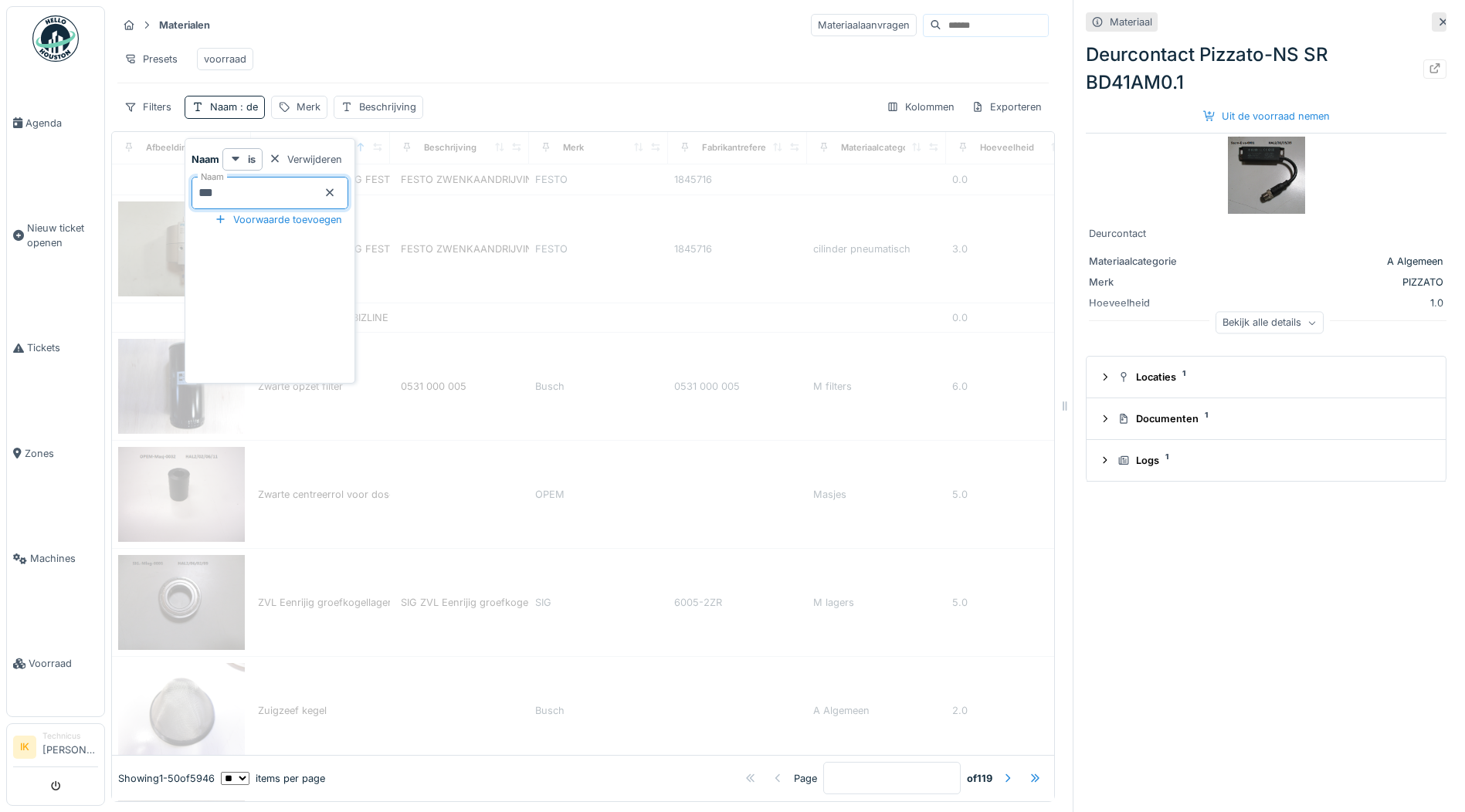
type input "****"
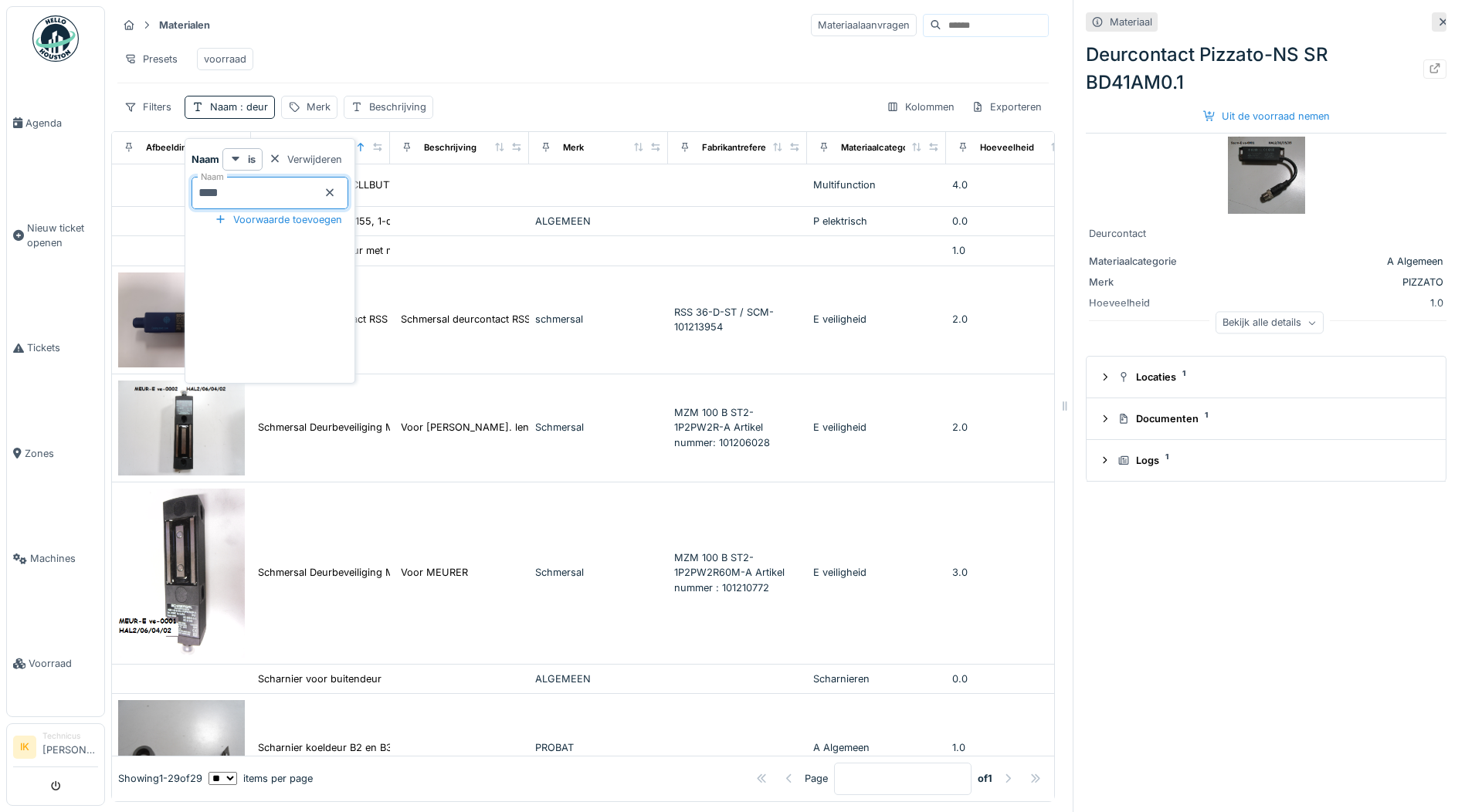
click at [367, 44] on div "Presets voorraad" at bounding box center [583, 59] width 931 height 34
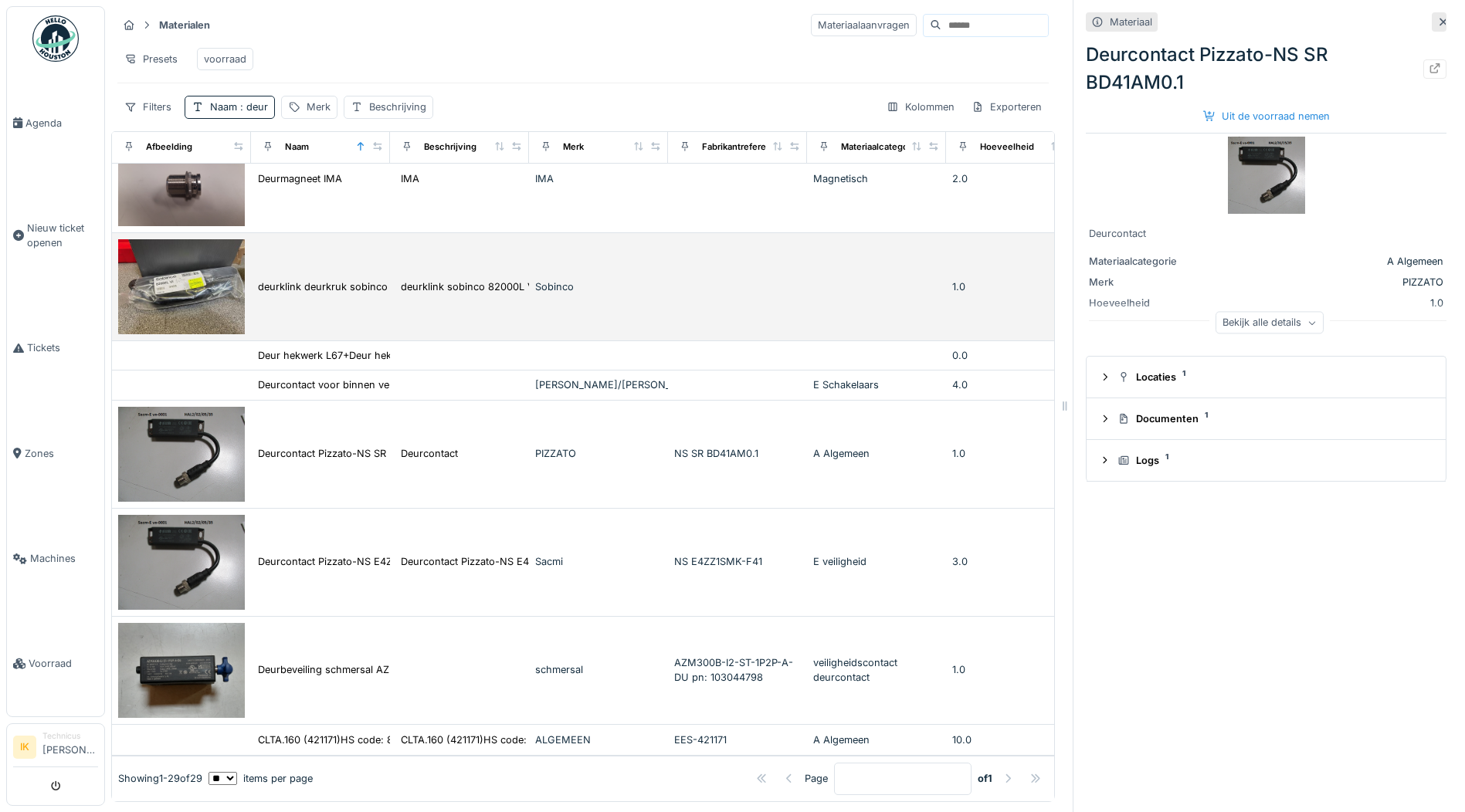
scroll to position [1847, 0]
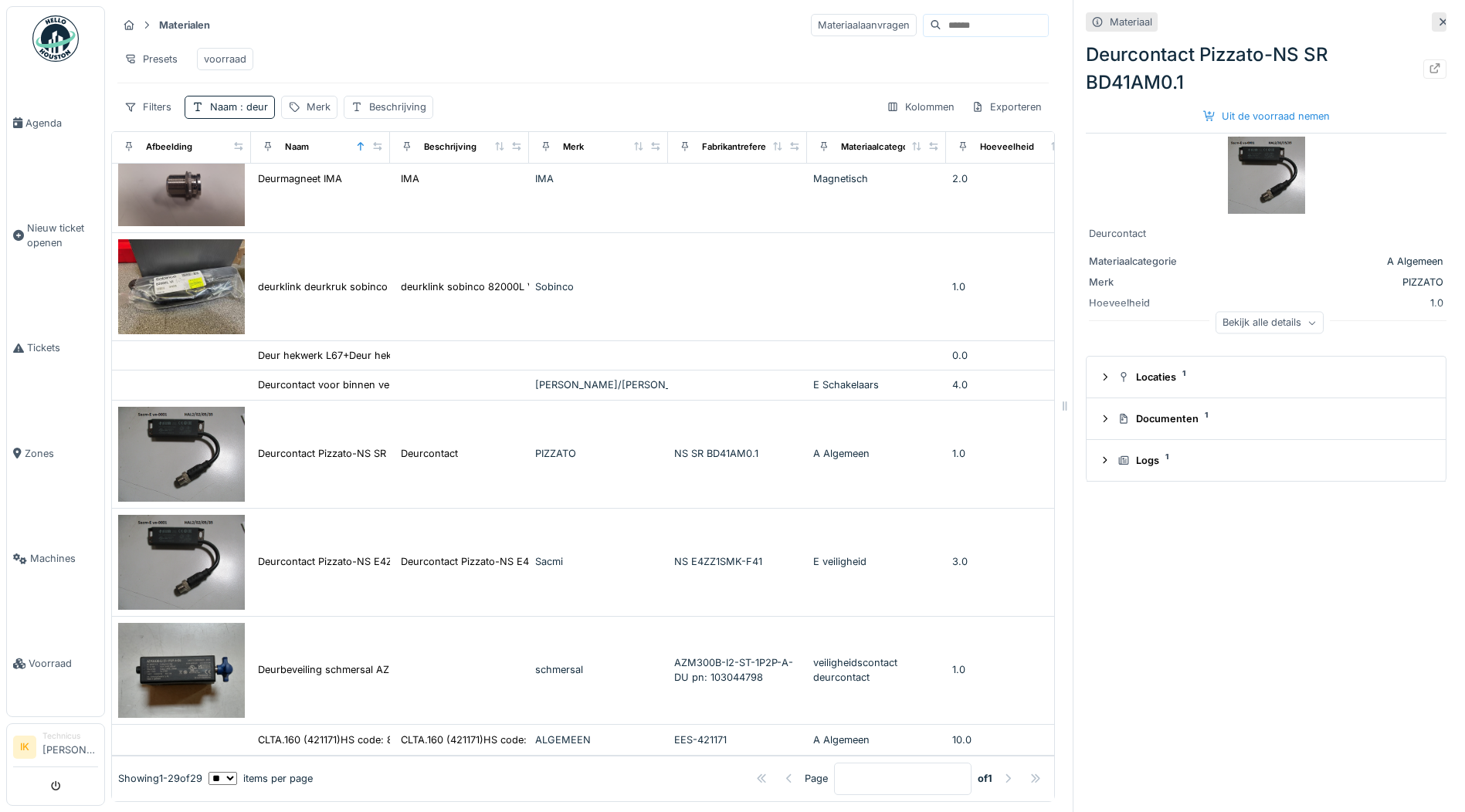
click at [386, 29] on div "Materialen Materiaalaanvragen Presets voorraad Filters Naam : deur Merk Beschri…" at bounding box center [583, 65] width 943 height 119
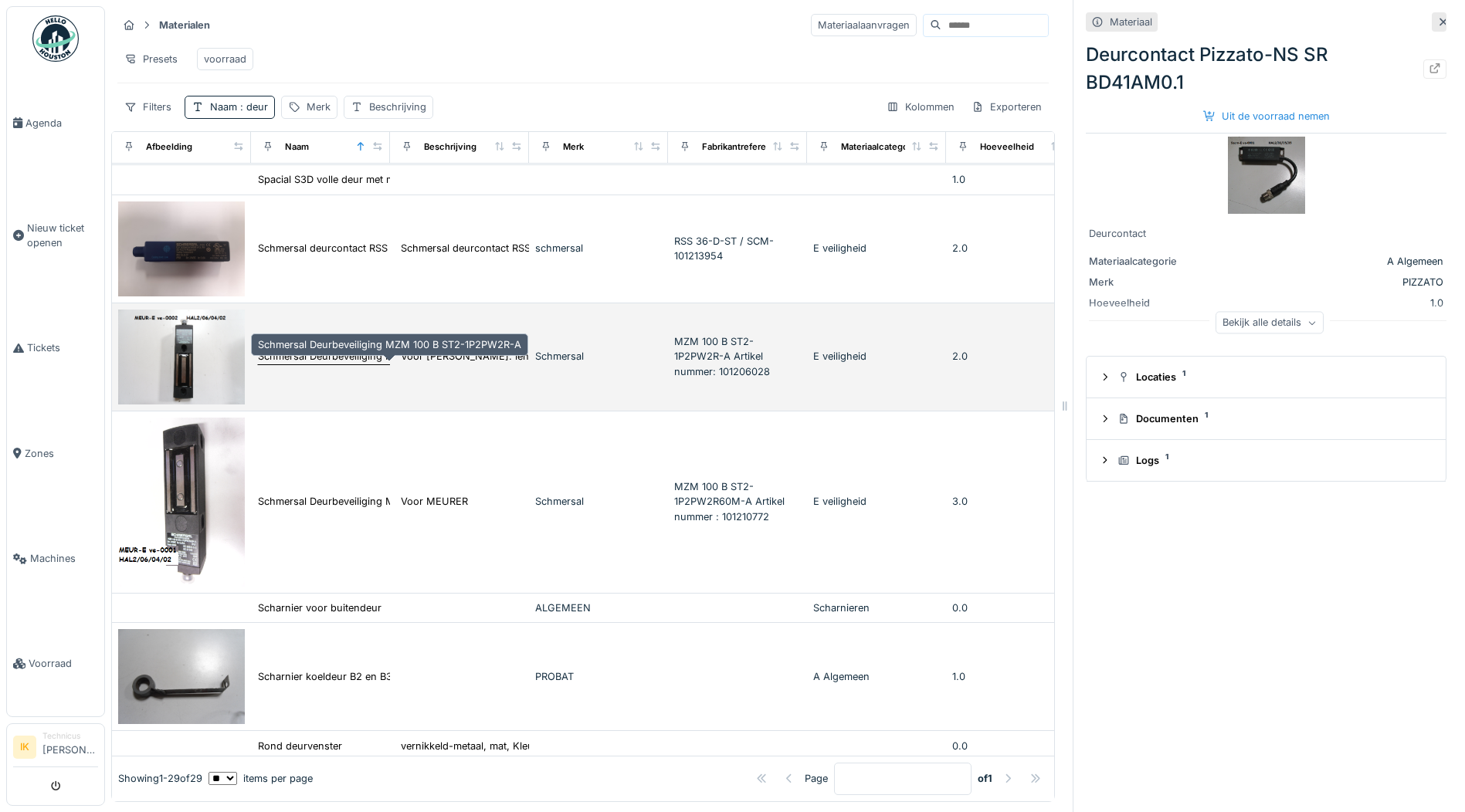
scroll to position [0, 0]
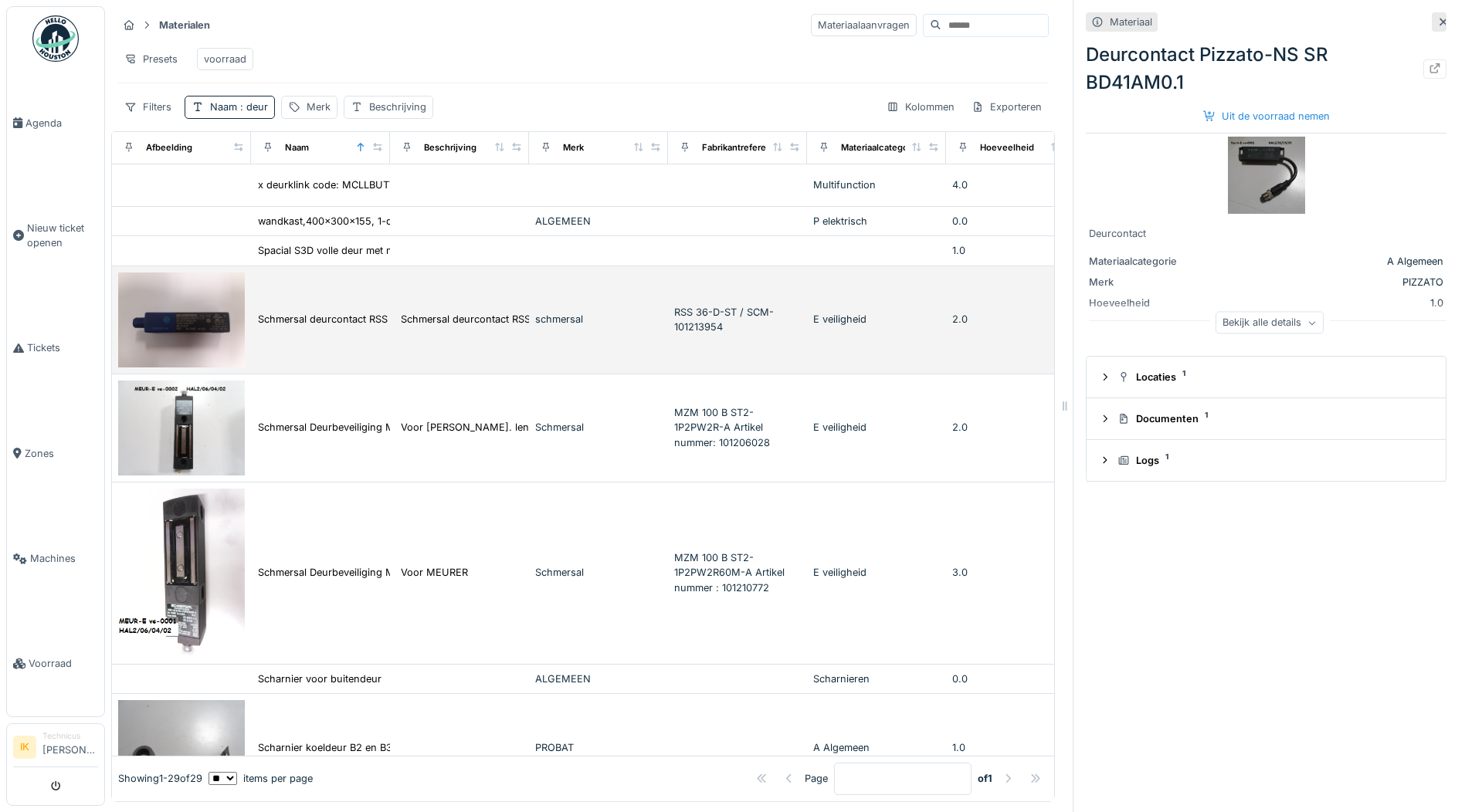
click at [178, 320] on img at bounding box center [181, 320] width 127 height 95
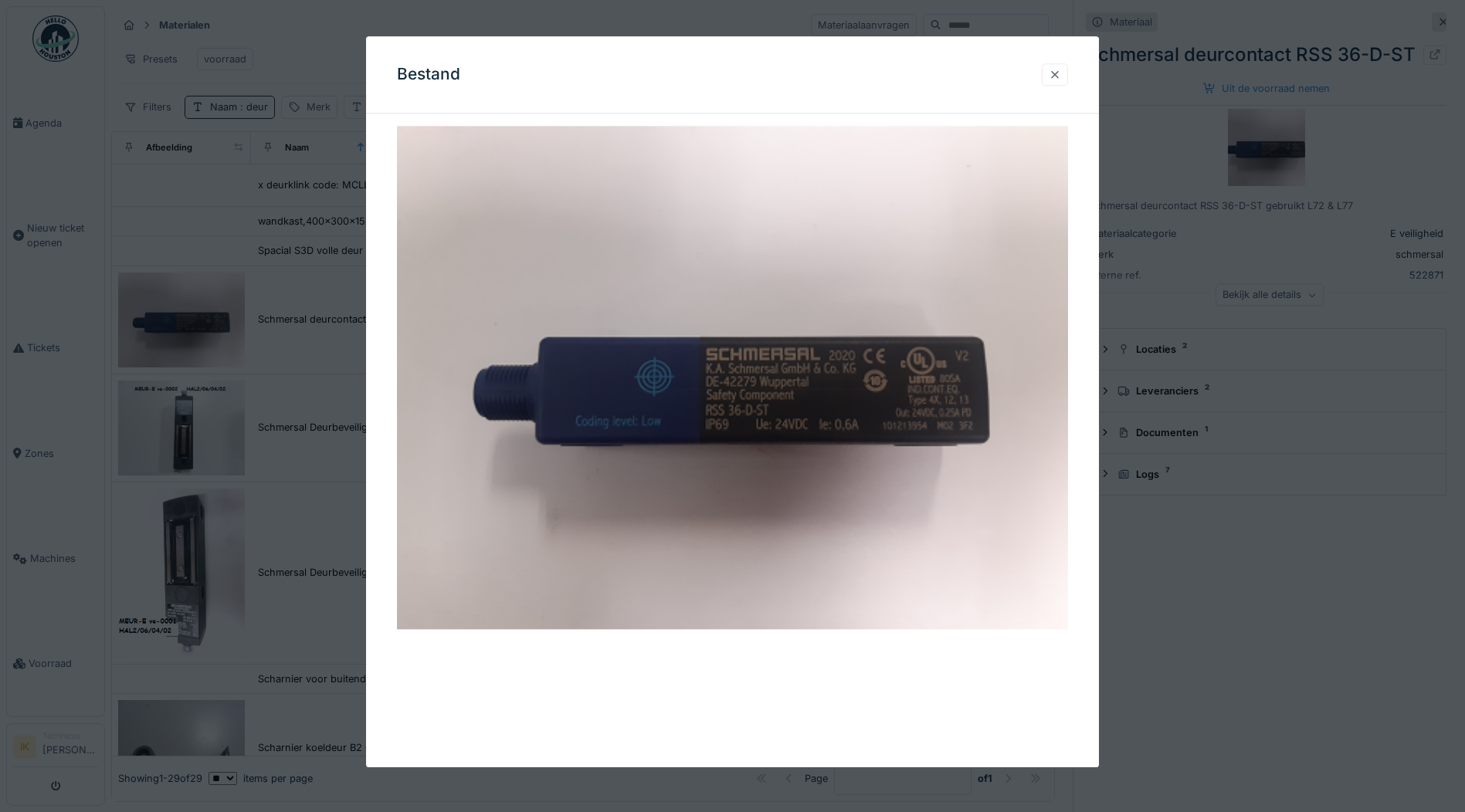
click at [1057, 75] on div at bounding box center [1055, 74] width 13 height 14
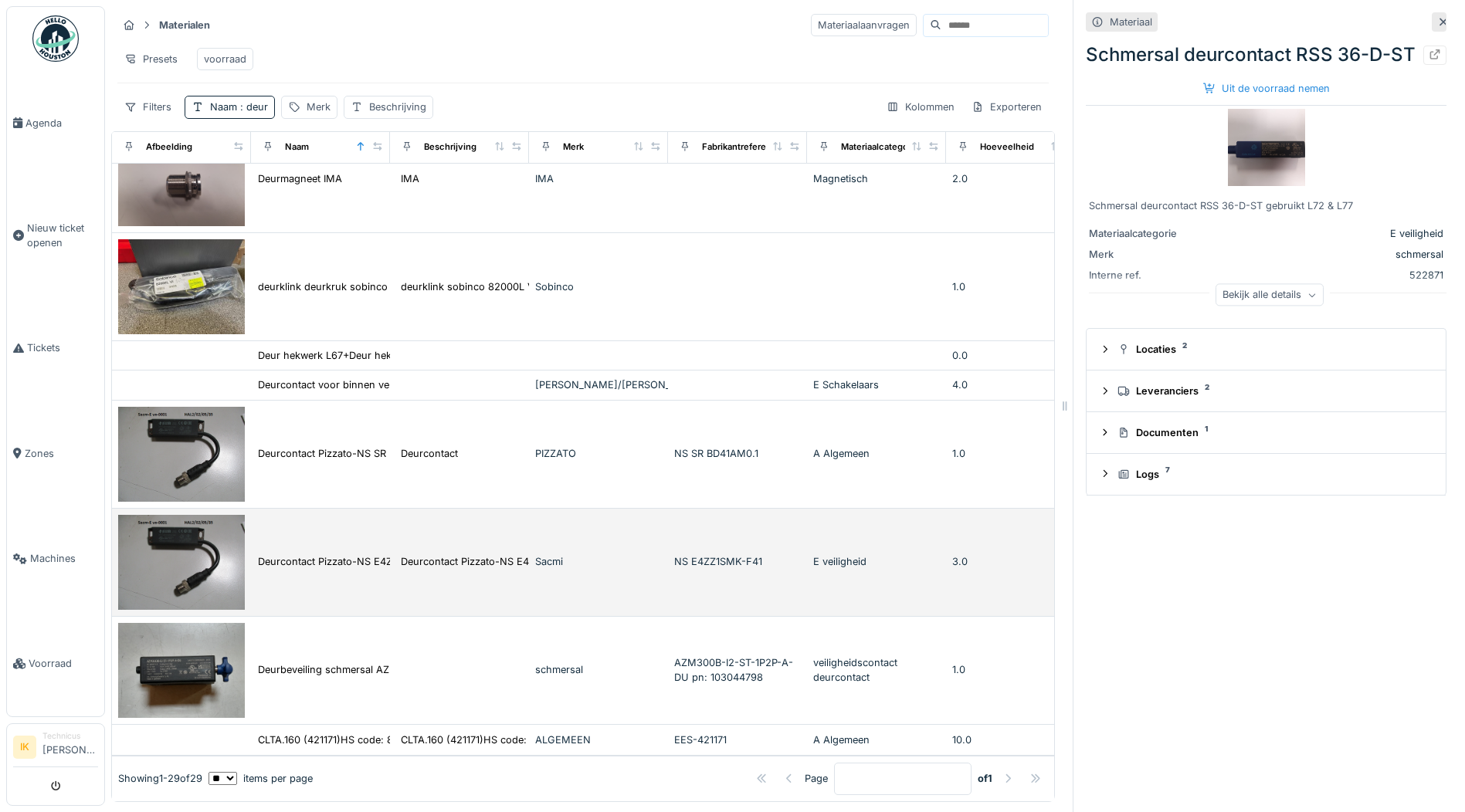
scroll to position [12, 0]
click at [187, 515] on img at bounding box center [181, 562] width 127 height 95
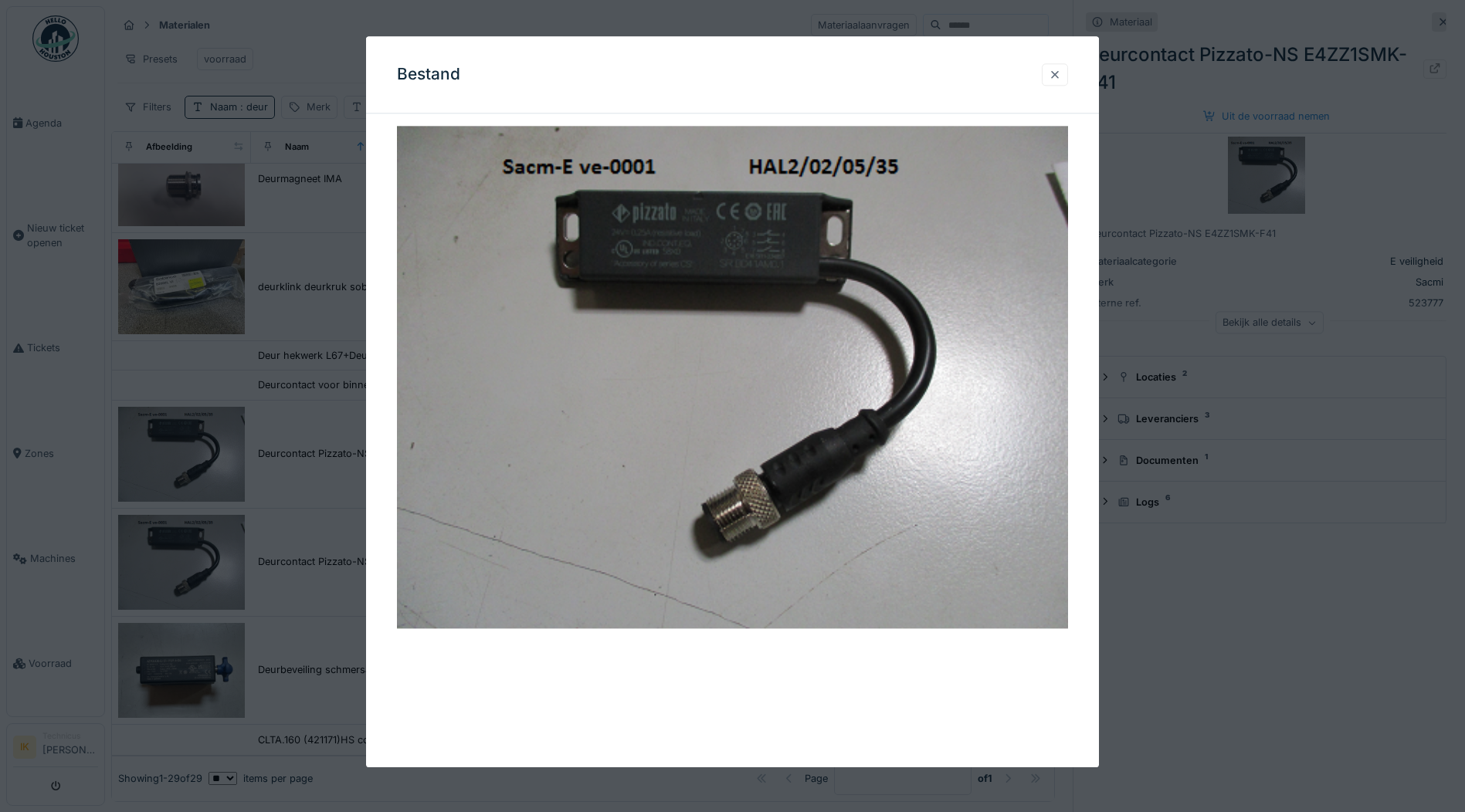
click at [1054, 72] on div at bounding box center [1055, 74] width 13 height 14
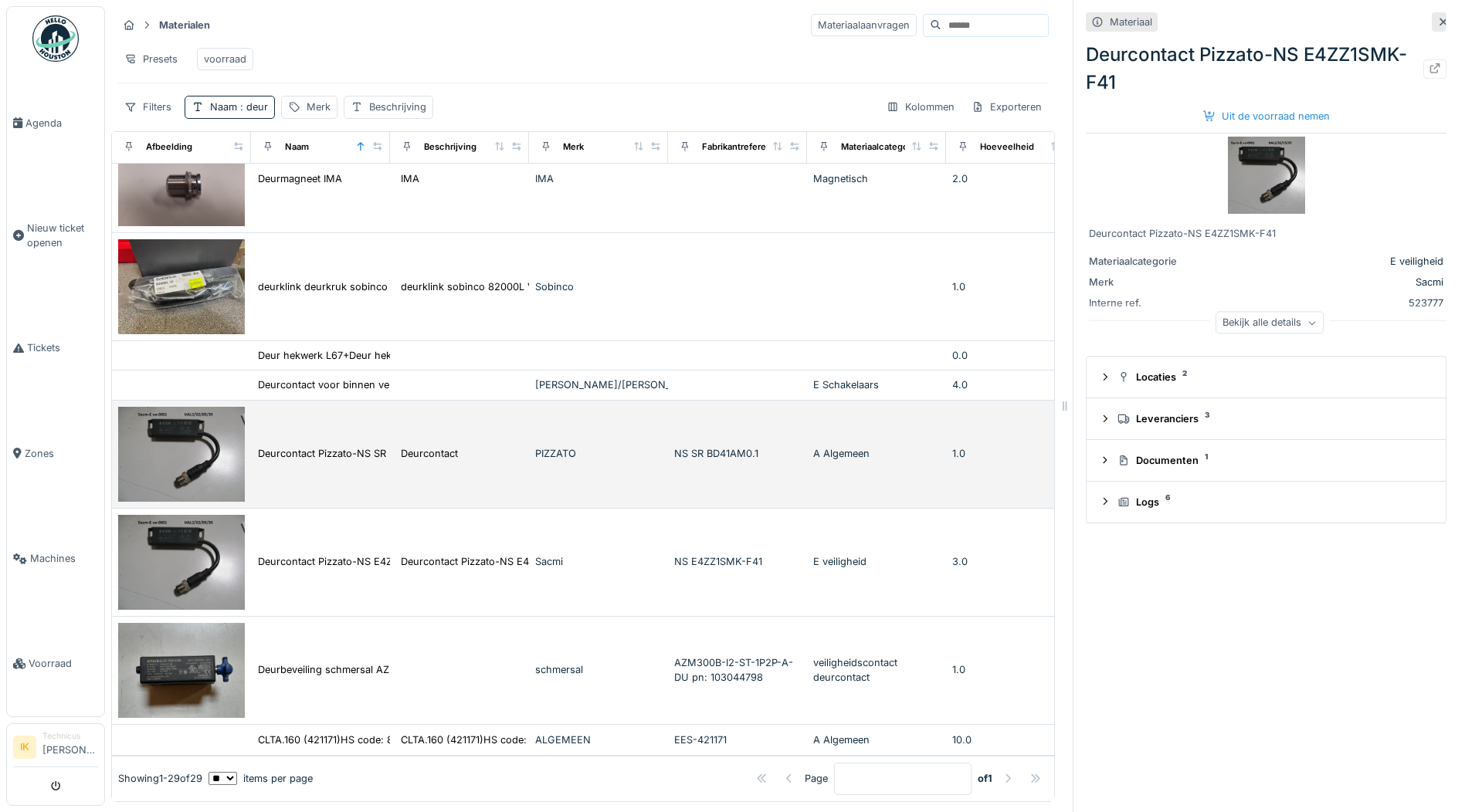
click at [149, 430] on img at bounding box center [181, 454] width 127 height 95
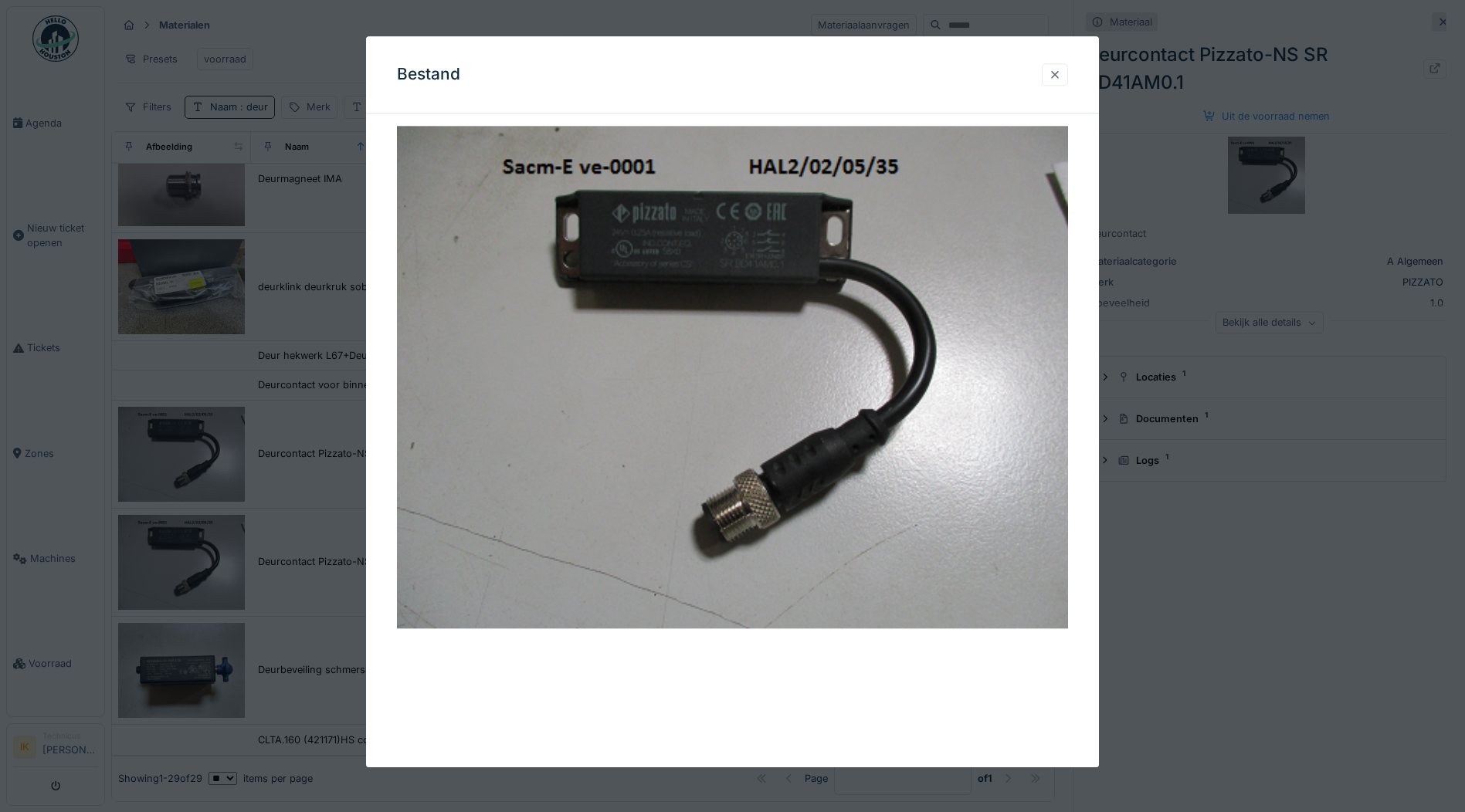
click at [1061, 71] on div at bounding box center [1055, 74] width 13 height 14
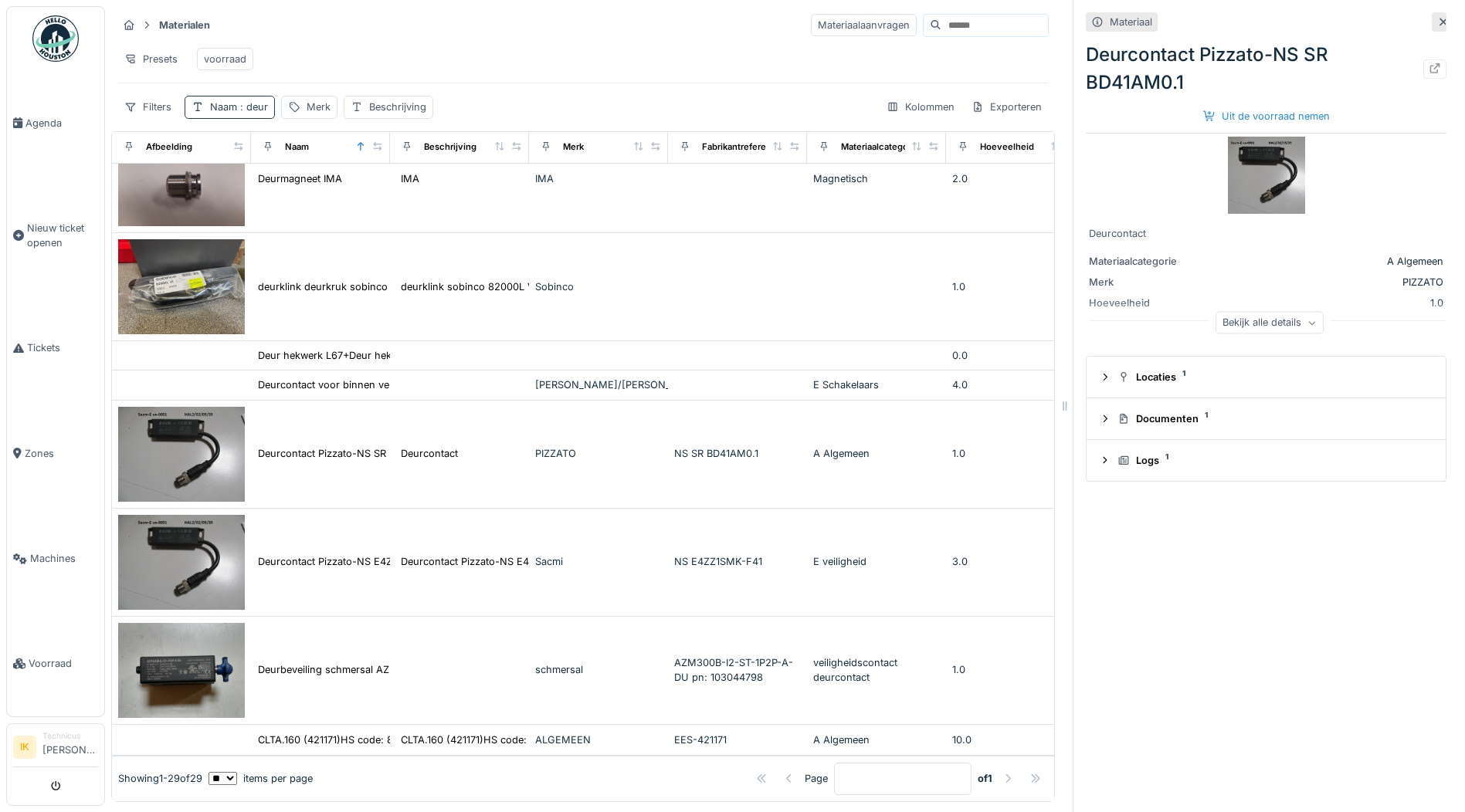
click at [261, 104] on span ": deur" at bounding box center [253, 107] width 31 height 12
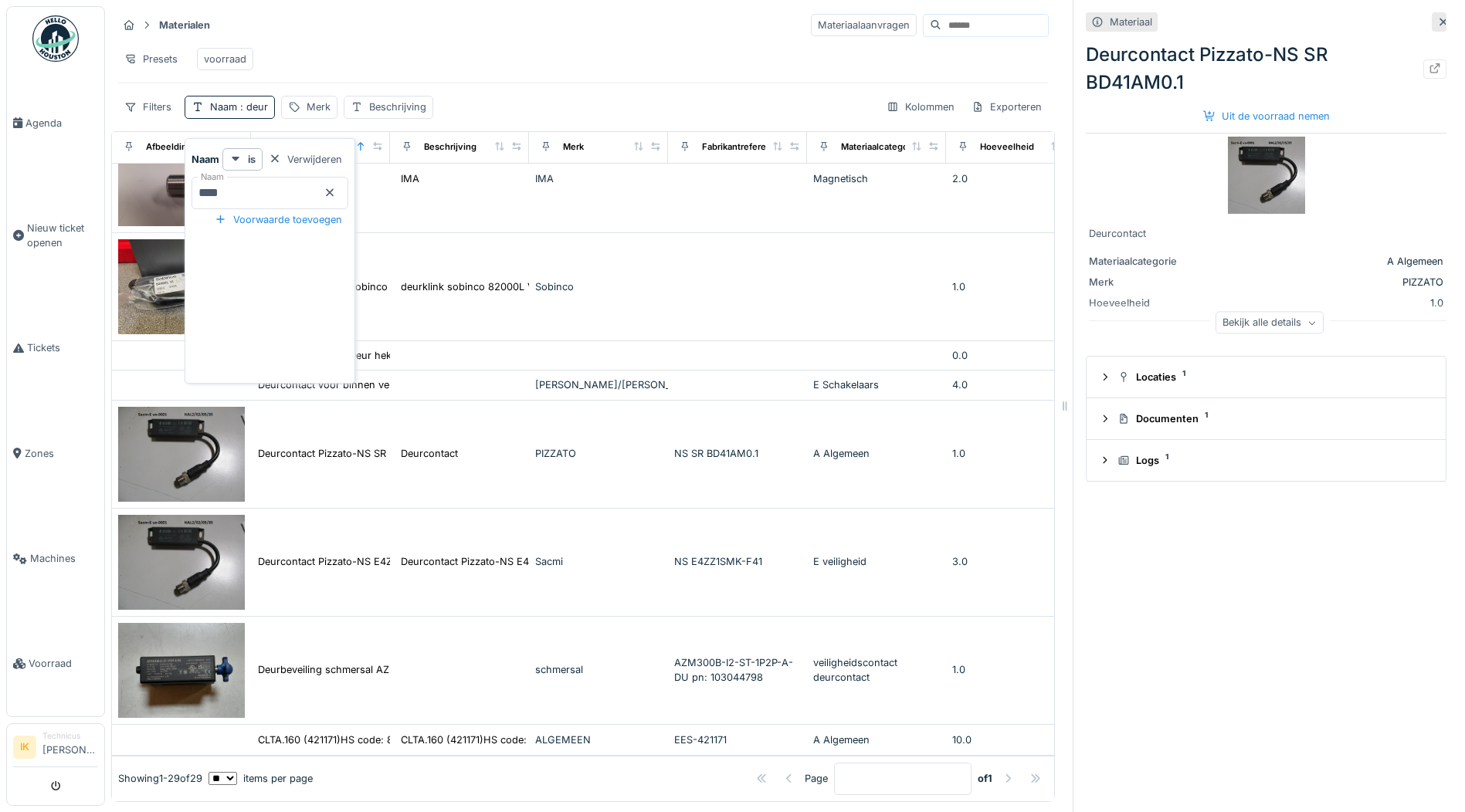
click at [333, 189] on icon at bounding box center [330, 193] width 8 height 8
click at [249, 178] on input "Naam" at bounding box center [269, 193] width 157 height 33
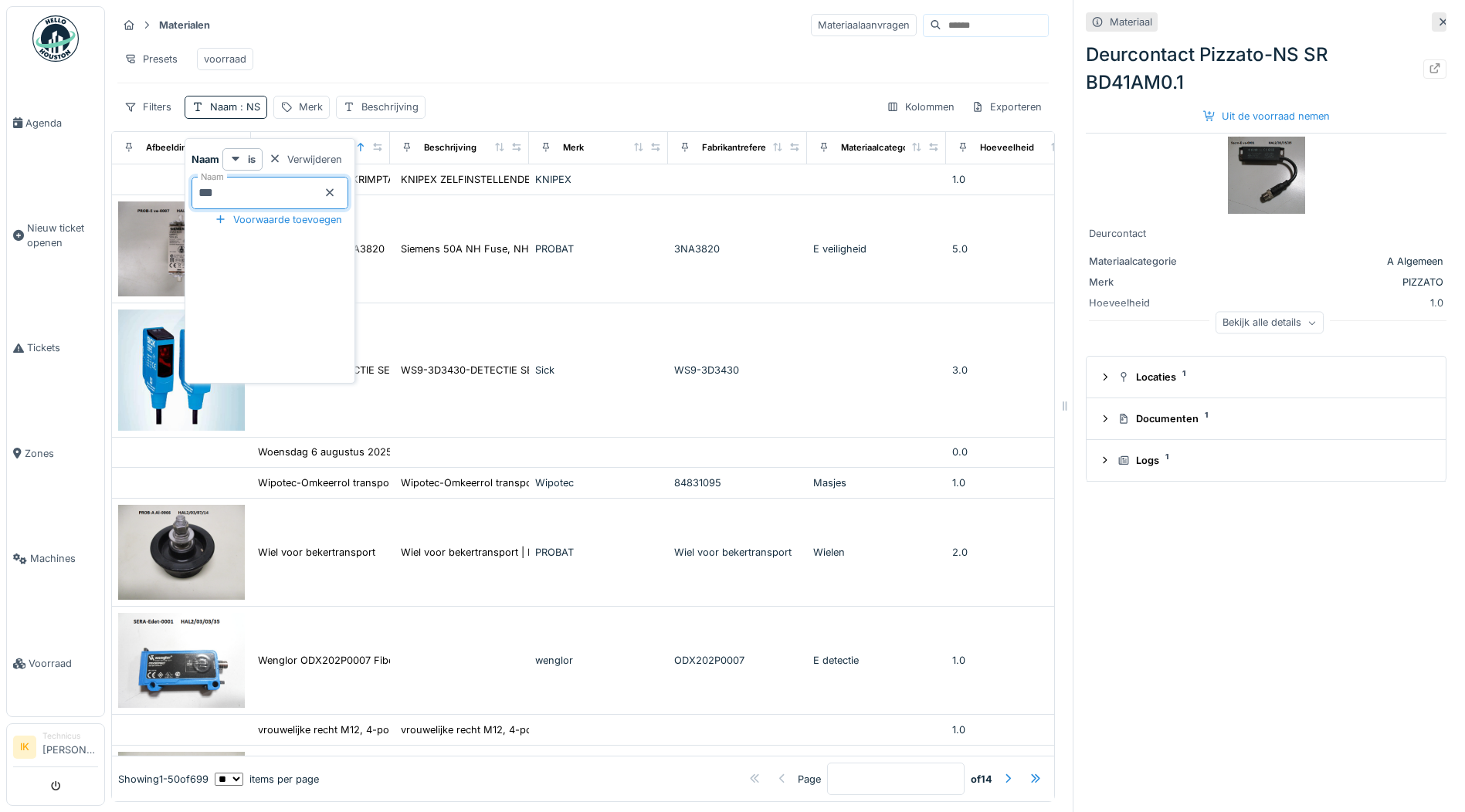
type input "****"
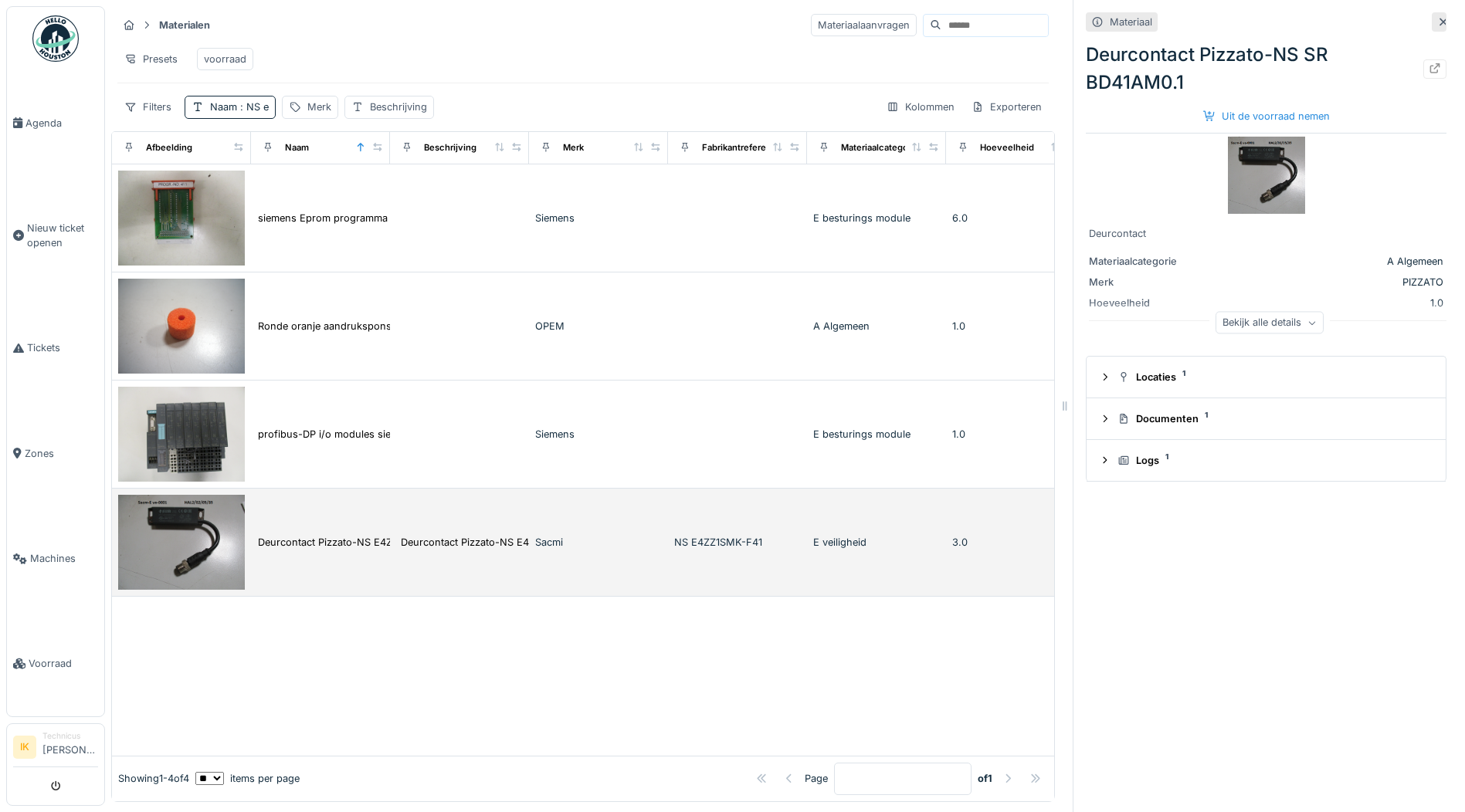
click at [202, 521] on img at bounding box center [181, 542] width 127 height 95
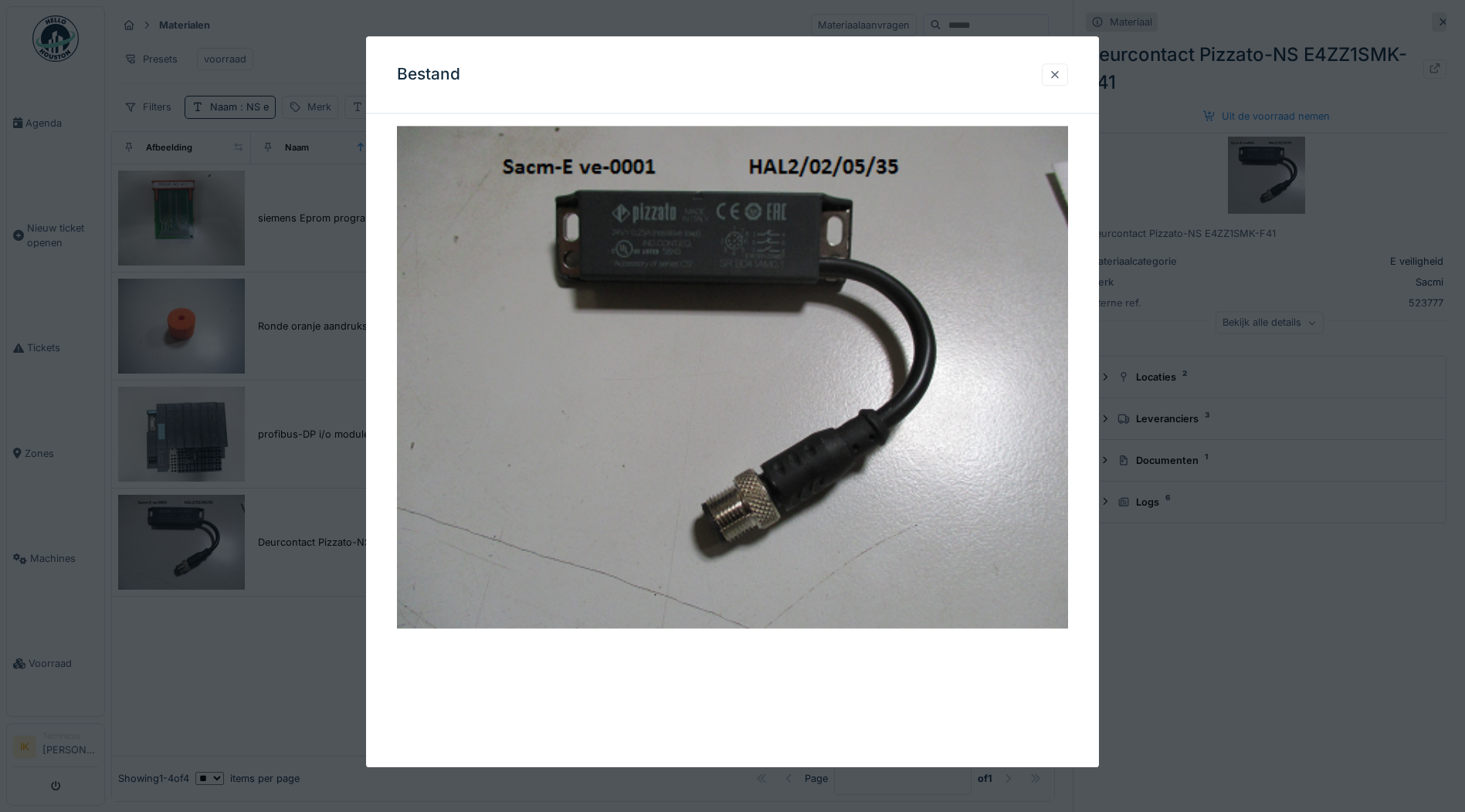
click at [1057, 76] on div at bounding box center [1055, 74] width 13 height 14
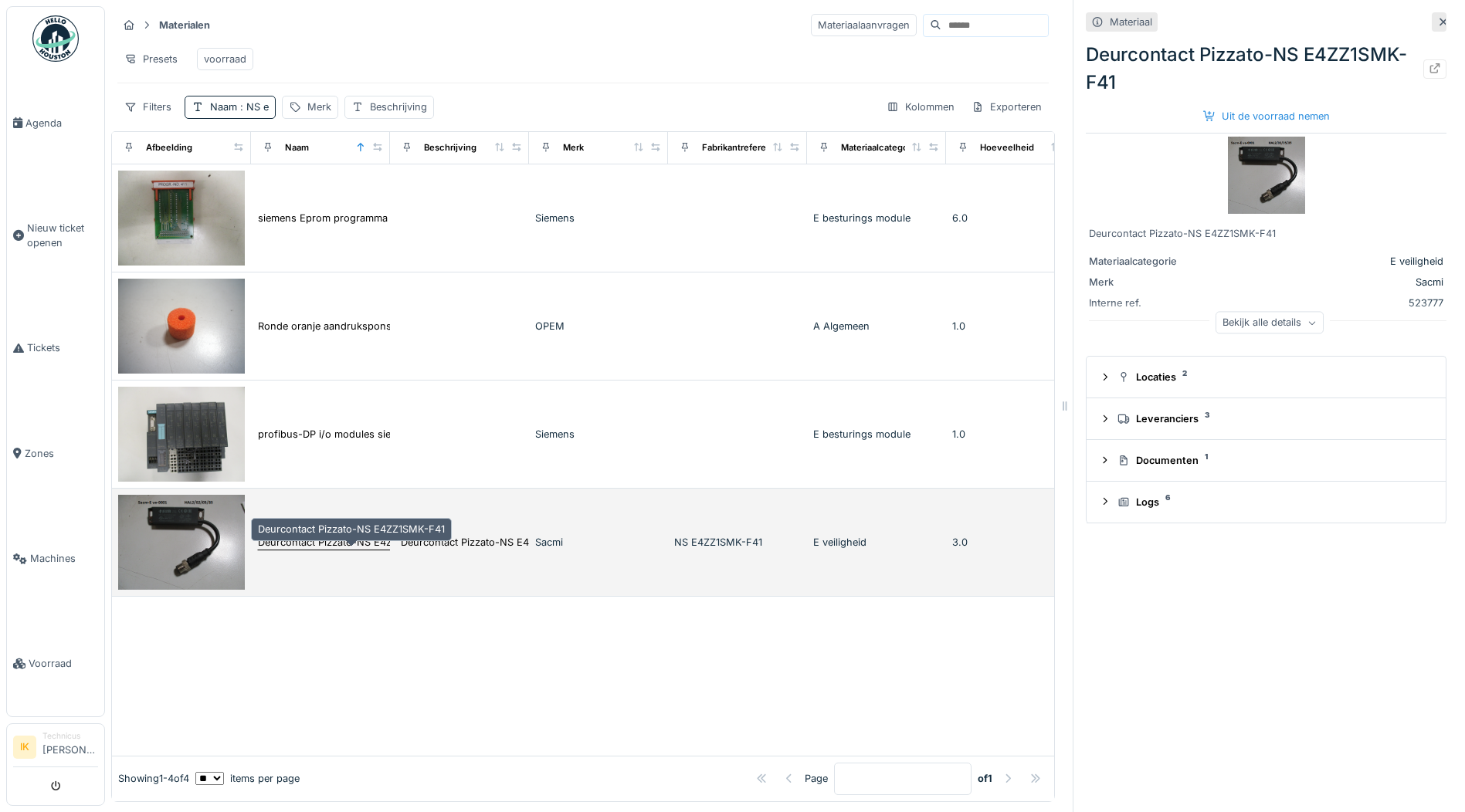
click at [335, 542] on div "Deurcontact Pizzato-NS E4ZZ1SMK-F41" at bounding box center [351, 542] width 187 height 14
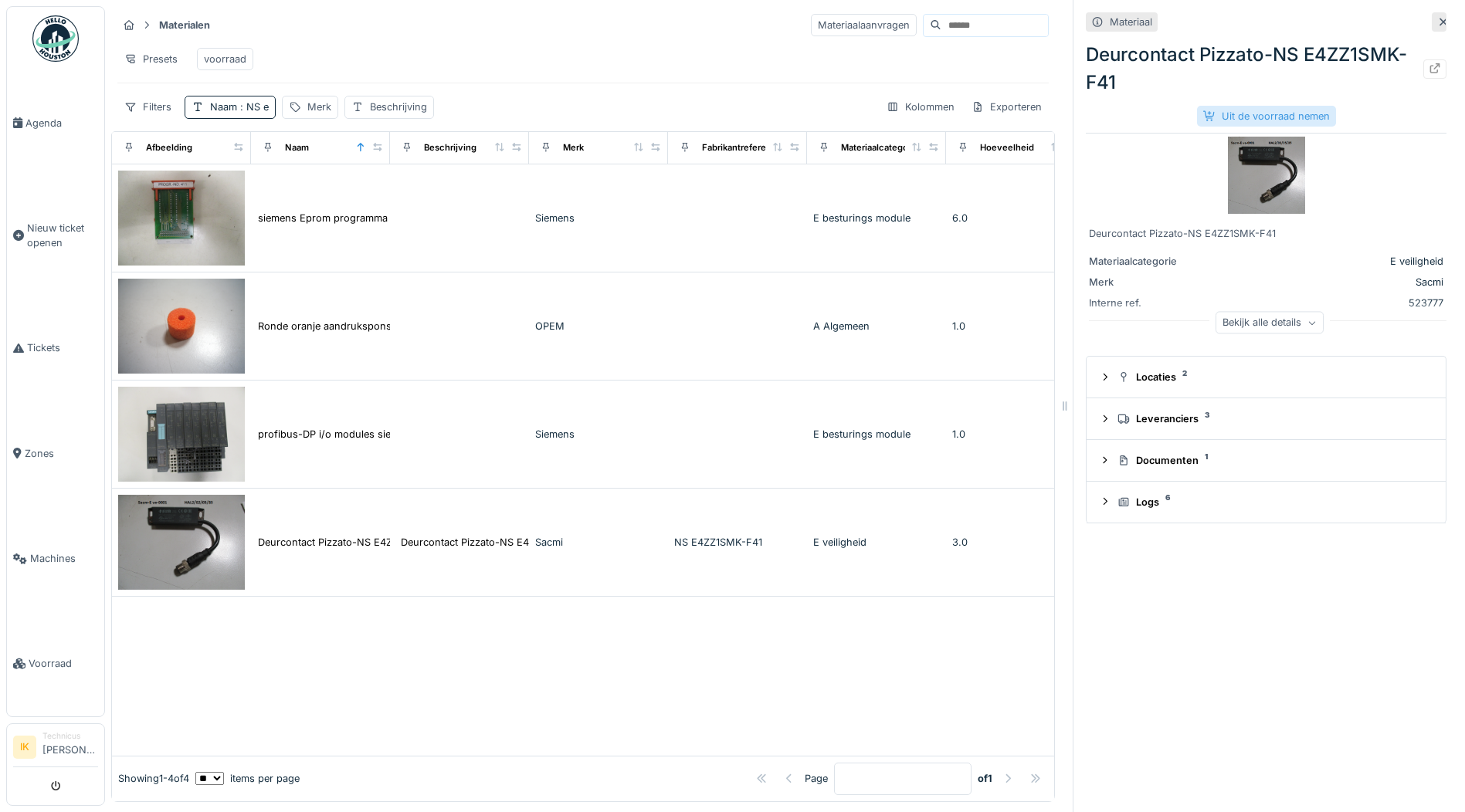
click at [1282, 106] on div "Uit de voorraad nemen" at bounding box center [1266, 116] width 139 height 21
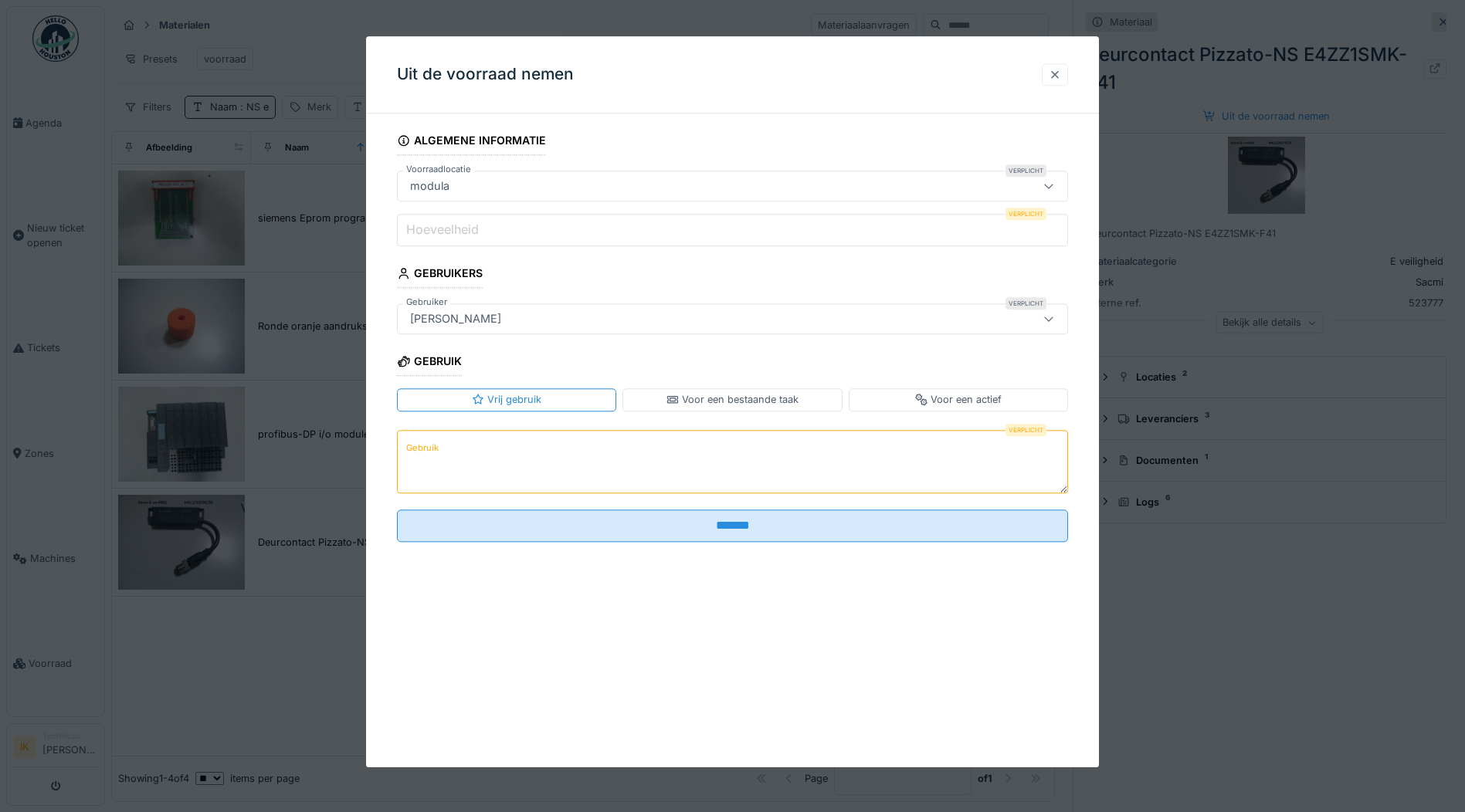
click at [1057, 76] on div at bounding box center [1055, 74] width 13 height 14
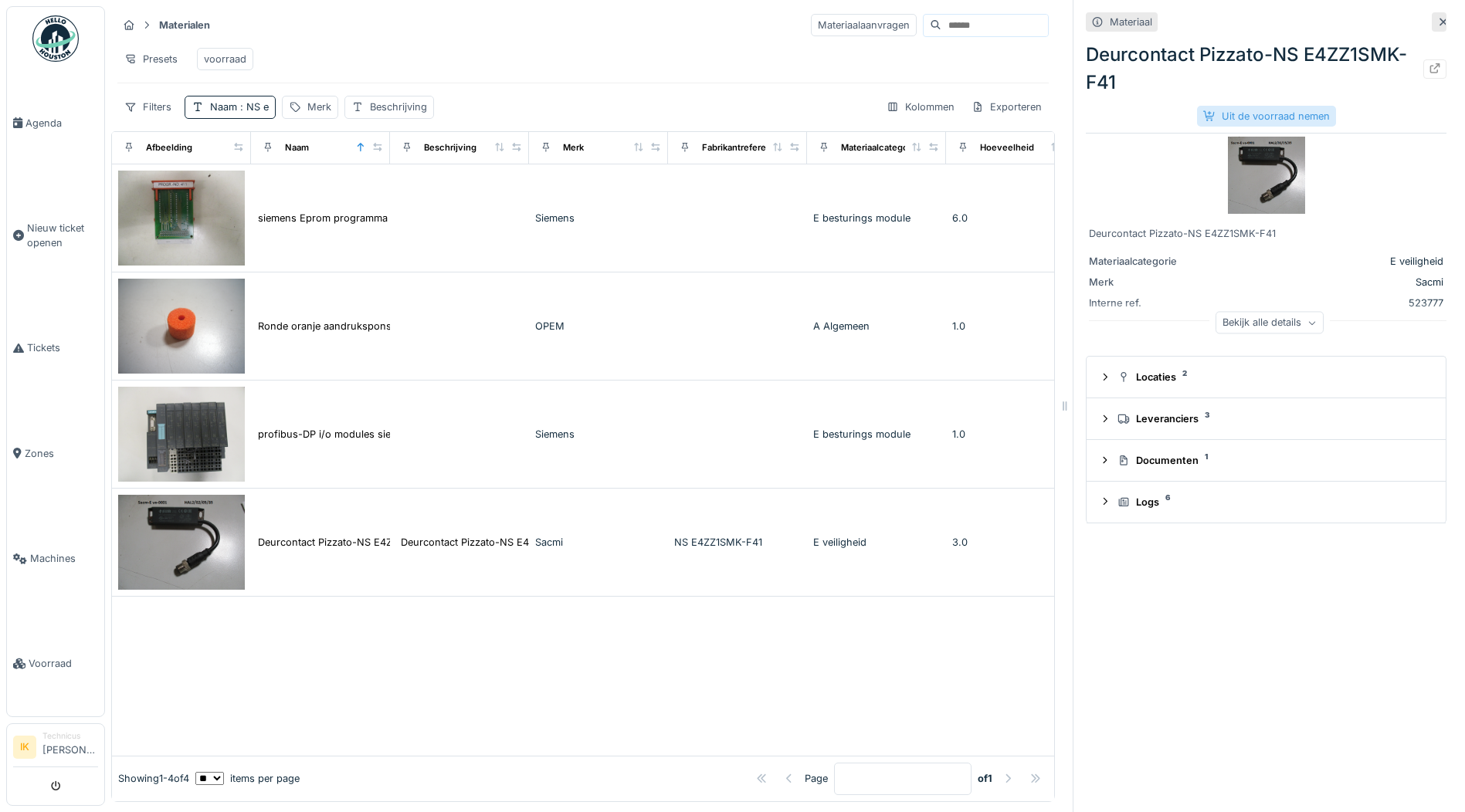
click at [1248, 106] on div "Uit de voorraad nemen" at bounding box center [1266, 116] width 139 height 21
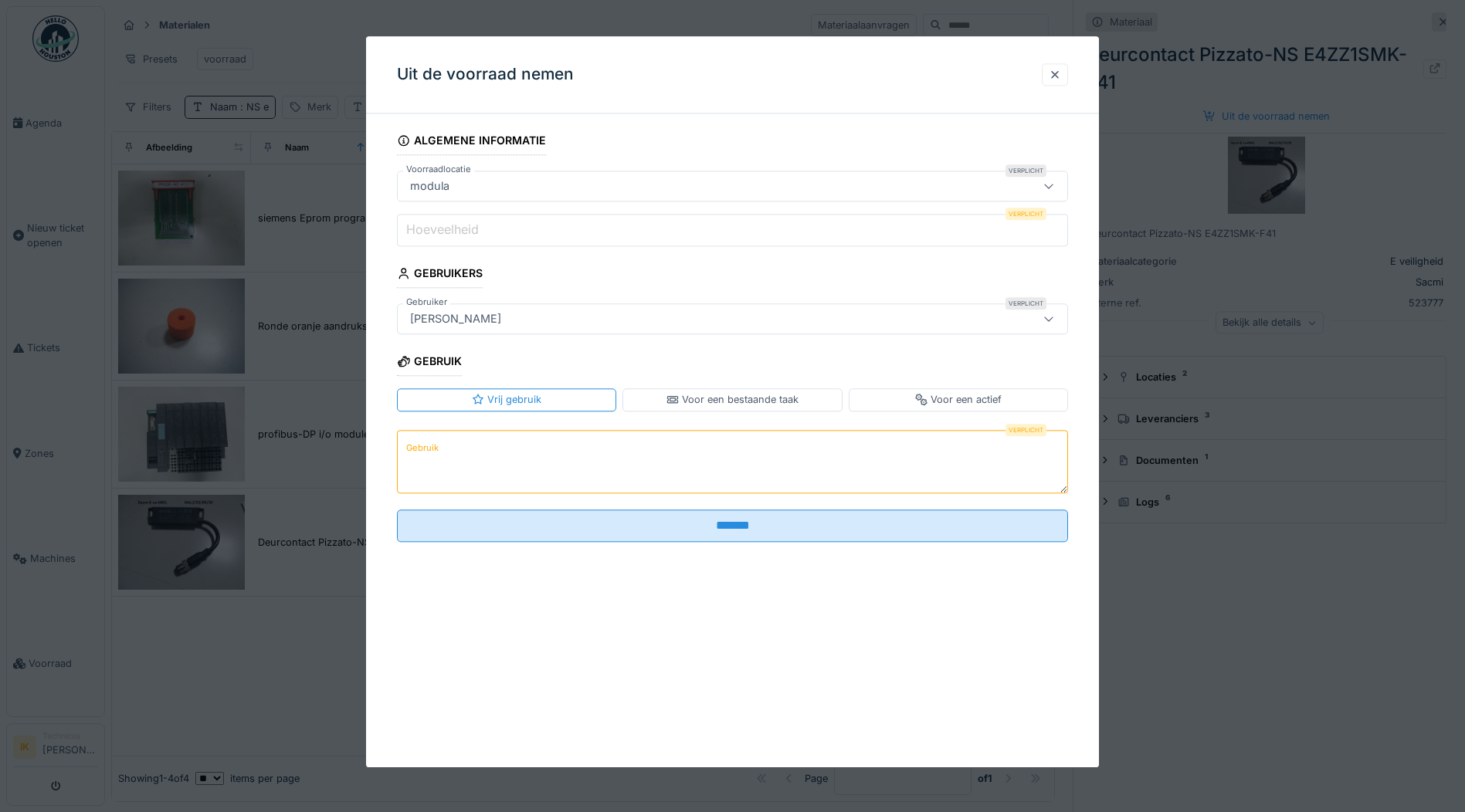
click at [449, 233] on label "Hoeveelheid" at bounding box center [442, 230] width 79 height 18
click at [449, 233] on input "Hoeveelheid" at bounding box center [732, 230] width 671 height 33
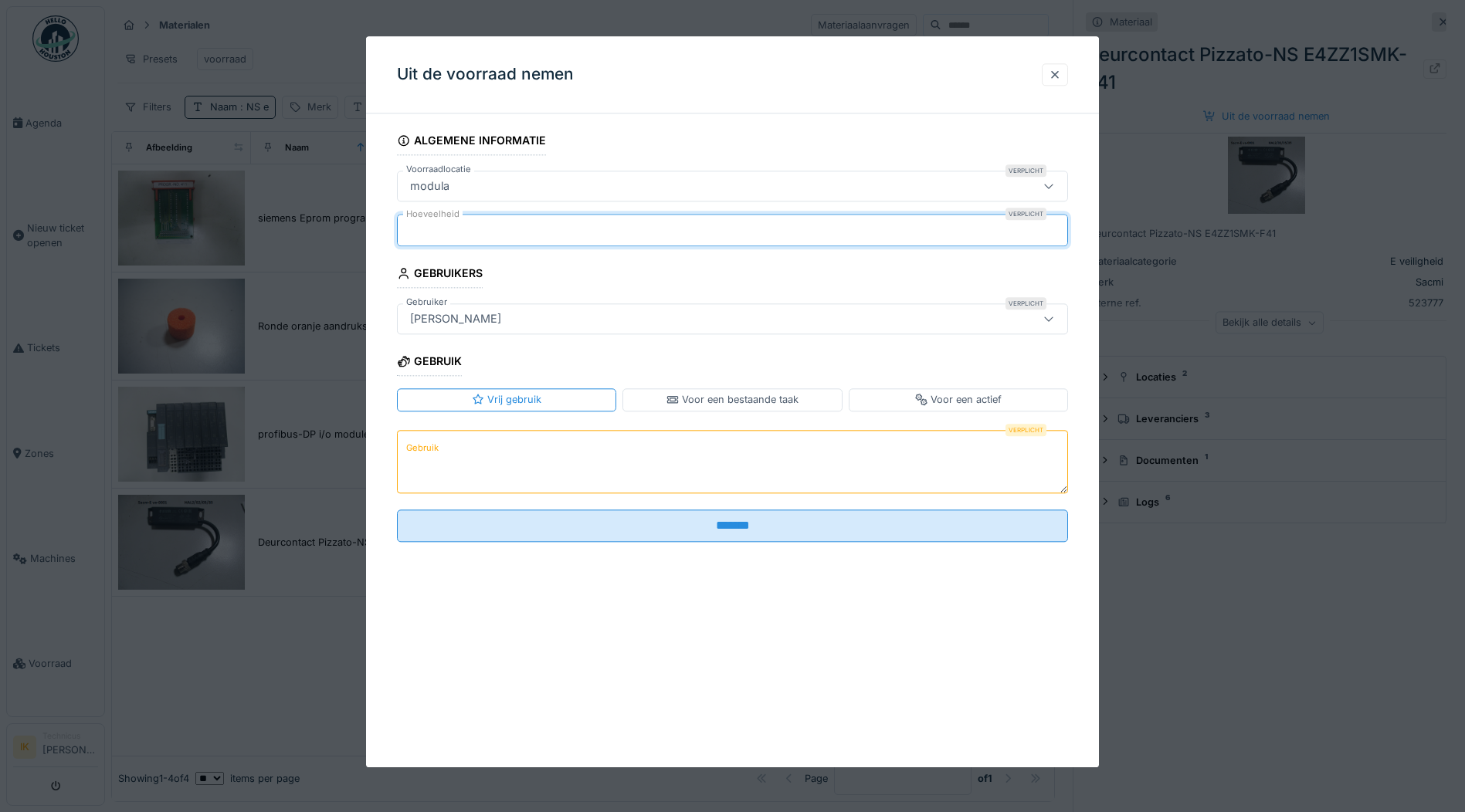
type input "*"
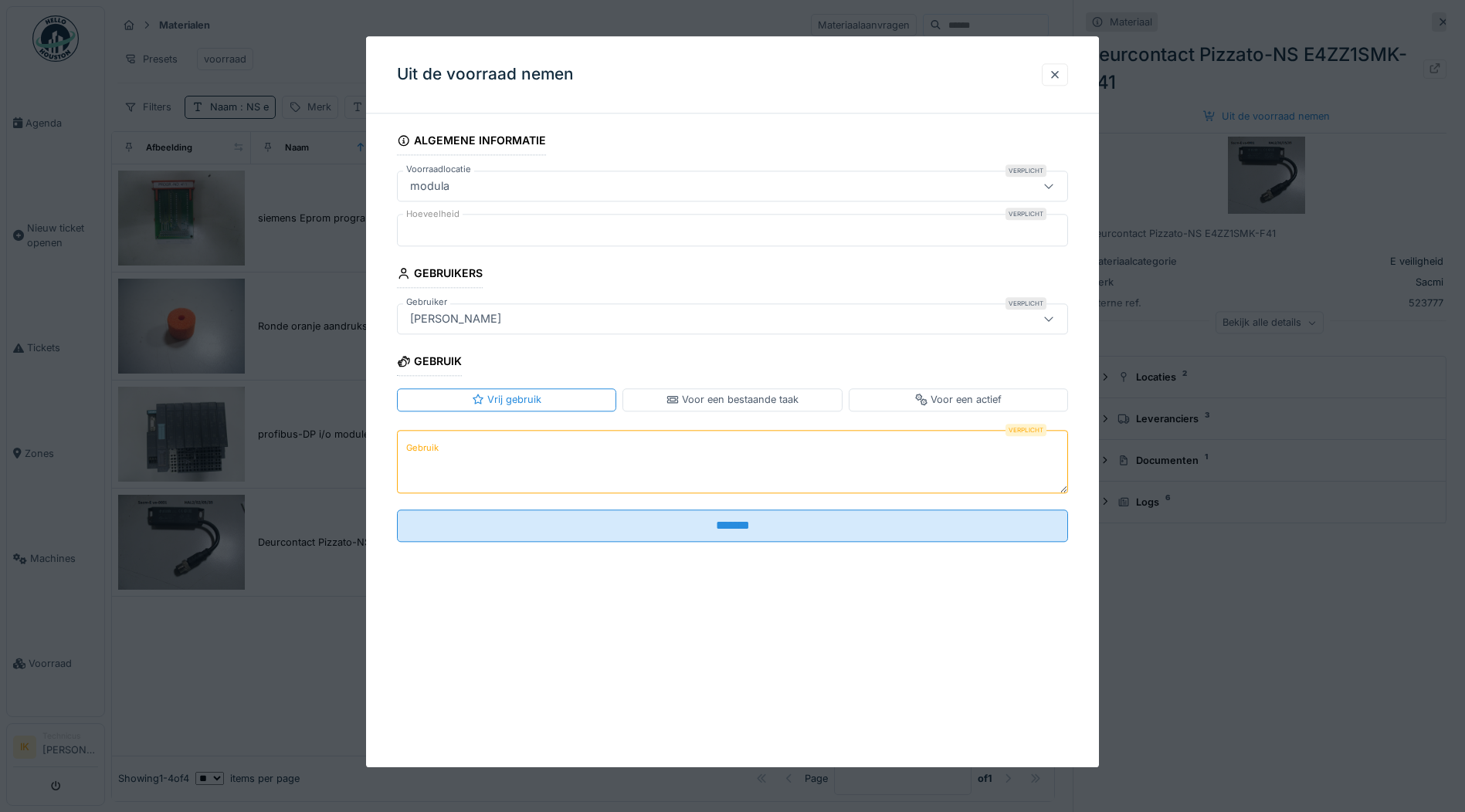
click at [414, 448] on label "Gebruik" at bounding box center [422, 447] width 39 height 19
click at [414, 448] on textarea "Gebruik" at bounding box center [732, 462] width 671 height 63
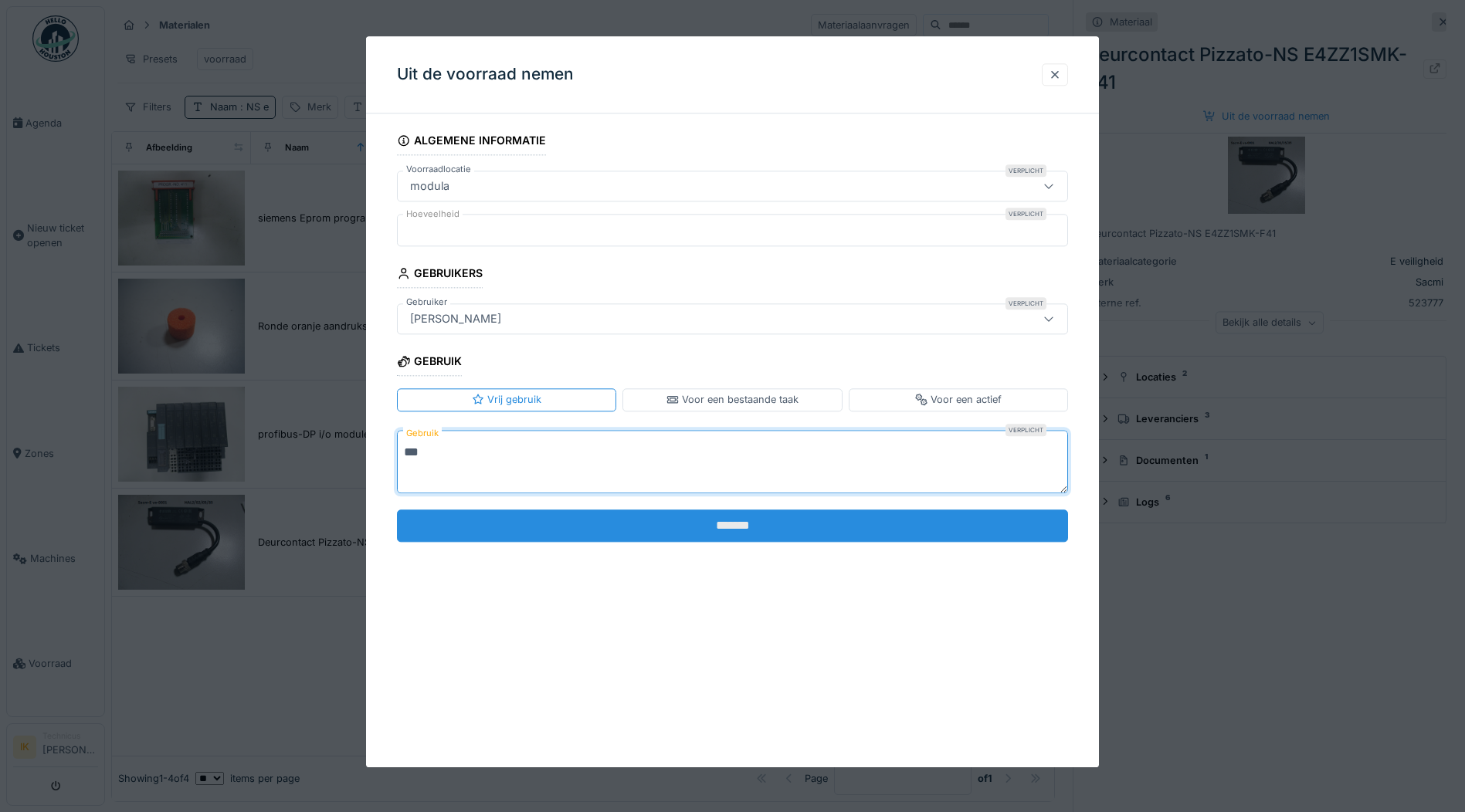
type textarea "***"
click at [709, 530] on input "*******" at bounding box center [732, 526] width 671 height 33
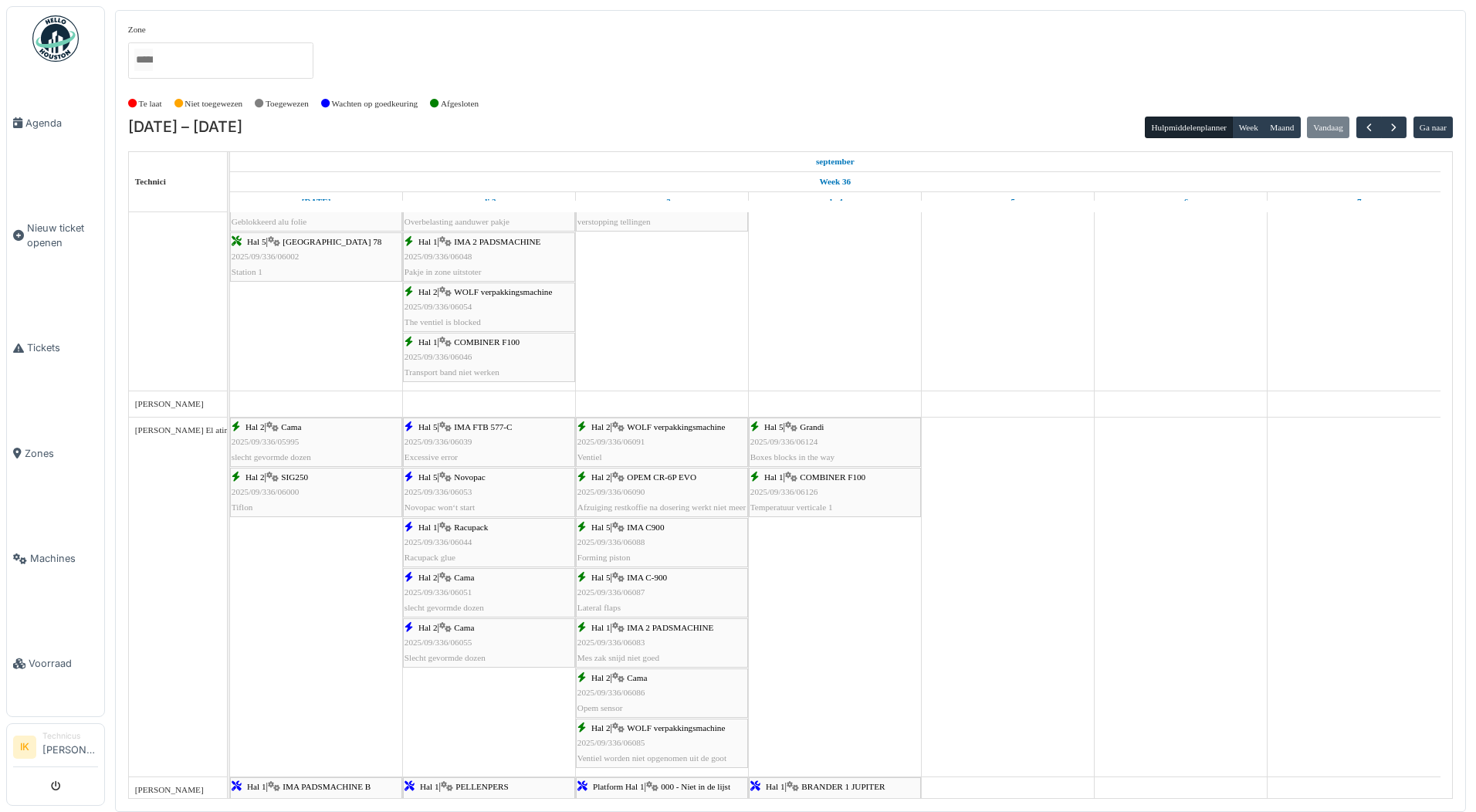
click at [824, 438] on div "Hal 5 | Grandi 2025/09/336/06124 Boxes blocks in the way" at bounding box center [835, 442] width 169 height 44
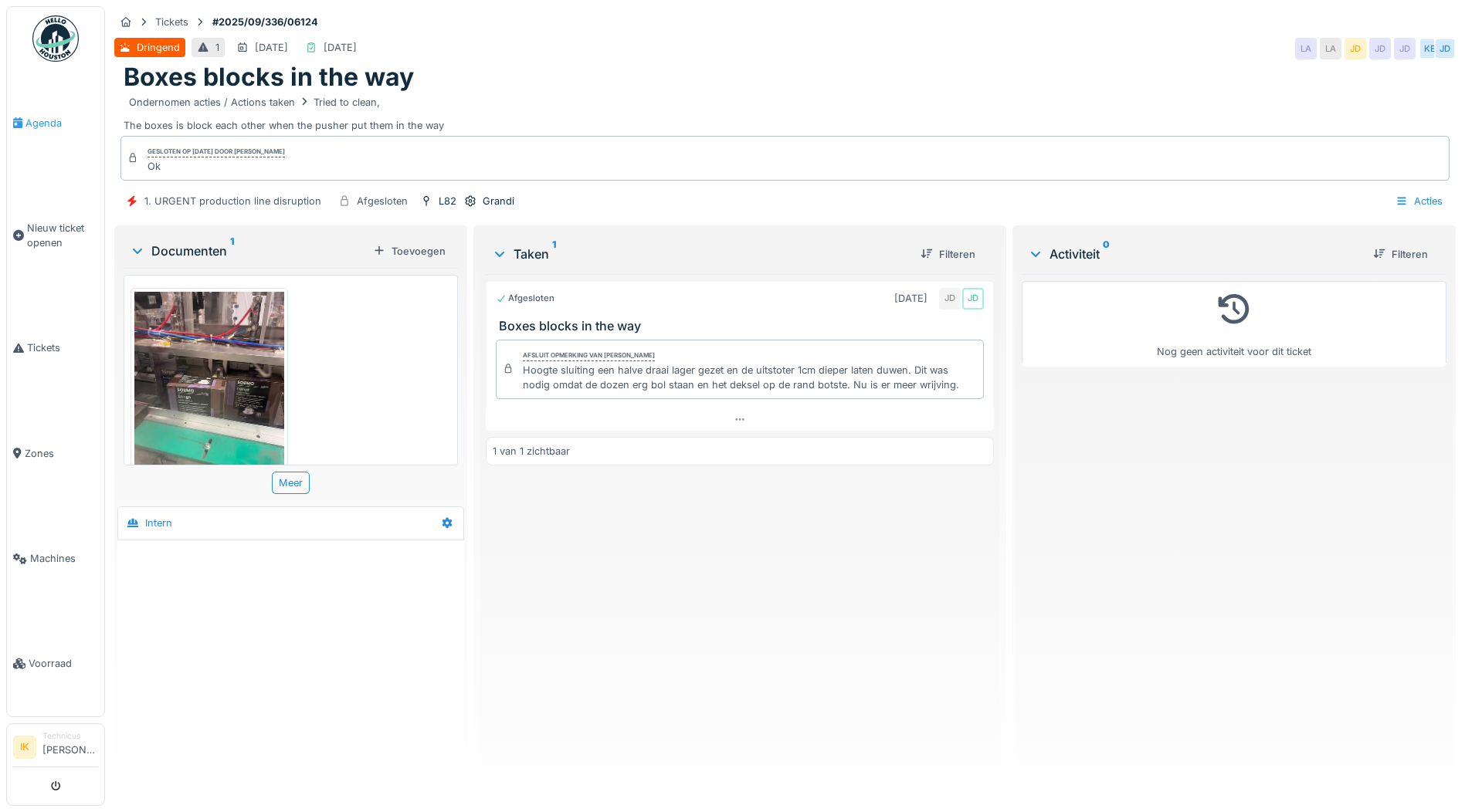
click at [52, 119] on span "Agenda" at bounding box center [62, 123] width 72 height 14
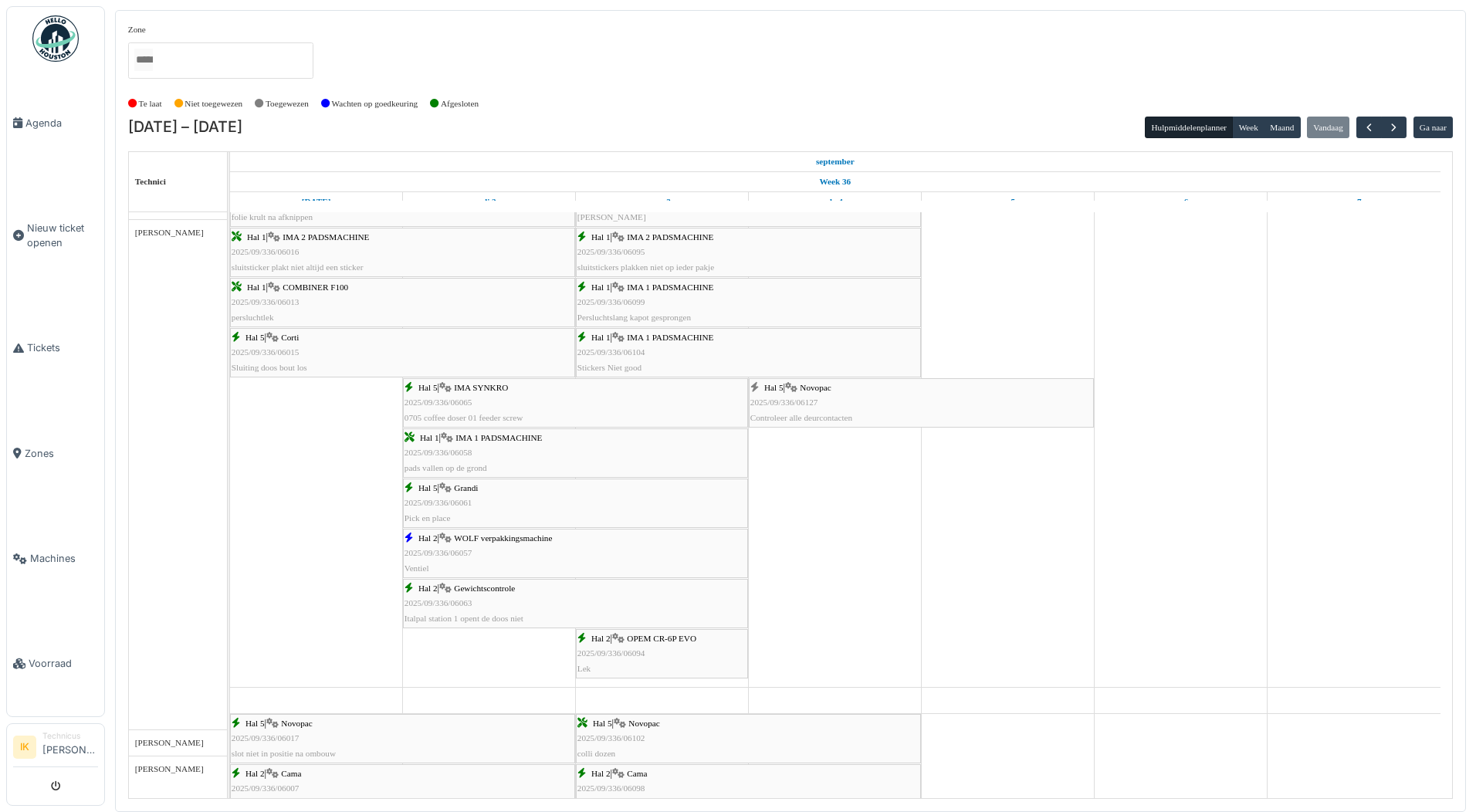
scroll to position [928, 0]
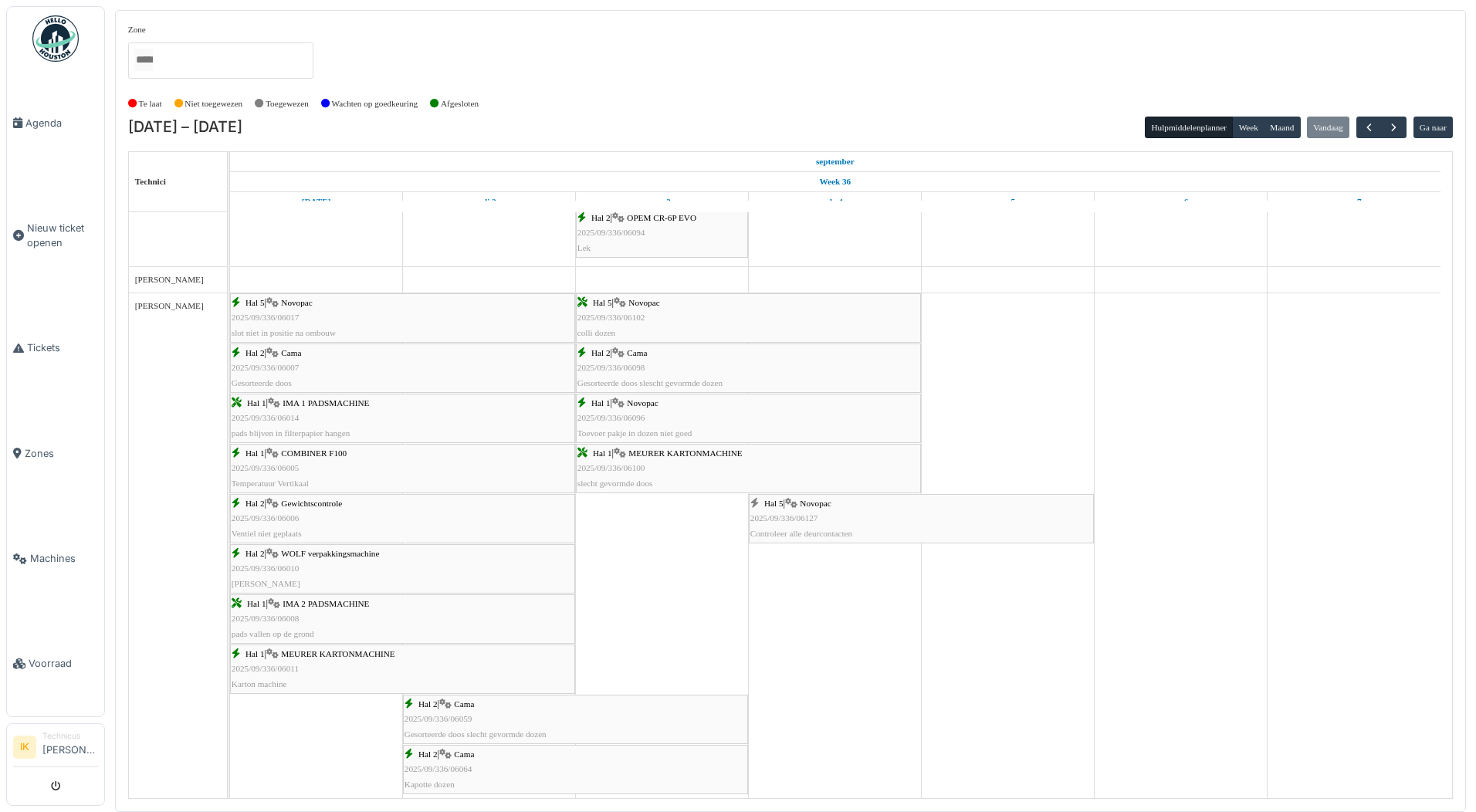
click at [831, 516] on div "Hal 5 | Novopac 2025/09/336/06127 Controleer alle deurcontacten" at bounding box center [922, 518] width 342 height 44
